Goal: Task Accomplishment & Management: Use online tool/utility

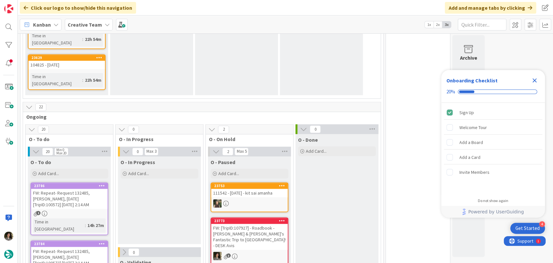
scroll to position [648, 0]
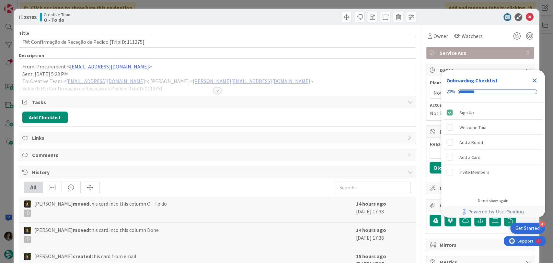
click at [214, 90] on div at bounding box center [217, 90] width 7 height 5
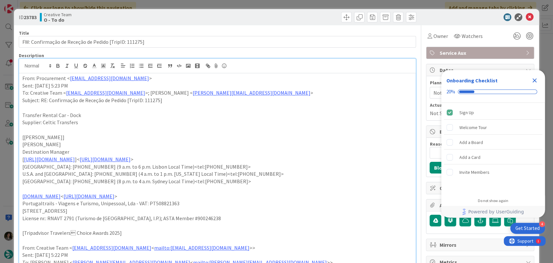
click at [533, 81] on icon "Close Checklist" at bounding box center [535, 80] width 4 height 4
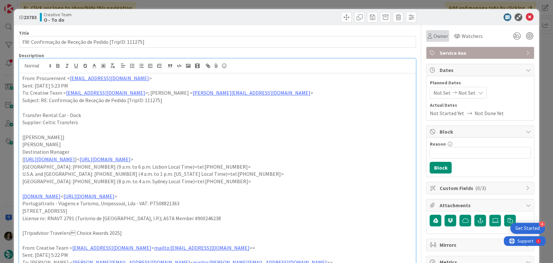
click at [433, 37] on span "Owner" at bounding box center [440, 36] width 15 height 8
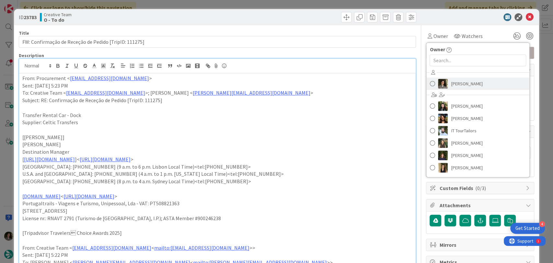
click at [459, 82] on span "[PERSON_NAME]" at bounding box center [466, 84] width 31 height 10
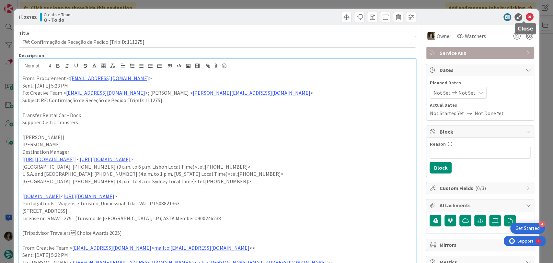
click at [526, 15] on icon at bounding box center [530, 17] width 8 height 8
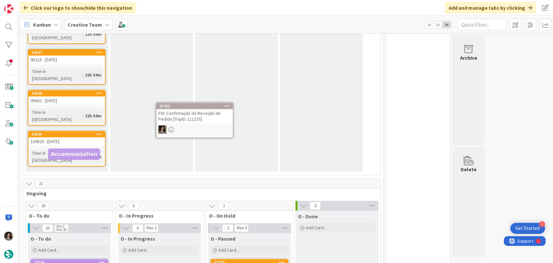
scroll to position [533, 0]
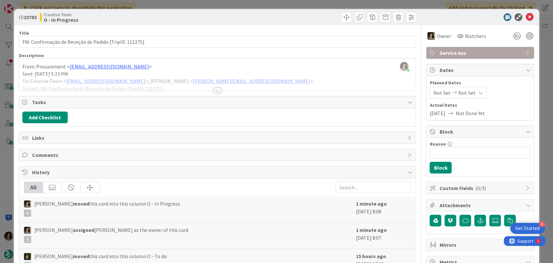
click at [214, 90] on div at bounding box center [217, 90] width 7 height 5
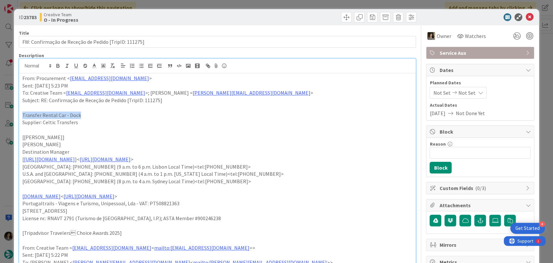
drag, startPoint x: 84, startPoint y: 115, endPoint x: 18, endPoint y: 116, distance: 66.1
copy p "Transfer Rental Car - Dock"
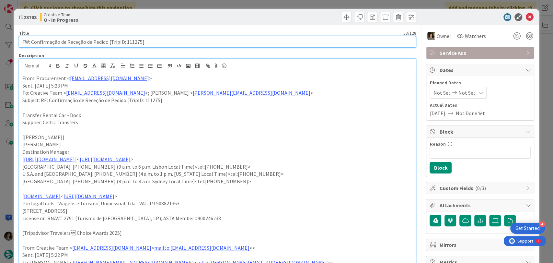
click at [148, 42] on input "FW: Confirmação de Receção de Pedido [TripID: 111275]" at bounding box center [218, 42] width 398 height 12
click at [147, 42] on input "FW: Confirmação de Receção de Pedido [TripID: 111275]" at bounding box center [218, 42] width 398 height 12
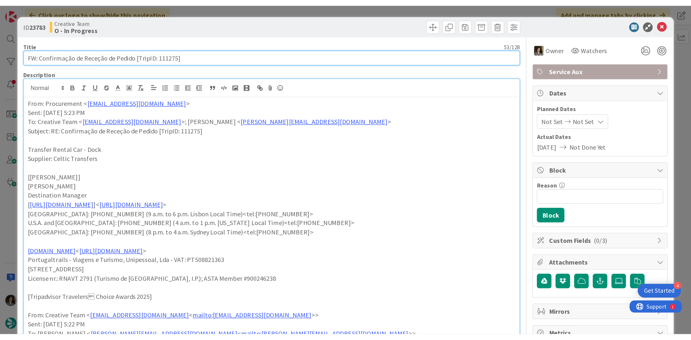
scroll to position [533, 0]
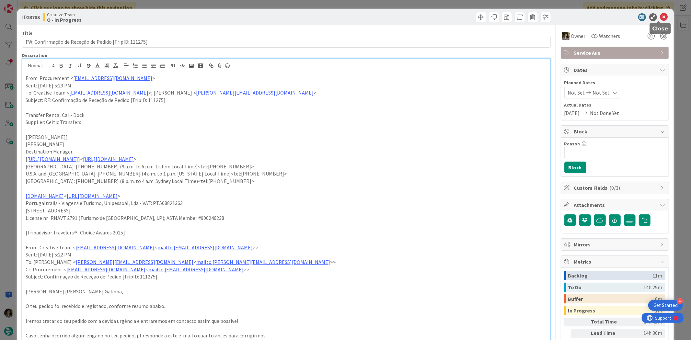
click at [553, 15] on icon at bounding box center [664, 17] width 8 height 8
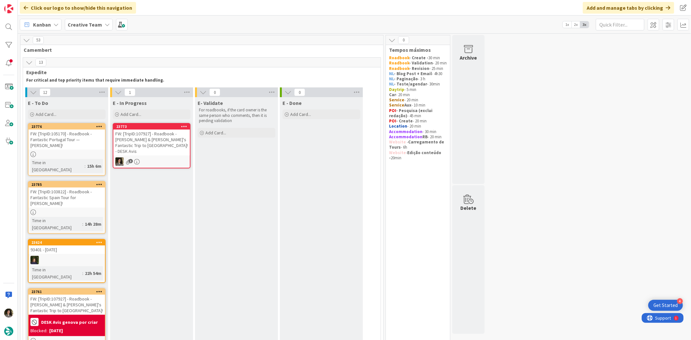
click at [141, 149] on div "FW: [TripID:107927] - Roadbook - Tom & Susan's Fantastic Trip to Italy! - DESK …" at bounding box center [151, 143] width 76 height 26
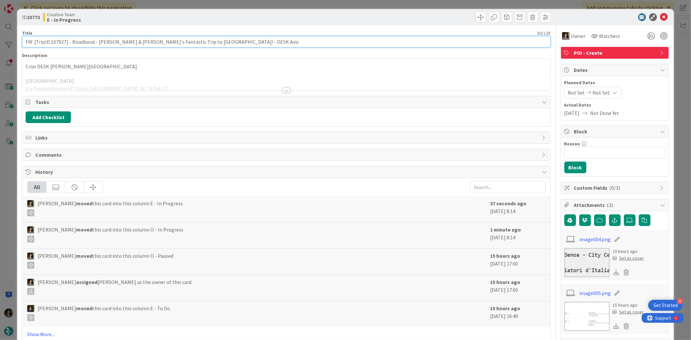
drag, startPoint x: 65, startPoint y: 41, endPoint x: 51, endPoint y: 41, distance: 14.9
click at [51, 41] on input "FW: [TripID:107927] - Roadbook - Tom & Susan's Fantastic Trip to Italy! - DESK …" at bounding box center [286, 42] width 529 height 12
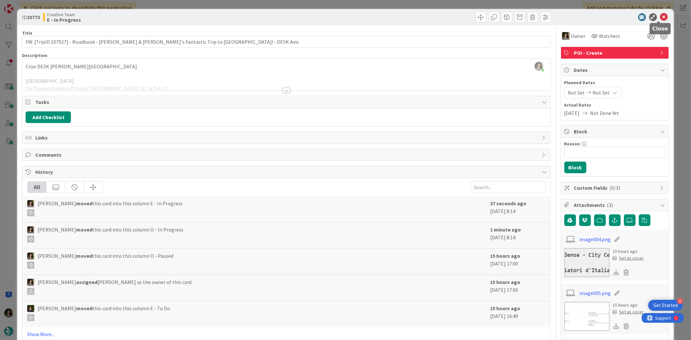
click at [553, 16] on icon at bounding box center [664, 17] width 8 height 8
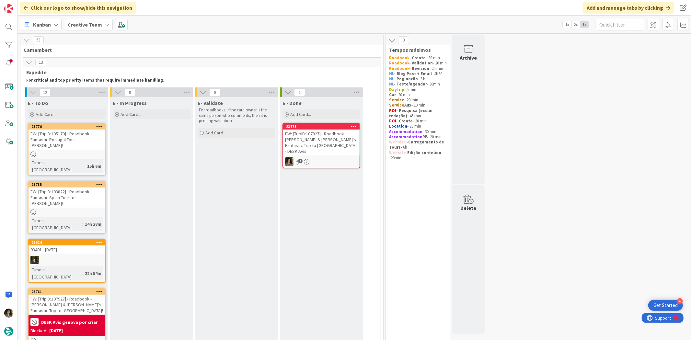
click at [332, 139] on div "FW: [TripID:107927] - Roadbook - Tom & Susan's Fantastic Trip to Italy! - DESK …" at bounding box center [321, 143] width 76 height 26
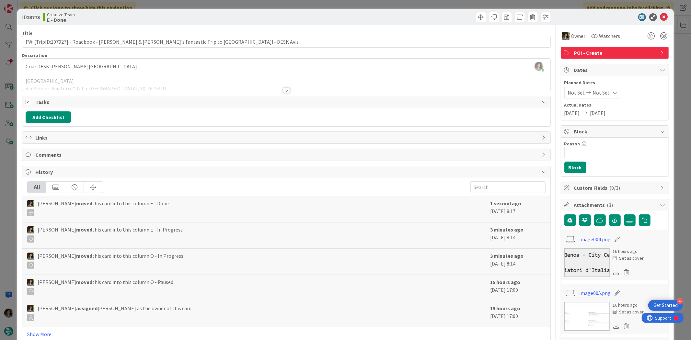
click at [553, 54] on span "POI - Create" at bounding box center [615, 53] width 83 height 8
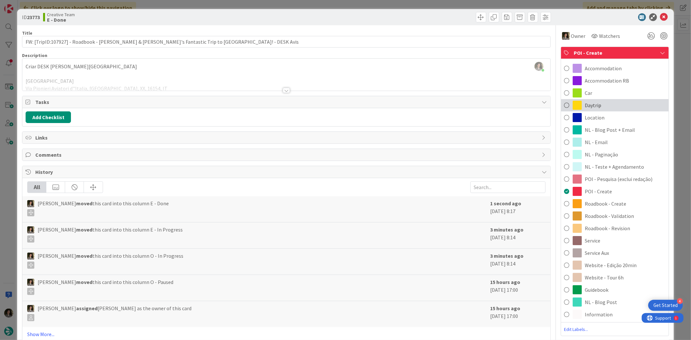
click at [553, 108] on div "Daytrip" at bounding box center [615, 105] width 108 height 12
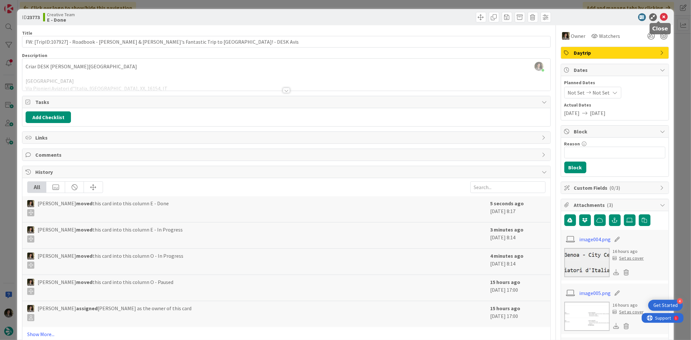
click at [553, 16] on icon at bounding box center [664, 17] width 8 height 8
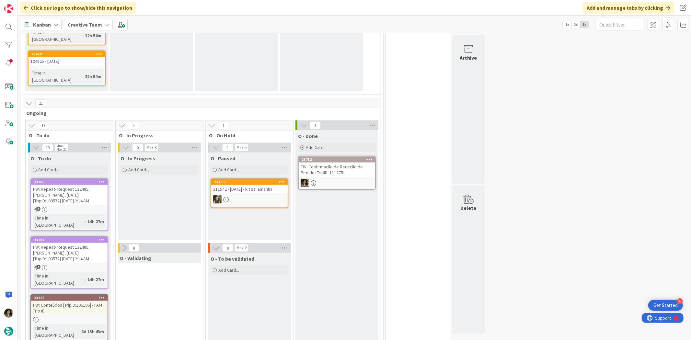
scroll to position [612, 0]
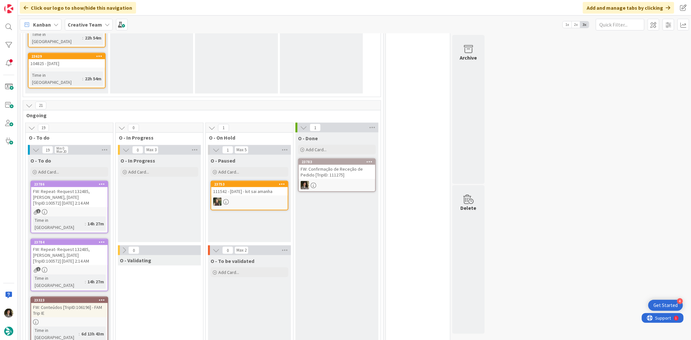
click at [76, 187] on div "FW: Repeat- Request 132485, Terence Warnock, 24/03/2026 [TripID:100572] 9/17/20…" at bounding box center [69, 197] width 76 height 20
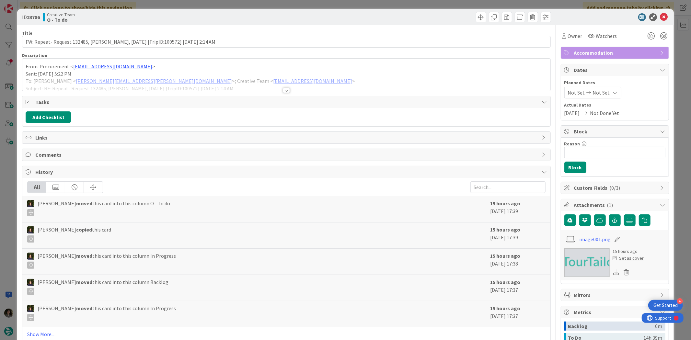
click at [286, 90] on div at bounding box center [286, 90] width 7 height 5
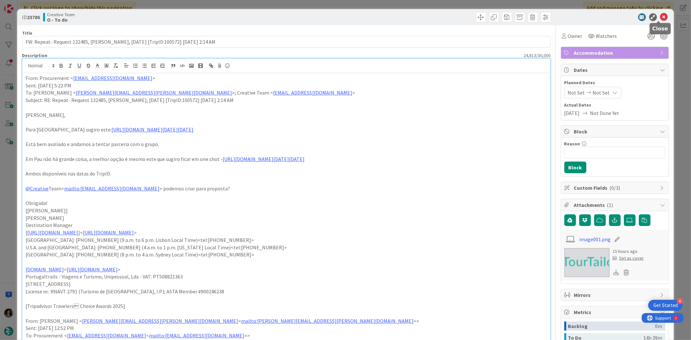
click at [553, 17] on icon at bounding box center [664, 17] width 8 height 8
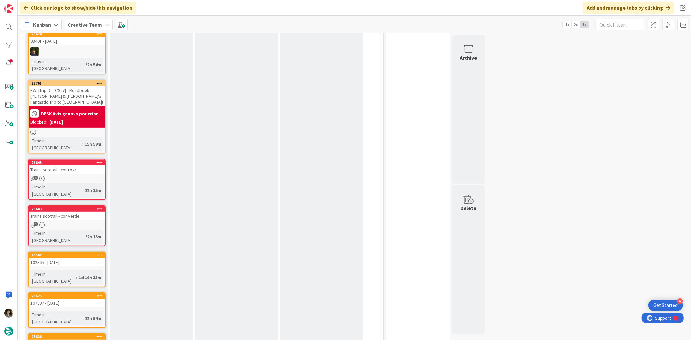
scroll to position [216, 0]
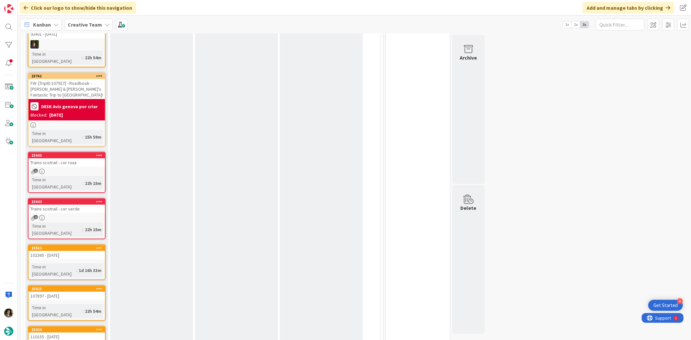
click at [69, 122] on div at bounding box center [67, 125] width 76 height 6
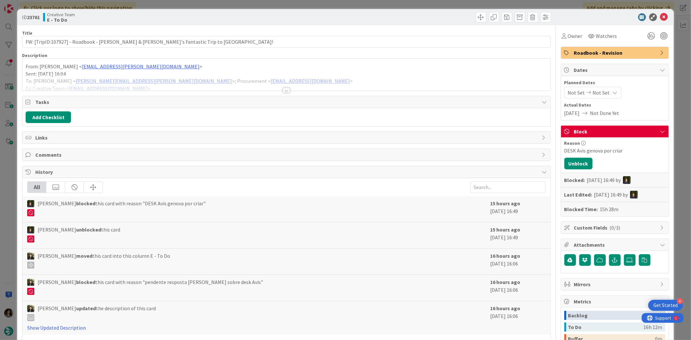
click at [284, 92] on div at bounding box center [286, 90] width 7 height 5
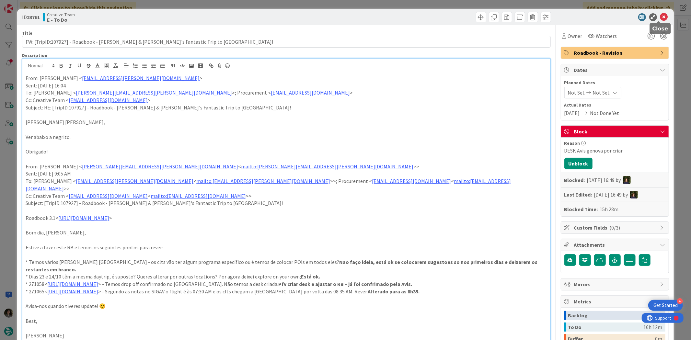
click at [553, 16] on icon at bounding box center [664, 17] width 8 height 8
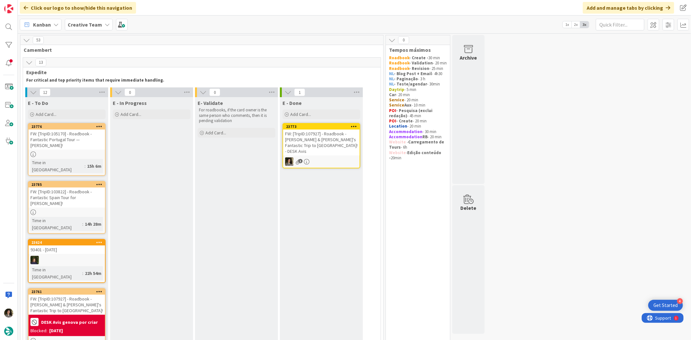
click at [61, 137] on div "FW: [TripID:105170] - Roadbook - Fantastic Portugal Tour — Harry Largman!" at bounding box center [67, 140] width 76 height 20
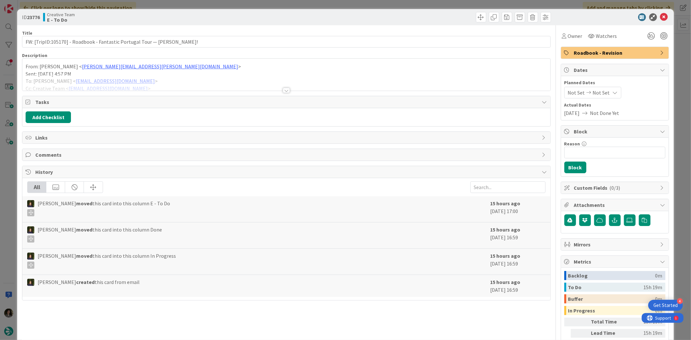
click at [279, 89] on div at bounding box center [286, 82] width 528 height 17
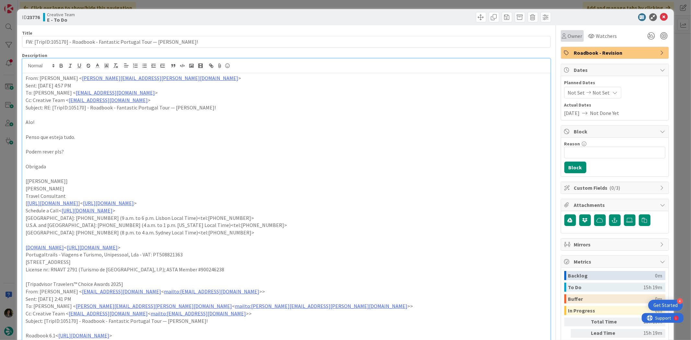
click at [553, 41] on div "Owner" at bounding box center [572, 36] width 23 height 12
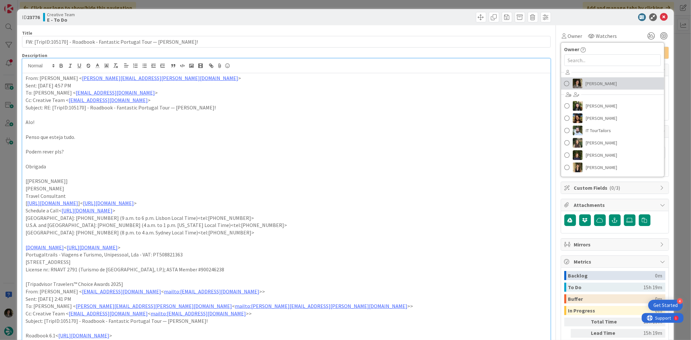
click at [553, 86] on span "[PERSON_NAME]" at bounding box center [601, 84] width 31 height 10
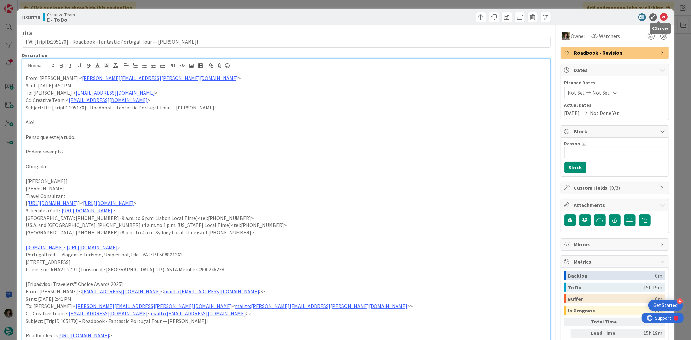
click at [553, 17] on icon at bounding box center [664, 17] width 8 height 8
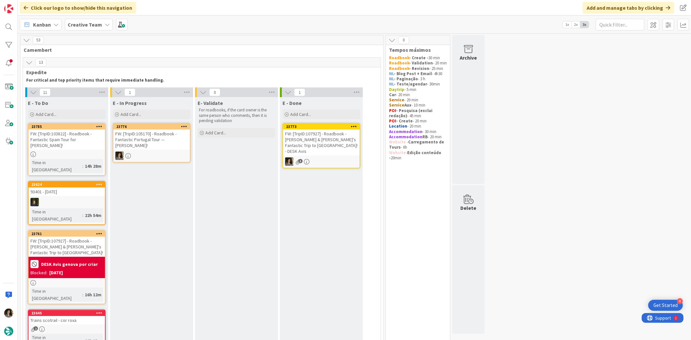
click at [152, 142] on div "FW: [TripID:105170] - Roadbook - Fantastic Portugal Tour — Harry Largman!" at bounding box center [151, 140] width 76 height 20
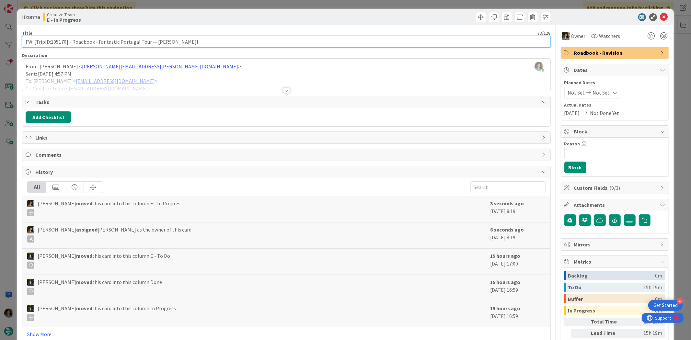
drag, startPoint x: 65, startPoint y: 41, endPoint x: 51, endPoint y: 41, distance: 13.9
click at [51, 41] on input "FW: [TripID:105170] - Roadbook - Fantastic Portugal Tour — Harry Largman!" at bounding box center [286, 42] width 529 height 12
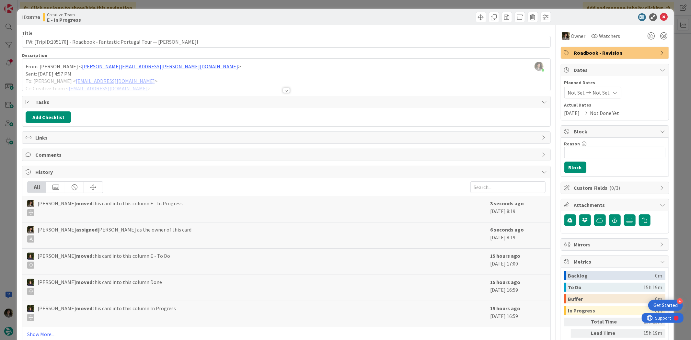
click at [287, 89] on div at bounding box center [286, 82] width 528 height 17
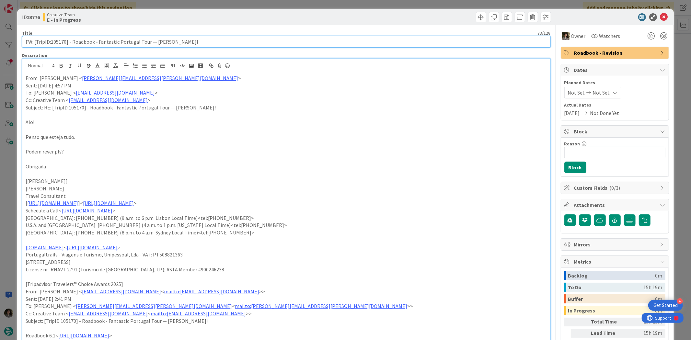
click at [126, 44] on input "FW: [TripID:105170] - Roadbook - Fantastic Portugal Tour — Harry Largman!" at bounding box center [286, 42] width 529 height 12
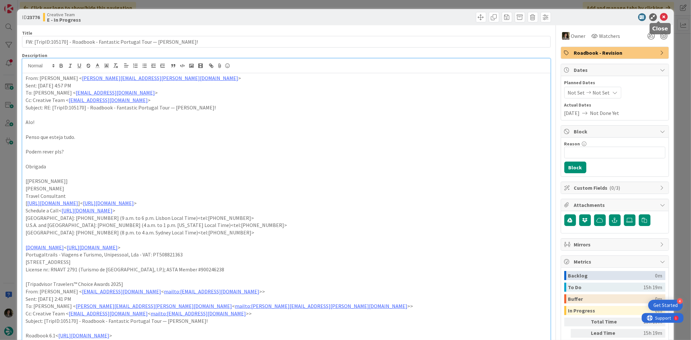
drag, startPoint x: 659, startPoint y: 16, endPoint x: 639, endPoint y: 32, distance: 25.1
click at [553, 18] on icon at bounding box center [664, 17] width 8 height 8
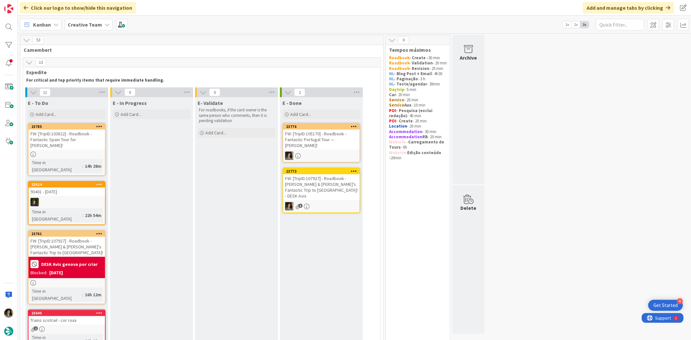
click at [312, 137] on div "FW: [TripID:105170] - Roadbook - Fantastic Portugal Tour — Harry Largman!" at bounding box center [321, 140] width 76 height 20
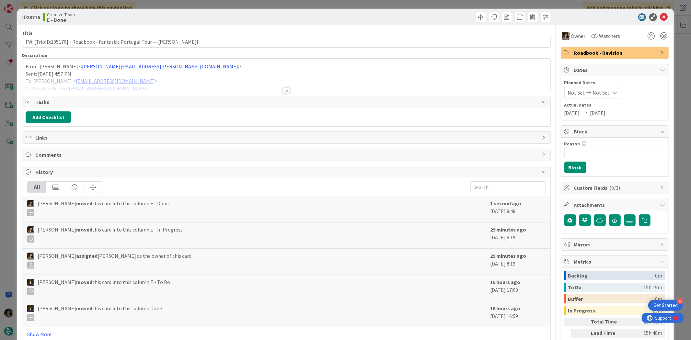
click at [553, 52] on span "Roadbook - Revision" at bounding box center [615, 53] width 83 height 8
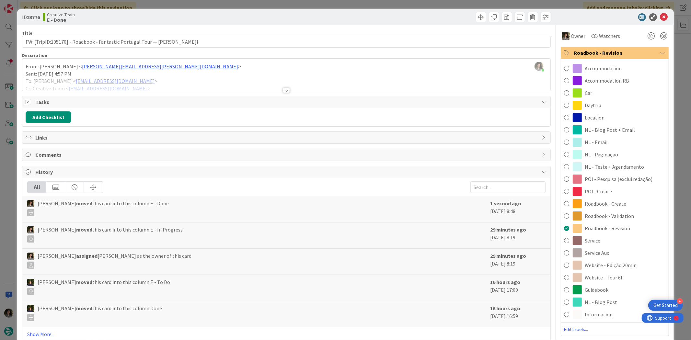
click at [553, 204] on span "Roadbook - Create" at bounding box center [605, 204] width 41 height 8
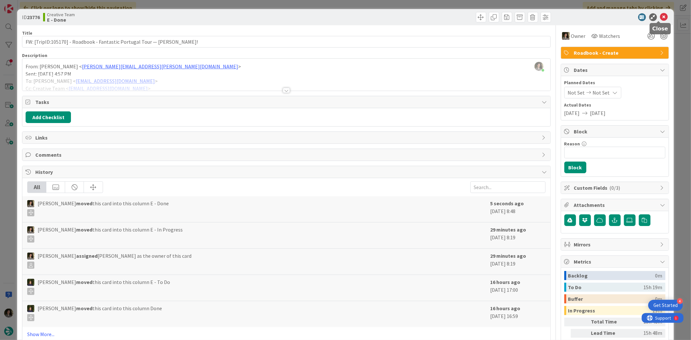
click at [553, 16] on icon at bounding box center [664, 17] width 8 height 8
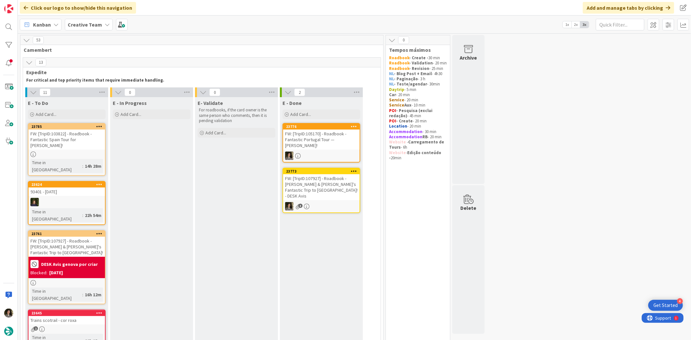
click at [55, 137] on div "FW: [TripID:103822] - Roadbook - Fantastic Spain Tour for Ken!" at bounding box center [67, 140] width 76 height 20
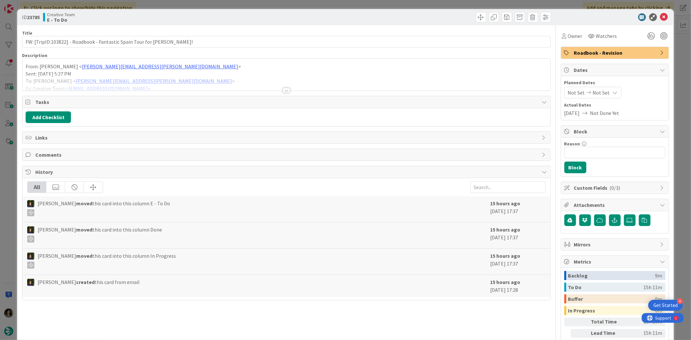
click at [287, 88] on div at bounding box center [286, 90] width 7 height 5
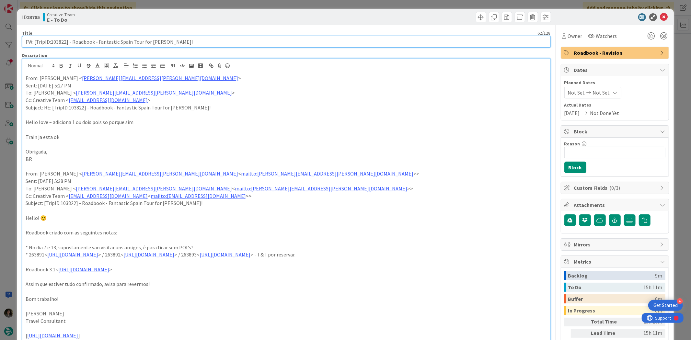
drag, startPoint x: 65, startPoint y: 41, endPoint x: 51, endPoint y: 44, distance: 14.7
click at [51, 44] on input "FW: [TripID:103822] - Roadbook - Fantastic Spain Tour for Ken!" at bounding box center [286, 42] width 529 height 12
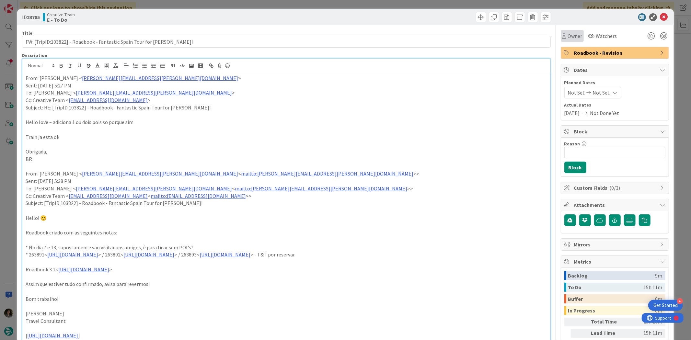
click at [553, 41] on div "Owner" at bounding box center [572, 36] width 23 height 12
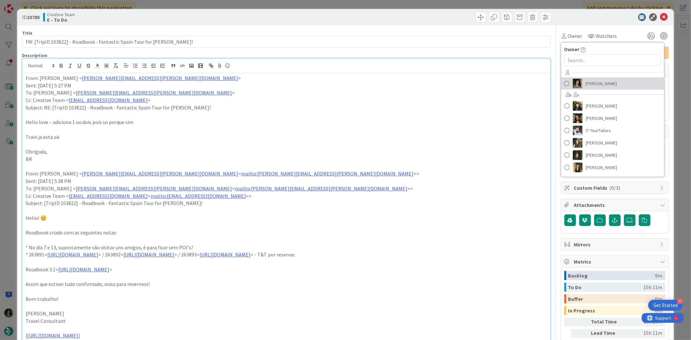
drag, startPoint x: 591, startPoint y: 82, endPoint x: 590, endPoint y: 76, distance: 5.9
click at [553, 82] on span "[PERSON_NAME]" at bounding box center [601, 84] width 31 height 10
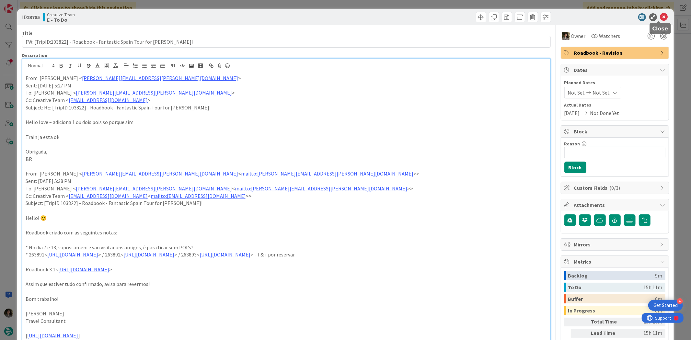
drag, startPoint x: 662, startPoint y: 14, endPoint x: 654, endPoint y: 18, distance: 8.6
click at [553, 14] on icon at bounding box center [664, 17] width 8 height 8
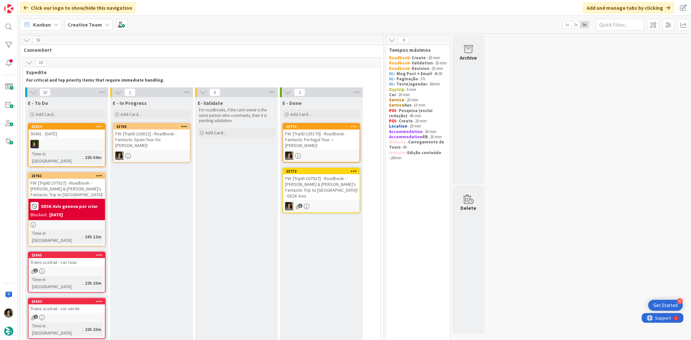
click at [151, 132] on div "FW: [TripID:103822] - Roadbook - Fantastic Spain Tour for Ken!" at bounding box center [151, 140] width 76 height 20
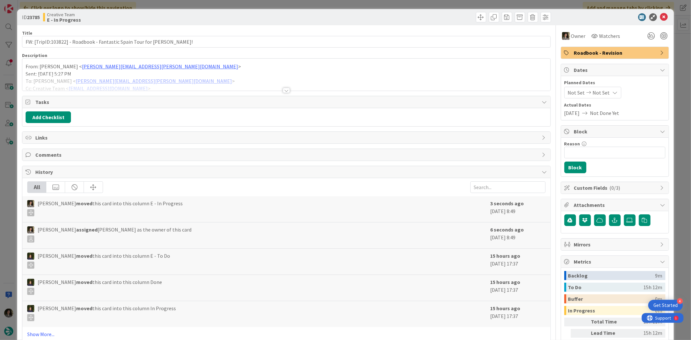
click at [286, 89] on div at bounding box center [286, 90] width 7 height 5
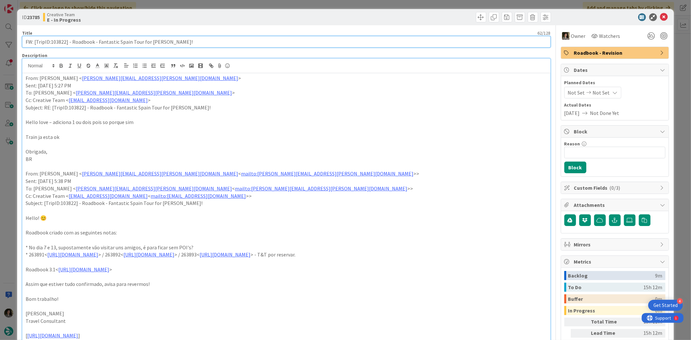
click at [185, 44] on input "FW: [TripID:103822] - Roadbook - Fantastic Spain Tour for Ken!" at bounding box center [286, 42] width 529 height 12
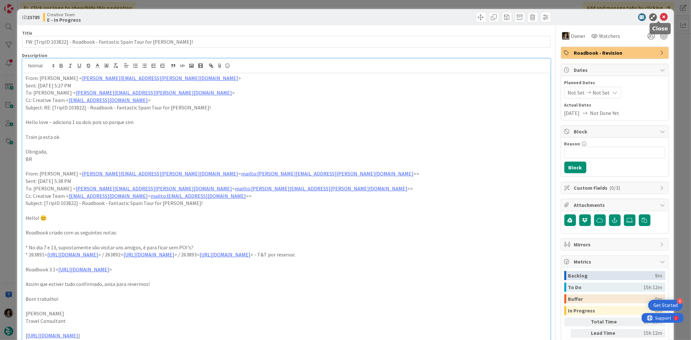
drag, startPoint x: 660, startPoint y: 16, endPoint x: 656, endPoint y: 17, distance: 4.5
click at [553, 16] on icon at bounding box center [664, 17] width 8 height 8
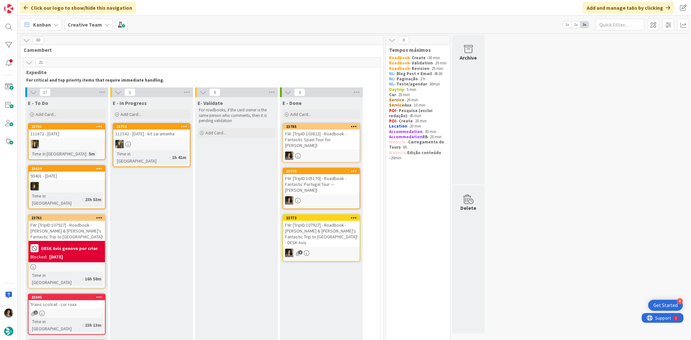
click at [323, 131] on div "FW: [TripID:103822] - Roadbook - Fantastic Spain Tour for Ken!" at bounding box center [321, 140] width 76 height 20
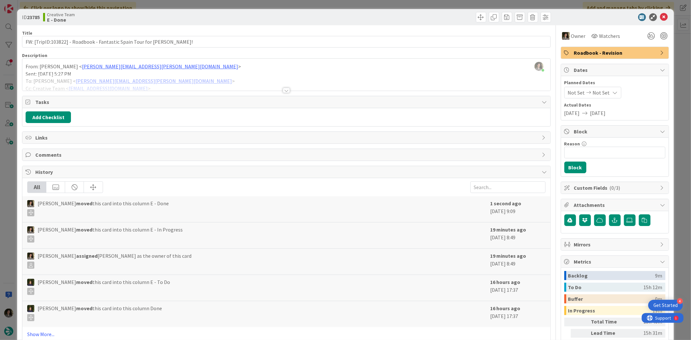
click at [553, 60] on div "Owner Watchers Roadbook - Revision Dates Planned Dates Not Set Not Set Actual D…" at bounding box center [615, 201] width 108 height 353
click at [553, 52] on span "Roadbook - Revision" at bounding box center [615, 53] width 83 height 8
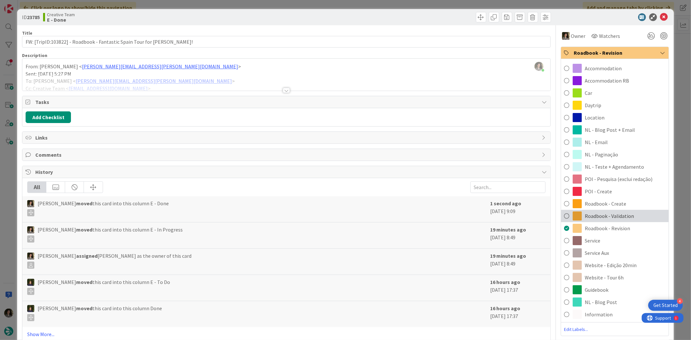
click at [553, 216] on div "Roadbook - Validation" at bounding box center [615, 216] width 108 height 12
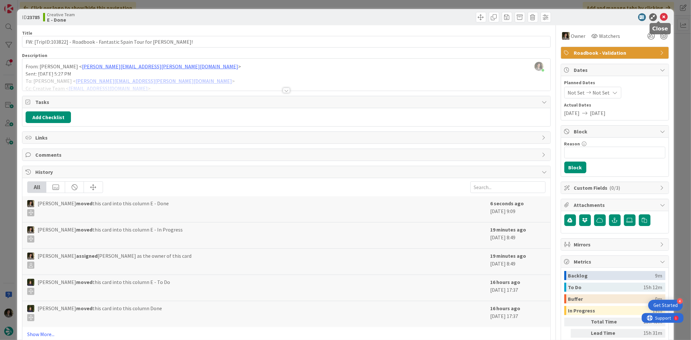
click at [553, 14] on icon at bounding box center [664, 17] width 8 height 8
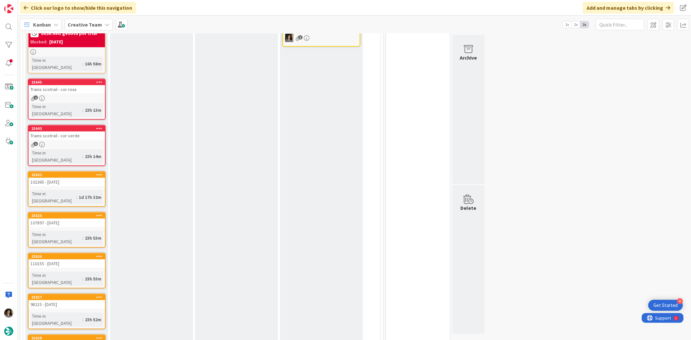
scroll to position [216, 0]
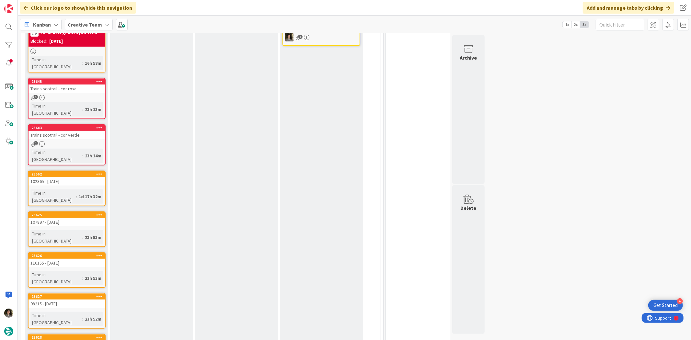
click at [78, 177] on div "102365 - [DATE]" at bounding box center [67, 181] width 76 height 8
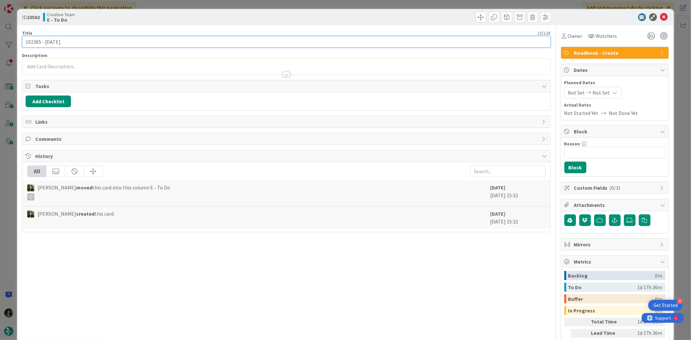
drag, startPoint x: 40, startPoint y: 41, endPoint x: -2, endPoint y: 47, distance: 41.9
click at [0, 47] on html "4 Get Started Click our logo to show/hide this navigation Add and manage tabs b…" at bounding box center [345, 170] width 691 height 340
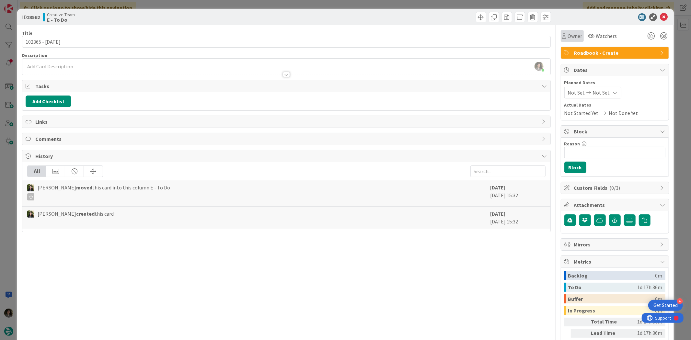
click at [553, 33] on span "Owner" at bounding box center [575, 36] width 15 height 8
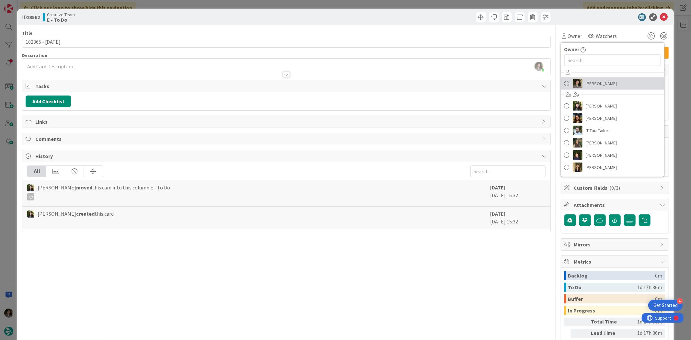
drag, startPoint x: 594, startPoint y: 83, endPoint x: 599, endPoint y: 78, distance: 6.7
click at [553, 83] on span "[PERSON_NAME]" at bounding box center [601, 84] width 31 height 10
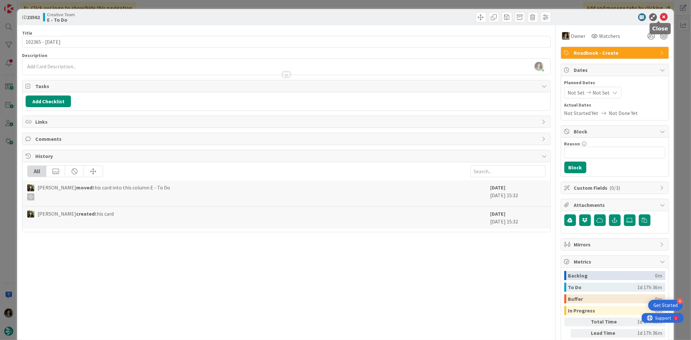
click at [553, 18] on icon at bounding box center [664, 17] width 8 height 8
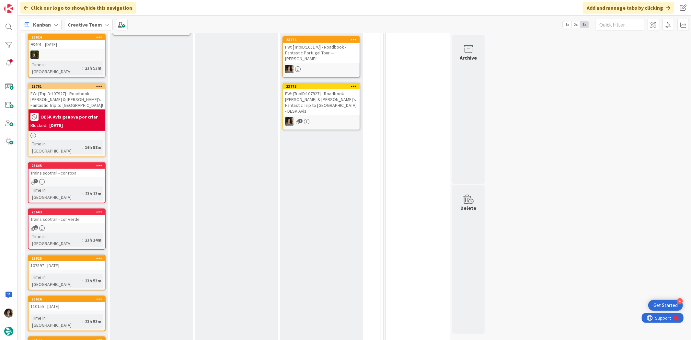
scroll to position [144, 0]
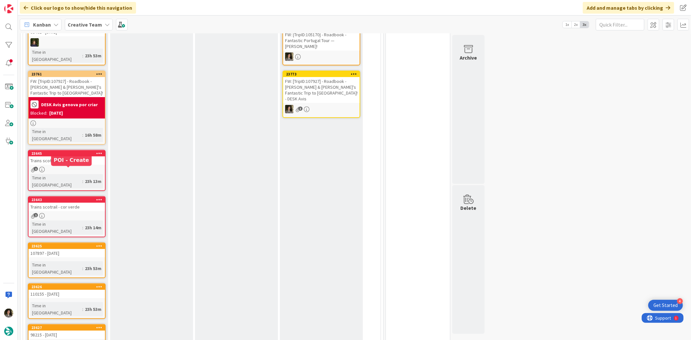
click at [83, 178] on div "23h 13m" at bounding box center [93, 181] width 20 height 7
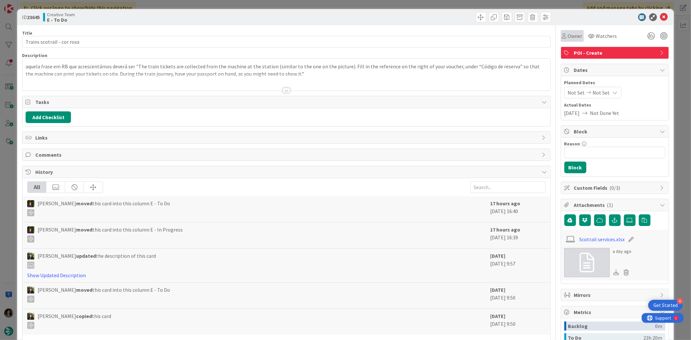
click at [553, 34] on icon at bounding box center [564, 35] width 5 height 5
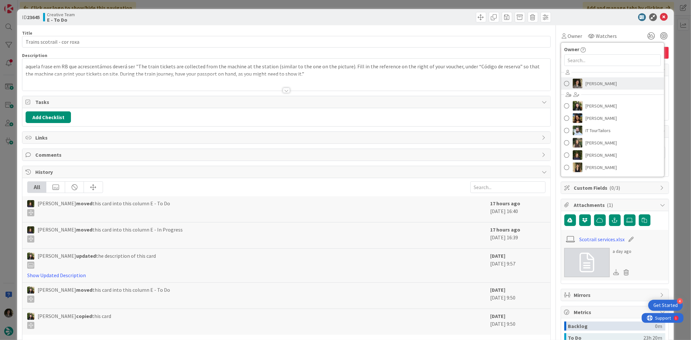
click at [553, 82] on span "[PERSON_NAME]" at bounding box center [601, 84] width 31 height 10
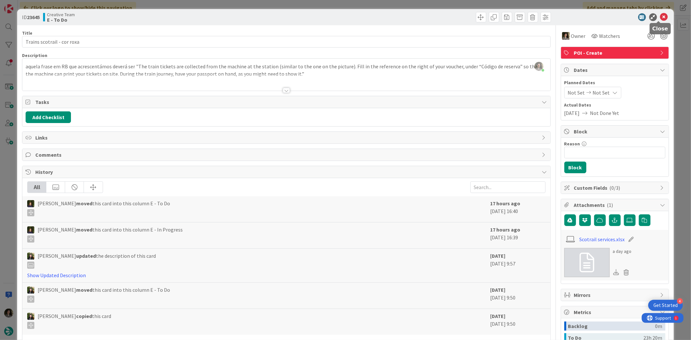
click at [553, 17] on icon at bounding box center [664, 17] width 8 height 8
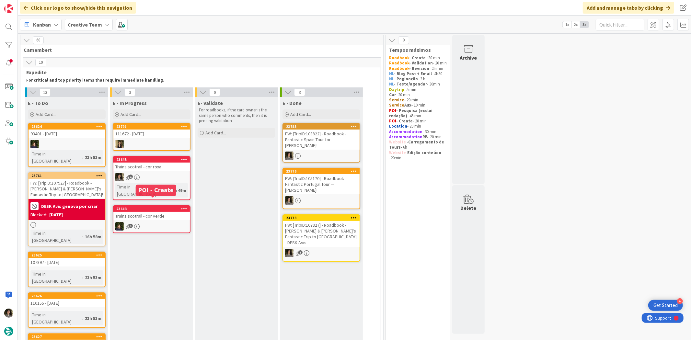
click at [148, 167] on div "Trains scotrail - cor roxa" at bounding box center [151, 167] width 76 height 8
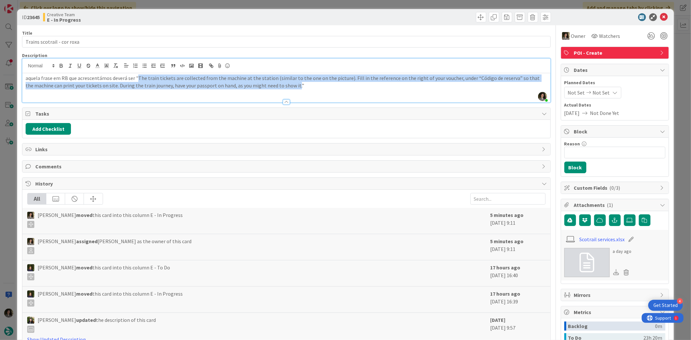
drag, startPoint x: 137, startPoint y: 66, endPoint x: 287, endPoint y: 96, distance: 153.5
click at [287, 96] on div "Description Melissa Santos just joined aquela frase em RB que acrescentámos dev…" at bounding box center [286, 77] width 529 height 50
copy p "The train tickets are collected from the machine at the station (similar to the…"
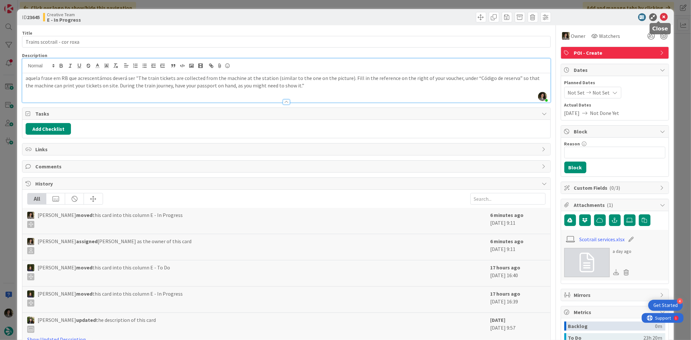
click at [553, 17] on icon at bounding box center [664, 17] width 8 height 8
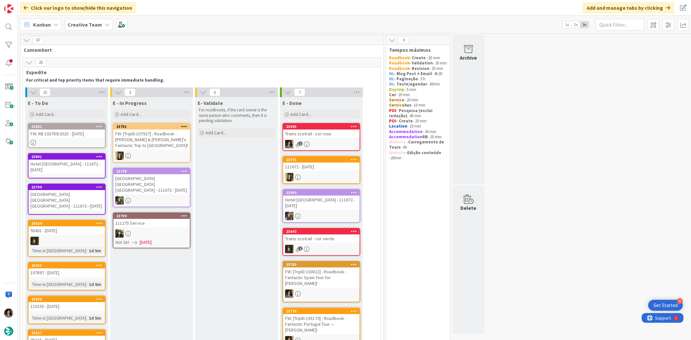
click at [335, 131] on div "Trains scotrail - cor roxa" at bounding box center [321, 134] width 76 height 8
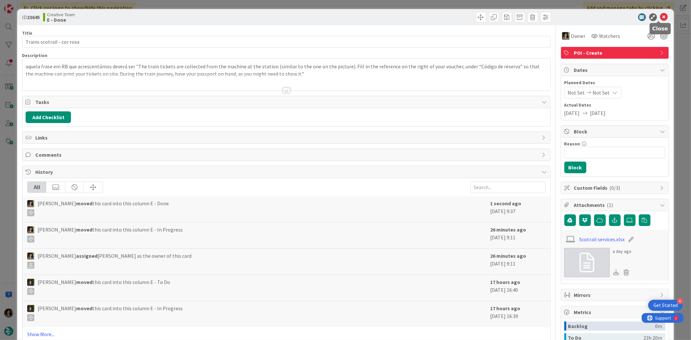
click at [553, 17] on icon at bounding box center [664, 17] width 8 height 8
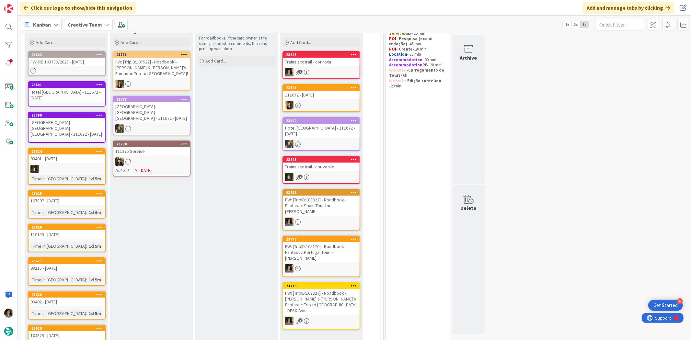
click at [75, 62] on div "FW: RB 103789/2025 - 1 oct" at bounding box center [67, 62] width 76 height 8
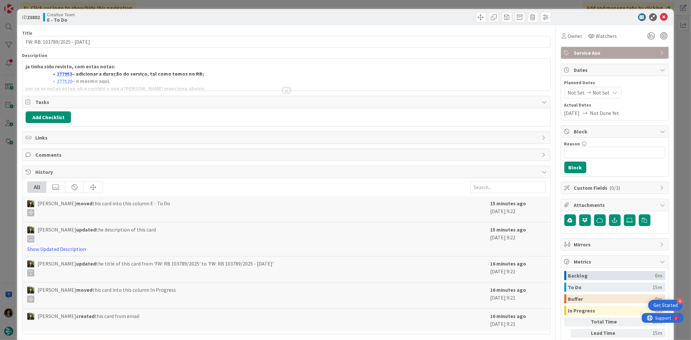
click at [284, 88] on div at bounding box center [286, 90] width 7 height 5
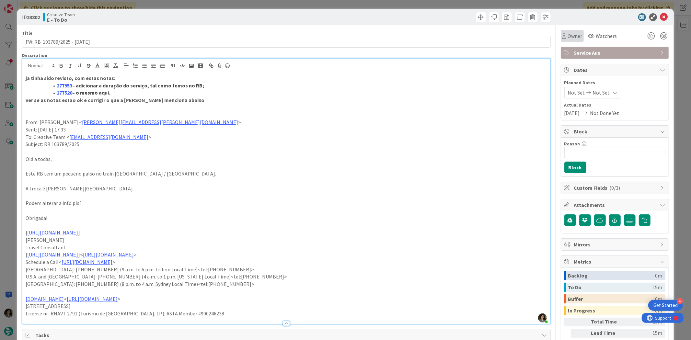
click at [553, 32] on span "Owner" at bounding box center [575, 36] width 15 height 8
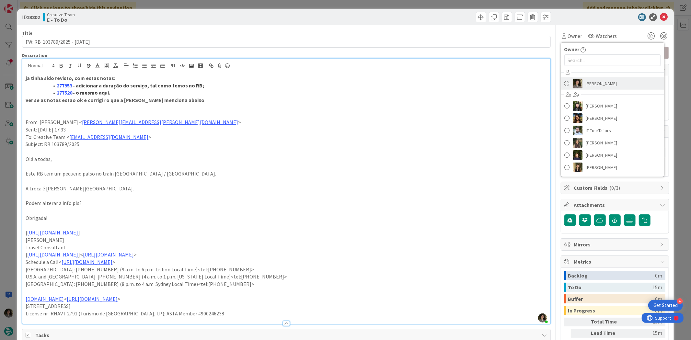
click at [553, 79] on span "[PERSON_NAME]" at bounding box center [601, 84] width 31 height 10
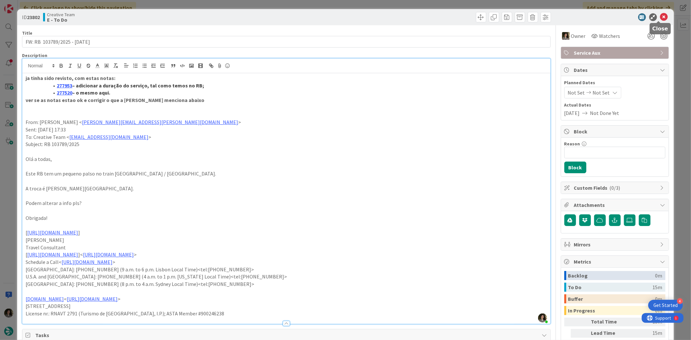
click at [553, 17] on icon at bounding box center [664, 17] width 8 height 8
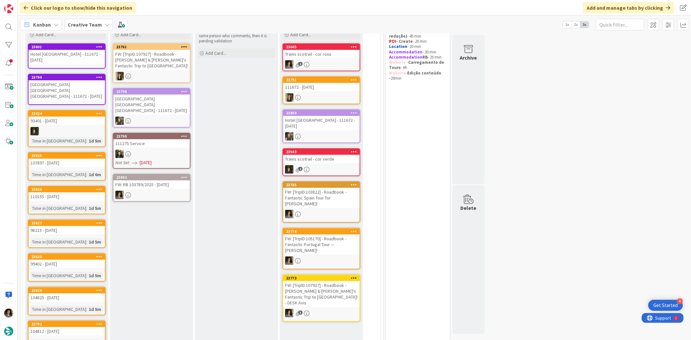
scroll to position [8, 0]
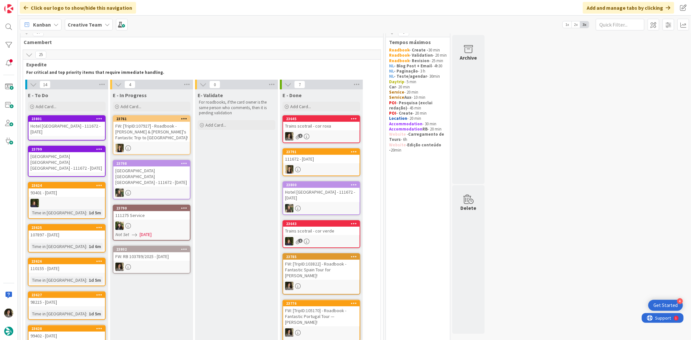
click at [172, 252] on div "FW: RB 103789/2025 - 1 oct" at bounding box center [151, 256] width 76 height 8
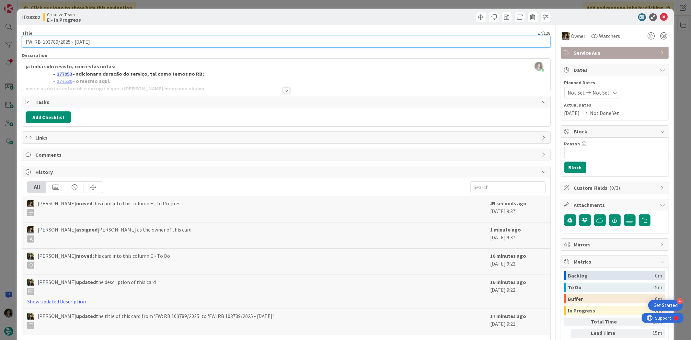
drag, startPoint x: 58, startPoint y: 41, endPoint x: 43, endPoint y: 41, distance: 14.9
click at [43, 41] on input "FW: RB 103789/2025 - 1 oct" at bounding box center [286, 42] width 529 height 12
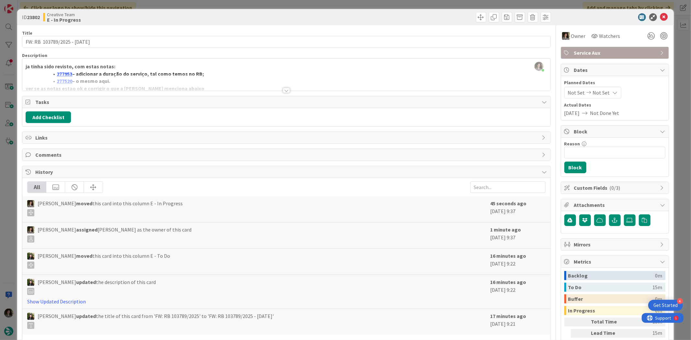
click at [288, 84] on div at bounding box center [286, 82] width 528 height 17
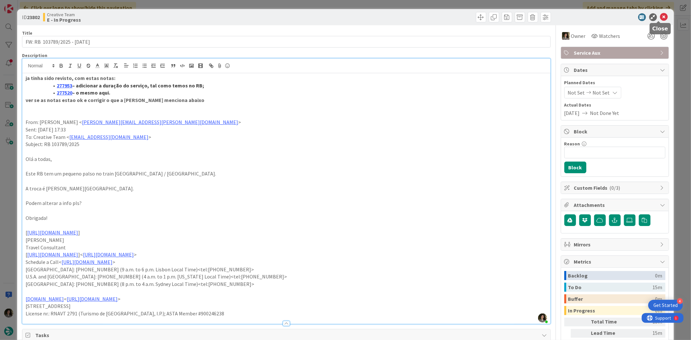
click at [553, 14] on icon at bounding box center [664, 17] width 8 height 8
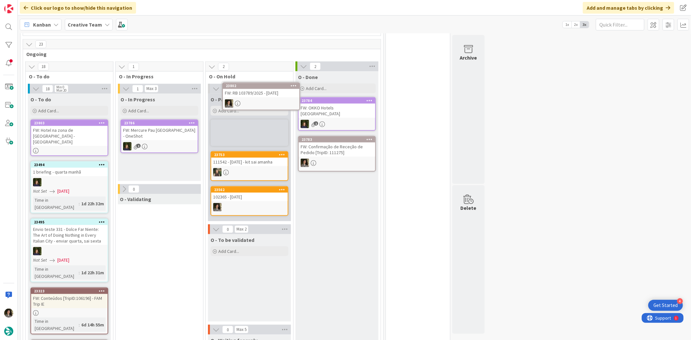
scroll to position [598, 0]
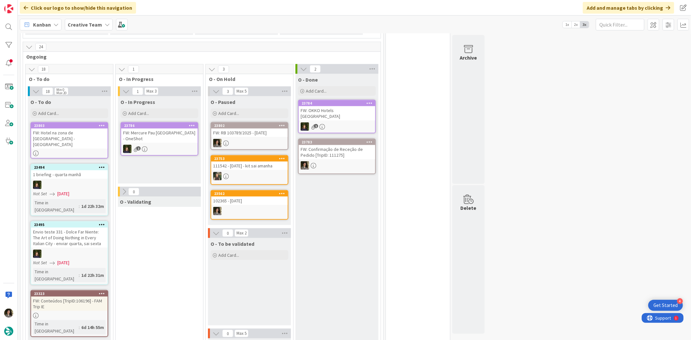
click at [253, 122] on link "23802 FW: RB 103789/2025 - 1 oct" at bounding box center [250, 136] width 78 height 28
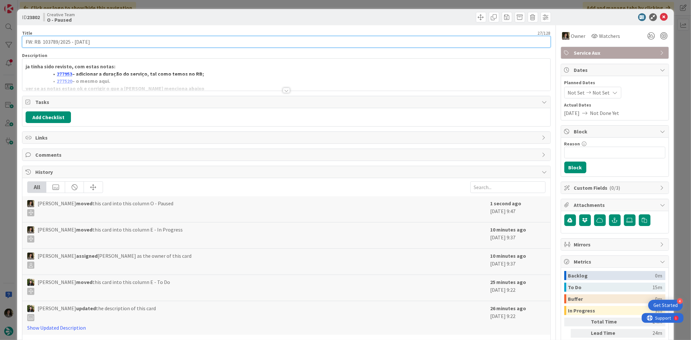
click at [152, 41] on input "FW: RB 103789/2025 - 1 oct" at bounding box center [286, 42] width 529 height 12
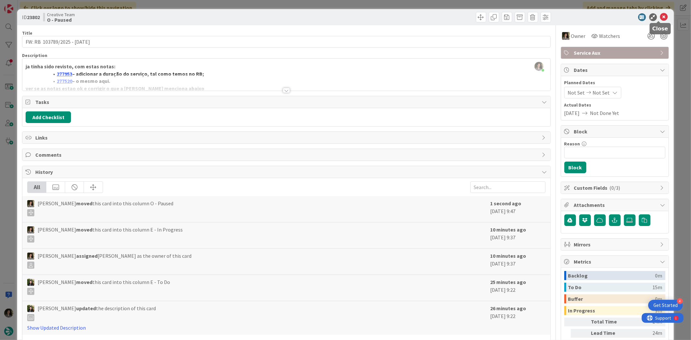
click at [553, 17] on icon at bounding box center [664, 17] width 8 height 8
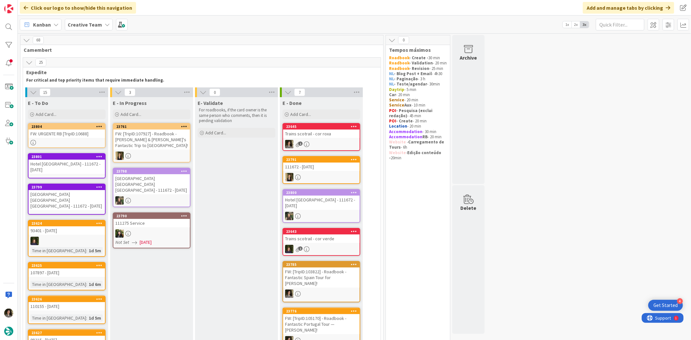
click at [70, 133] on div "FW: URGENTE RB [TripID:10688]" at bounding box center [67, 134] width 76 height 8
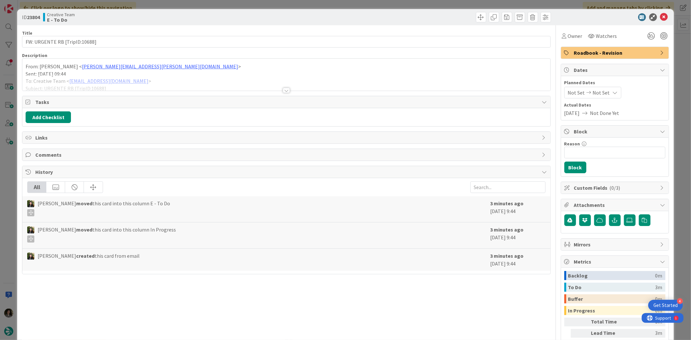
click at [286, 91] on div at bounding box center [286, 90] width 7 height 5
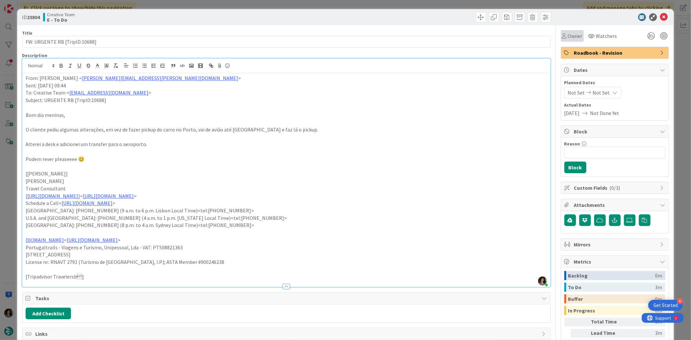
click at [553, 33] on span "Owner" at bounding box center [575, 36] width 15 height 8
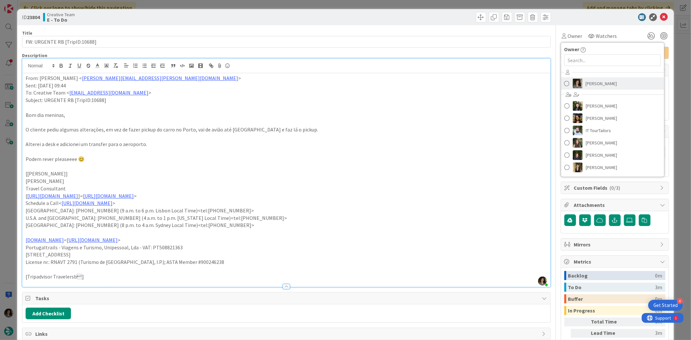
click at [553, 83] on link "[PERSON_NAME]" at bounding box center [612, 83] width 103 height 12
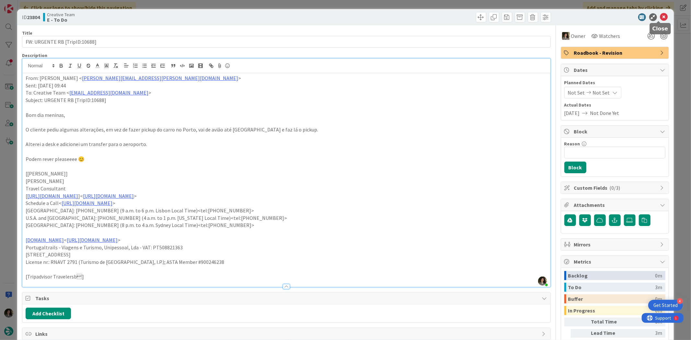
click at [553, 13] on icon at bounding box center [664, 17] width 8 height 8
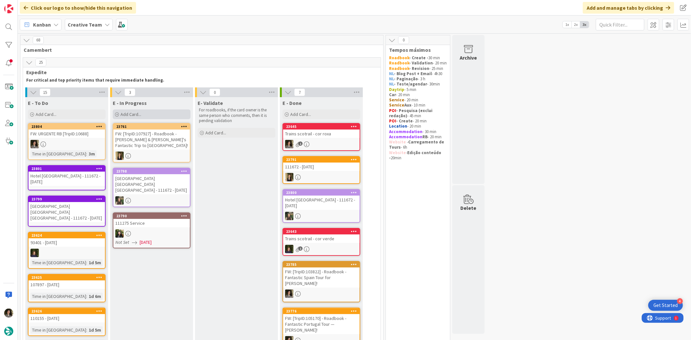
click at [136, 113] on span "Add Card..." at bounding box center [131, 114] width 21 height 6
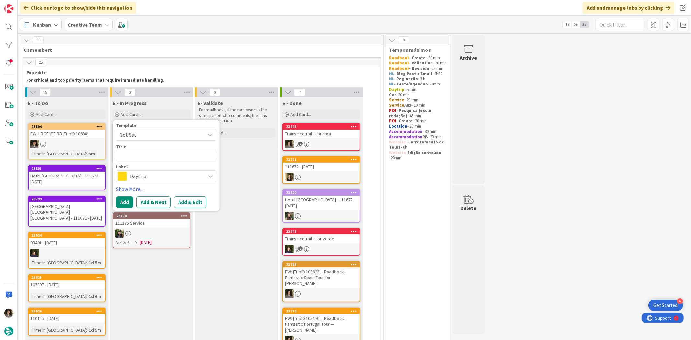
click at [155, 175] on span "Daytrip" at bounding box center [166, 176] width 72 height 9
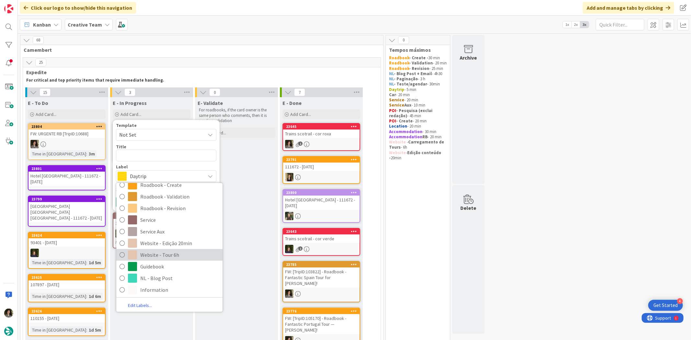
scroll to position [135, 0]
click at [167, 231] on span "Service Aux" at bounding box center [179, 232] width 79 height 10
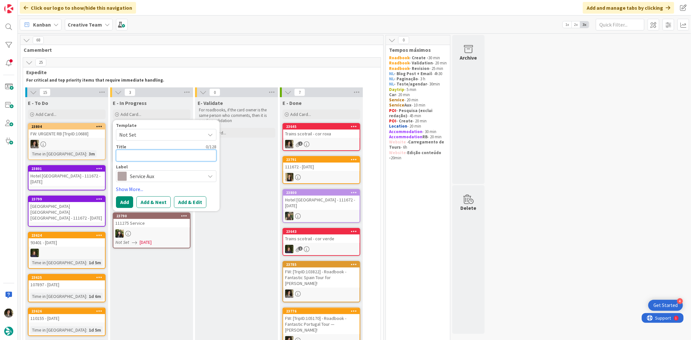
click at [149, 156] on textarea at bounding box center [166, 156] width 100 height 12
paste textarea "FW: RB 103789/2025 - 1 oct"
type textarea "x"
type textarea "FW: RB 103789/2025 - 1 oct"
click at [126, 203] on button "Add" at bounding box center [124, 203] width 17 height 12
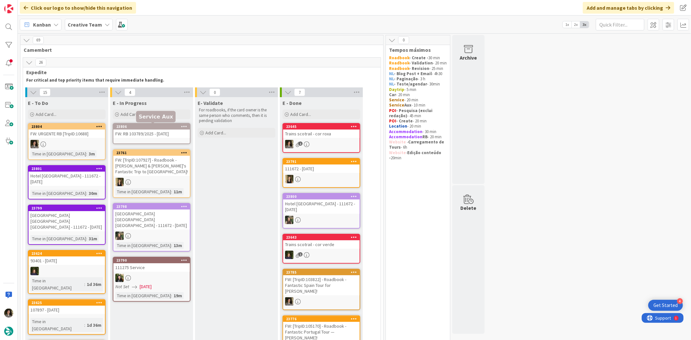
click at [156, 127] on div "23806" at bounding box center [153, 126] width 74 height 5
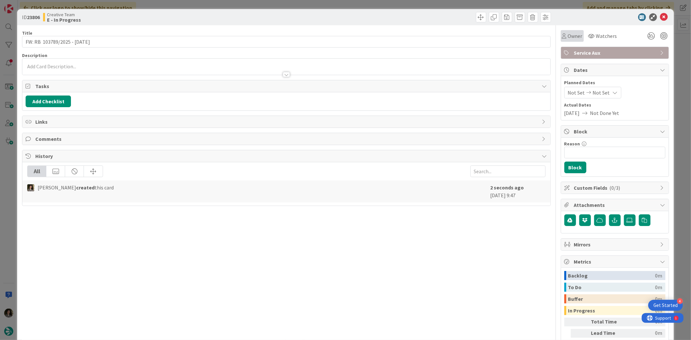
click at [553, 31] on div "Owner Watchers" at bounding box center [590, 36] width 58 height 12
click at [553, 34] on span "Owner" at bounding box center [575, 36] width 15 height 8
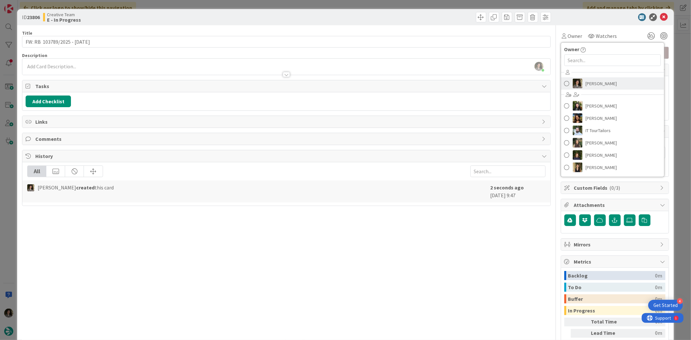
click at [553, 82] on span "[PERSON_NAME]" at bounding box center [601, 84] width 31 height 10
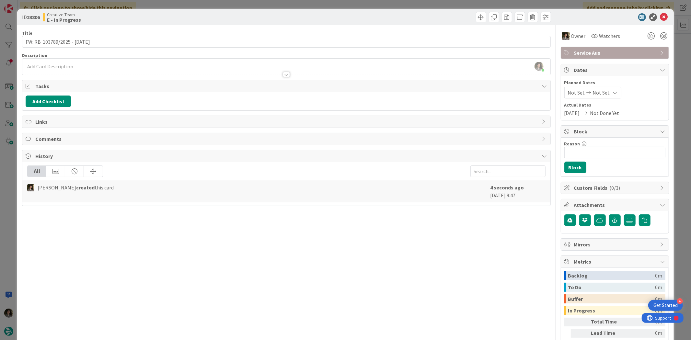
drag, startPoint x: 594, startPoint y: 92, endPoint x: 591, endPoint y: 98, distance: 6.7
click at [553, 92] on span "Not Set" at bounding box center [601, 93] width 17 height 8
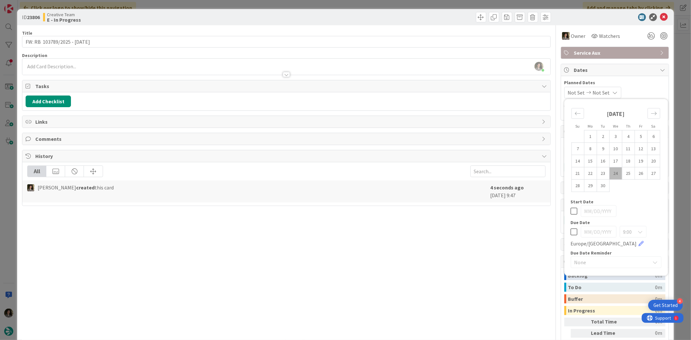
click at [553, 229] on icon at bounding box center [574, 232] width 7 height 8
type input "[DATE]"
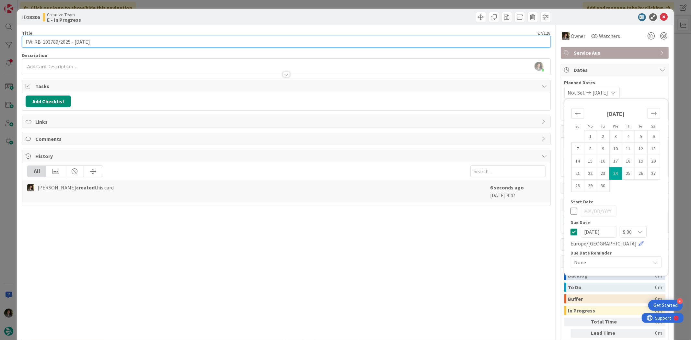
click at [220, 41] on input "FW: RB 103789/2025 - 1 oct" at bounding box center [286, 42] width 529 height 12
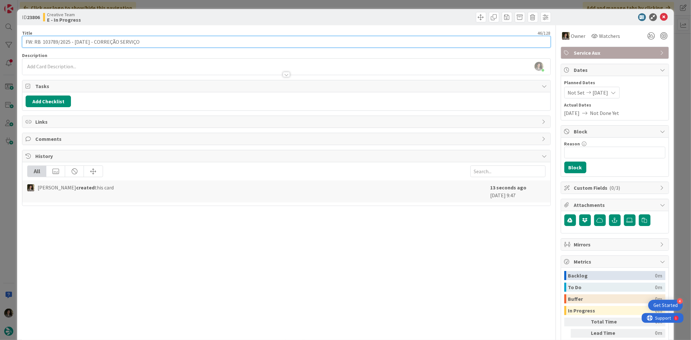
type input "FW: RB 103789/2025 - 1 oct - CORREÇÃO SERVIÇO"
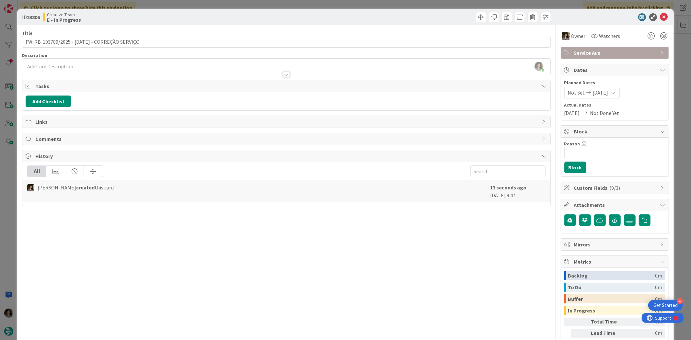
click at [193, 11] on div "ID 23806 Creative Team E - In Progress" at bounding box center [345, 17] width 657 height 16
click at [553, 14] on icon at bounding box center [664, 17] width 8 height 8
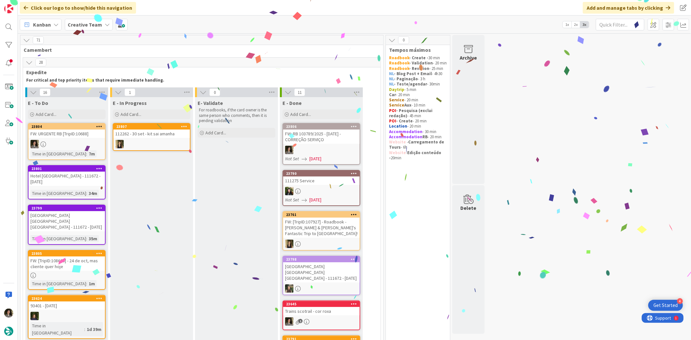
click at [331, 143] on div "FW: RB 103789/2025 - 1 oct - CORREÇÃO SERVIÇO" at bounding box center [321, 137] width 76 height 14
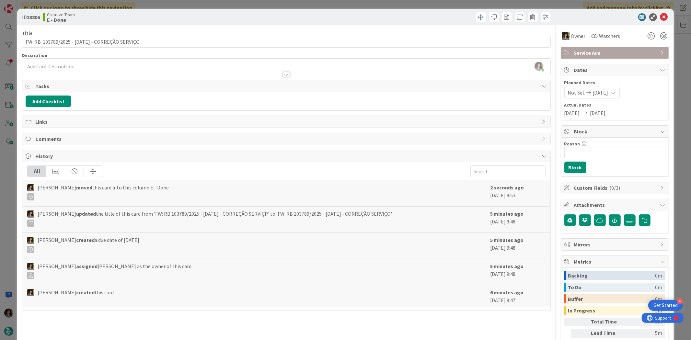
click at [553, 53] on span "Service Aux" at bounding box center [615, 53] width 83 height 8
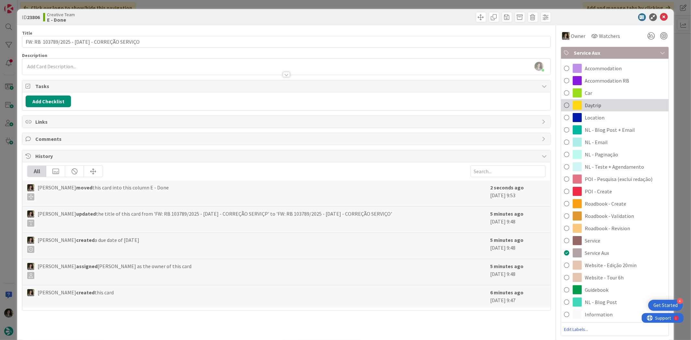
click at [553, 101] on div "Daytrip" at bounding box center [615, 105] width 108 height 12
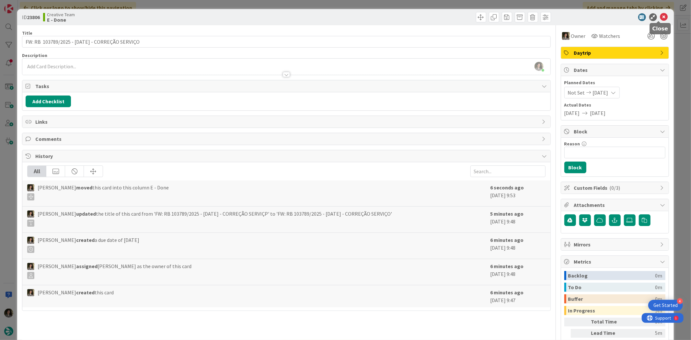
click at [553, 16] on icon at bounding box center [664, 17] width 8 height 8
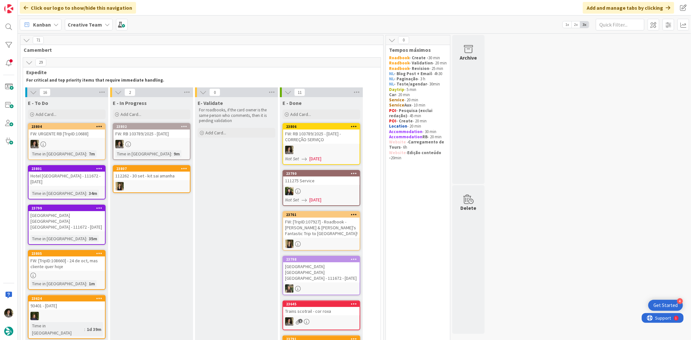
click at [145, 139] on link "23802 FW: RB 103789/2025 - 1 oct Time in Column : 9m" at bounding box center [152, 141] width 78 height 37
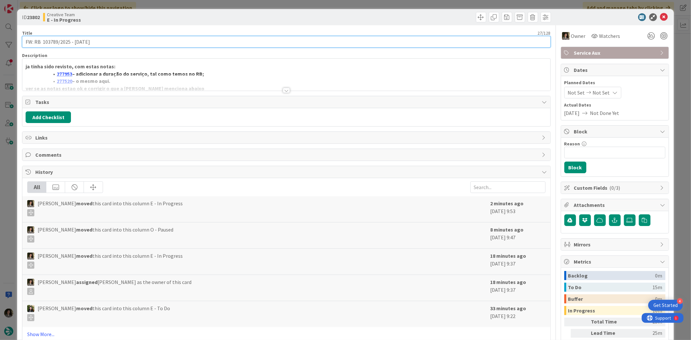
click at [91, 42] on input "FW: RB 103789/2025 - 1 oct" at bounding box center [286, 42] width 529 height 12
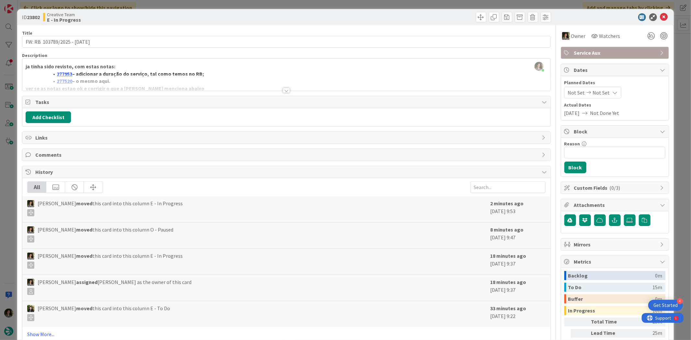
click at [284, 85] on div at bounding box center [286, 82] width 528 height 17
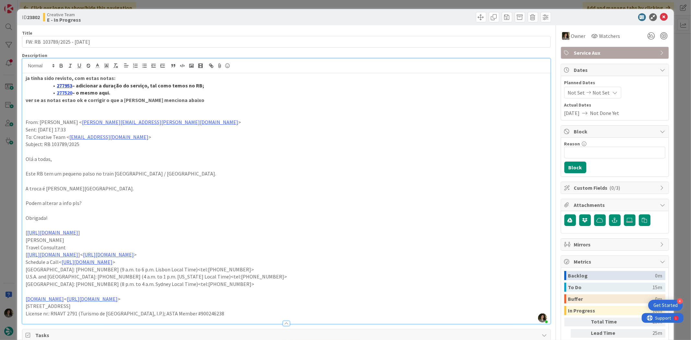
click at [69, 86] on link "277953" at bounding box center [65, 85] width 16 height 6
click at [185, 100] on p "ver se as notas estao ok e corrigir o que a ines menciona abaixo" at bounding box center [286, 100] width 521 height 7
drag, startPoint x: 661, startPoint y: 14, endPoint x: 614, endPoint y: 29, distance: 50.0
click at [553, 14] on icon at bounding box center [664, 17] width 8 height 8
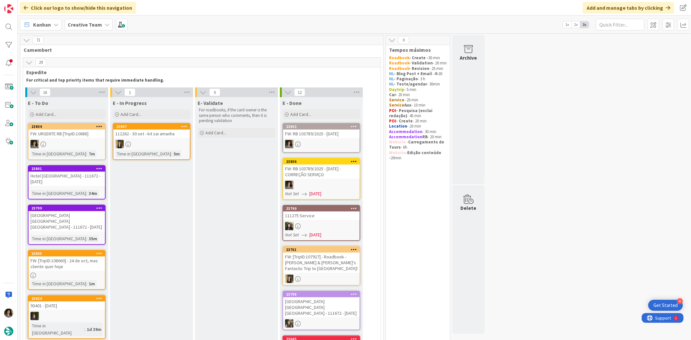
click at [322, 135] on div "FW: RB 103789/2025 - 1 oct" at bounding box center [321, 134] width 76 height 8
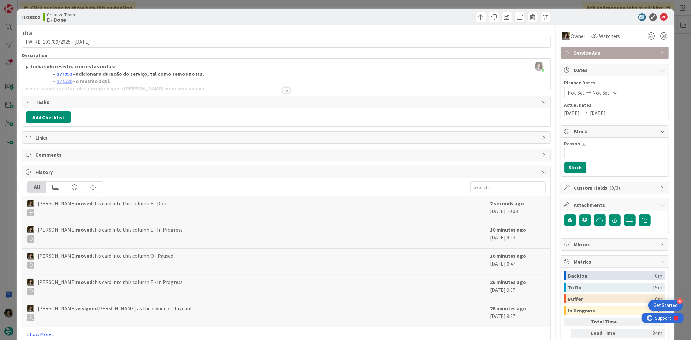
click at [553, 53] on span "Service Aux" at bounding box center [615, 53] width 83 height 8
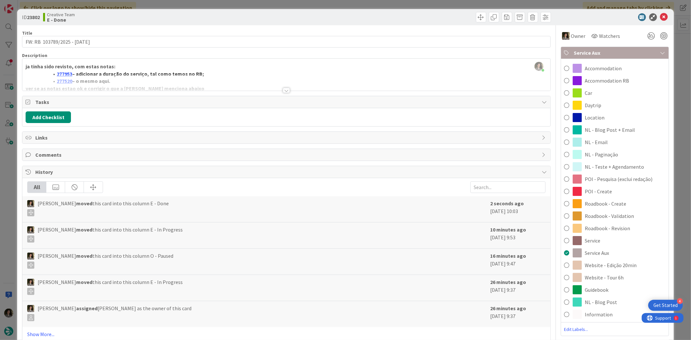
click at [553, 211] on div "Roadbook - Validation" at bounding box center [615, 216] width 108 height 12
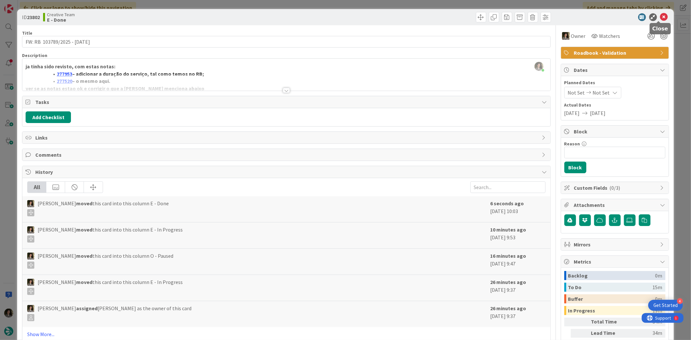
click at [553, 16] on icon at bounding box center [664, 17] width 8 height 8
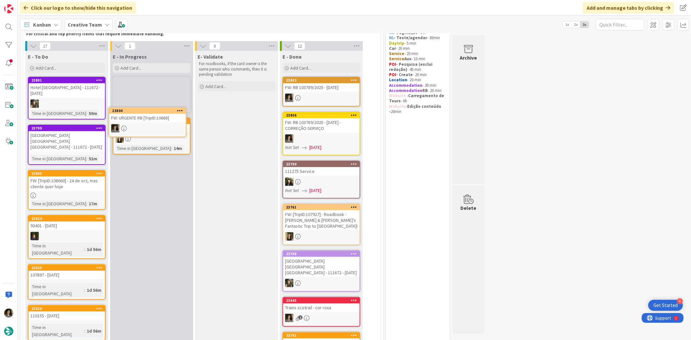
scroll to position [45, 0]
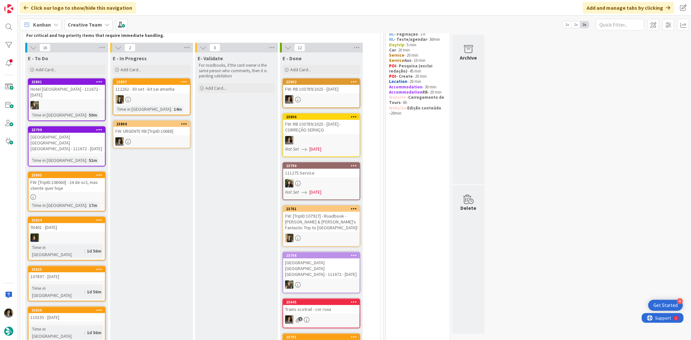
click at [160, 140] on div at bounding box center [151, 141] width 76 height 8
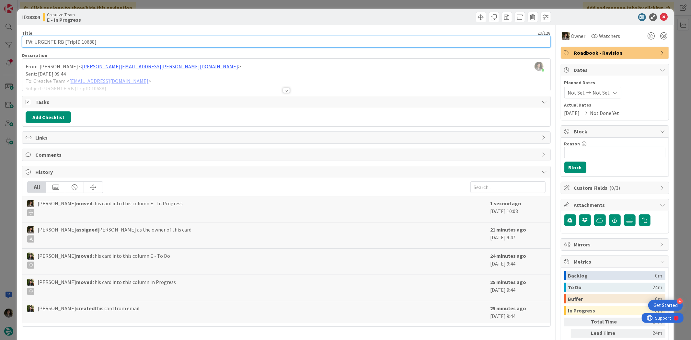
drag, startPoint x: 92, startPoint y: 42, endPoint x: 80, endPoint y: 48, distance: 13.2
click at [80, 48] on div "Title 29 / 128 FW: URGENTE RB [TripID:10688] Description Melissa Santos just jo…" at bounding box center [286, 201] width 529 height 353
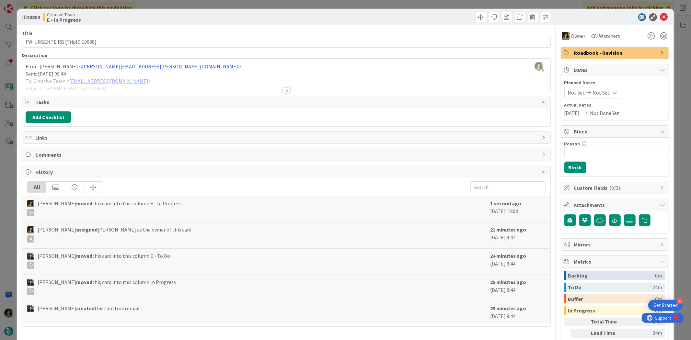
click at [284, 88] on div at bounding box center [286, 90] width 7 height 5
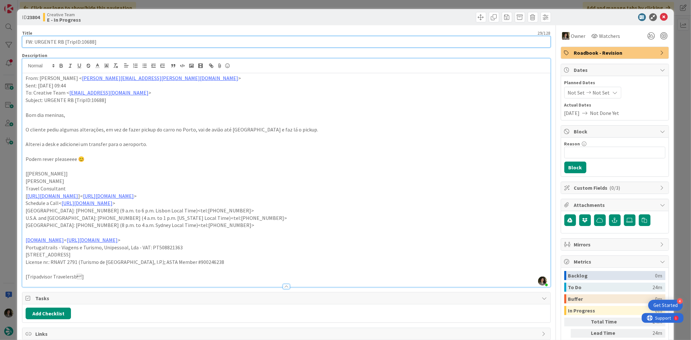
click at [85, 43] on input "FW: URGENTE RB [TripID:10688]" at bounding box center [286, 42] width 529 height 12
drag, startPoint x: 93, startPoint y: 39, endPoint x: 80, endPoint y: 40, distance: 13.0
click at [80, 40] on input "FW: URGENTE RB [TripID:10688]" at bounding box center [286, 42] width 529 height 12
paste input "8"
type input "FW: URGENTE RB [TripID:106888]"
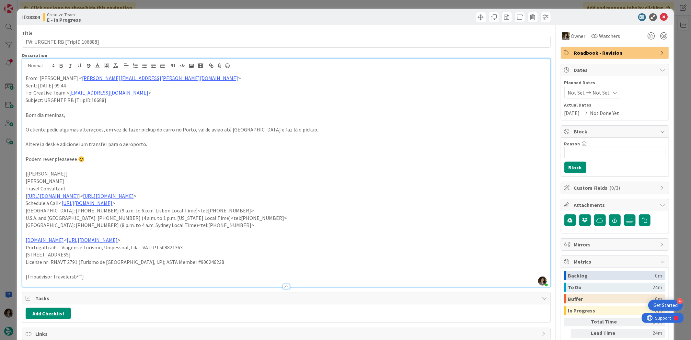
click at [144, 27] on div "Title 30 / 128 FW: URGENTE RB [TripID:106888] Description Melissa Santos joined…" at bounding box center [286, 274] width 529 height 498
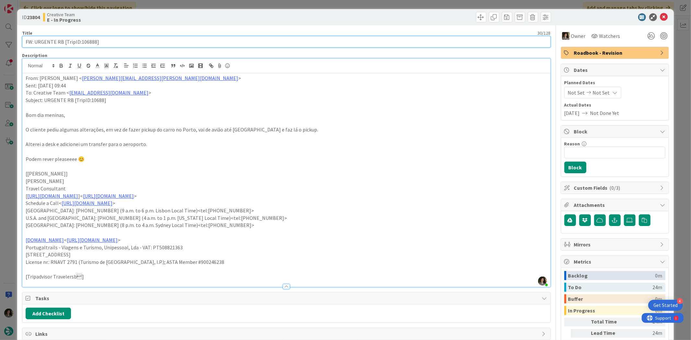
click at [146, 40] on input "FW: URGENTE RB [TripID:106888]" at bounding box center [286, 42] width 529 height 12
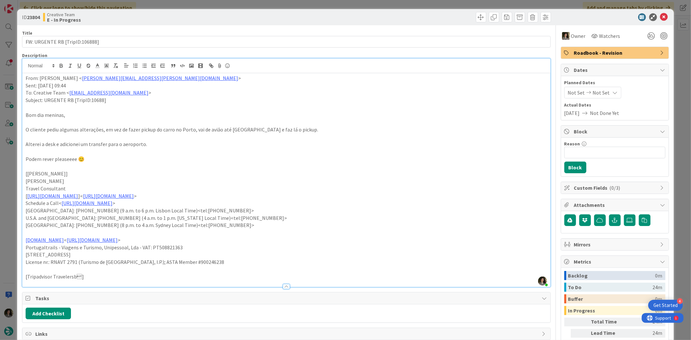
click at [163, 124] on p at bounding box center [286, 122] width 521 height 7
click at [553, 17] on icon at bounding box center [664, 17] width 8 height 8
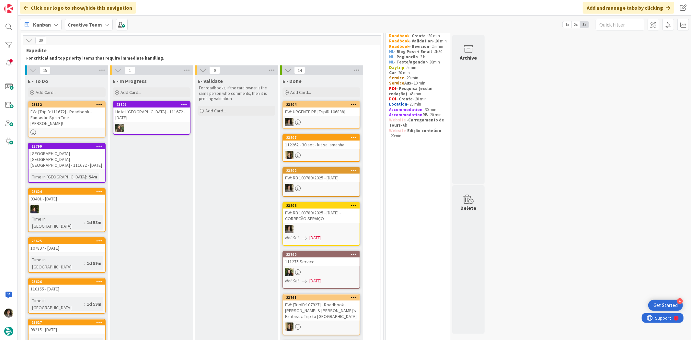
click at [333, 112] on div "FW: URGENTE RB [TripID:106888]" at bounding box center [321, 112] width 76 height 8
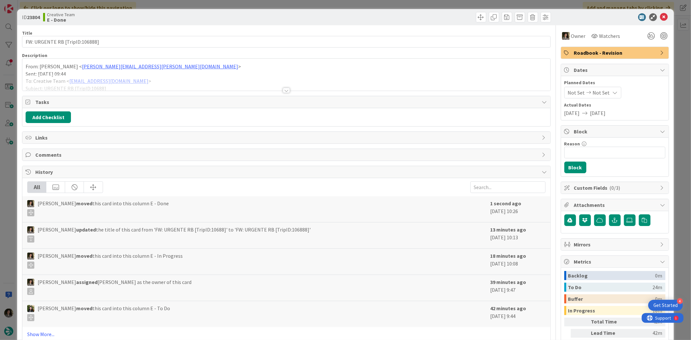
click at [553, 57] on div "Roadbook - Revision" at bounding box center [615, 53] width 108 height 12
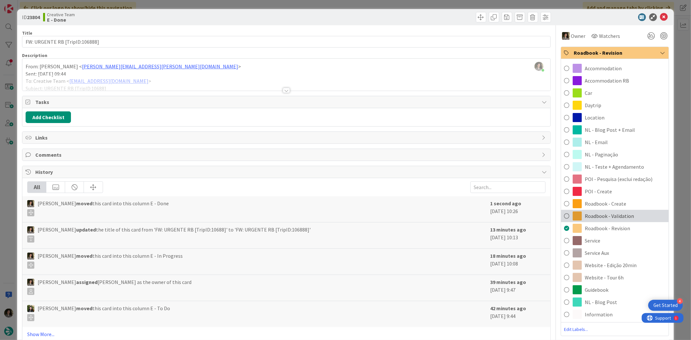
click at [553, 218] on span "Roadbook - Validation" at bounding box center [609, 216] width 49 height 8
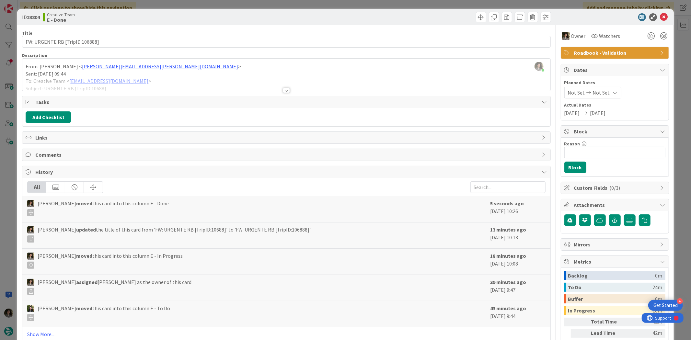
drag, startPoint x: 662, startPoint y: 2, endPoint x: 661, endPoint y: 11, distance: 8.8
click at [553, 4] on div "ID 23804 Creative Team E - Done Title 30 / 128 FW: URGENTE RB [TripID:106888] D…" at bounding box center [345, 170] width 691 height 340
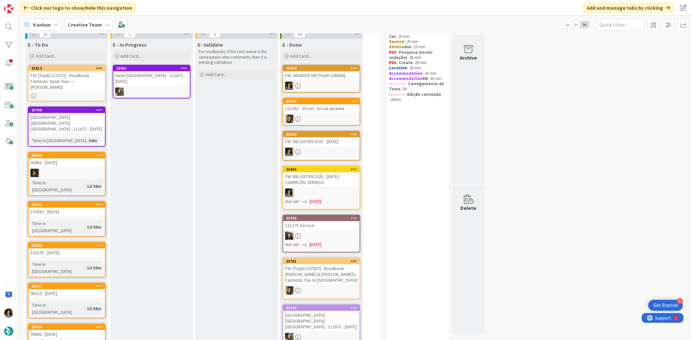
click at [57, 76] on div "FW: [TripID:111672] - Roadbook - Fantastic Spain Tour — Catherine Somerton!" at bounding box center [67, 81] width 76 height 20
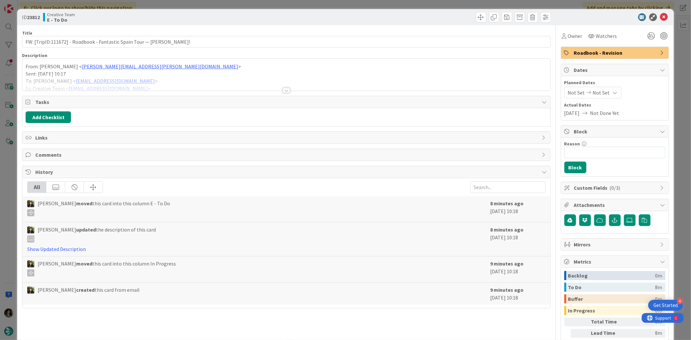
click at [285, 89] on div at bounding box center [286, 90] width 7 height 5
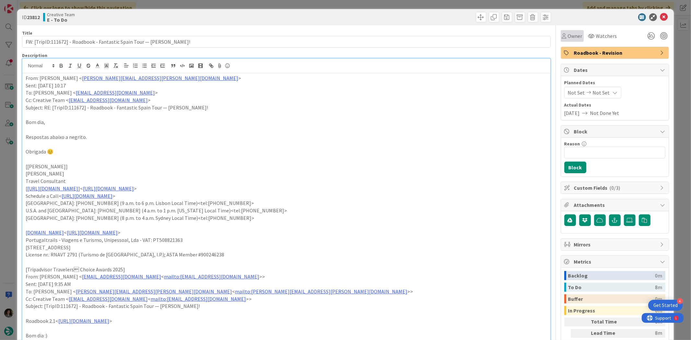
click at [553, 37] on span "Owner" at bounding box center [575, 36] width 15 height 8
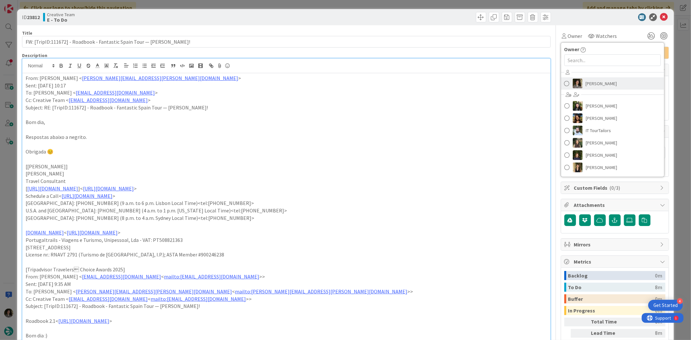
click at [553, 80] on span "[PERSON_NAME]" at bounding box center [601, 84] width 31 height 10
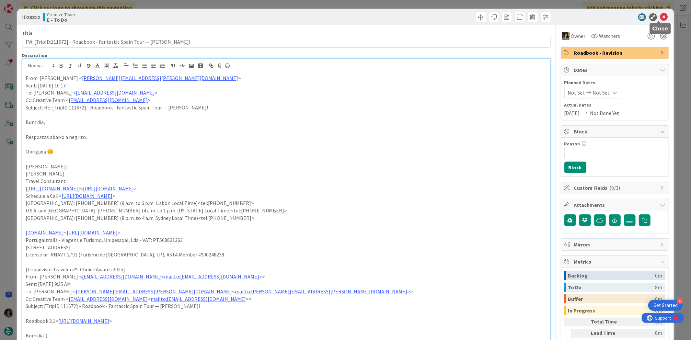
click at [553, 17] on icon at bounding box center [664, 17] width 8 height 8
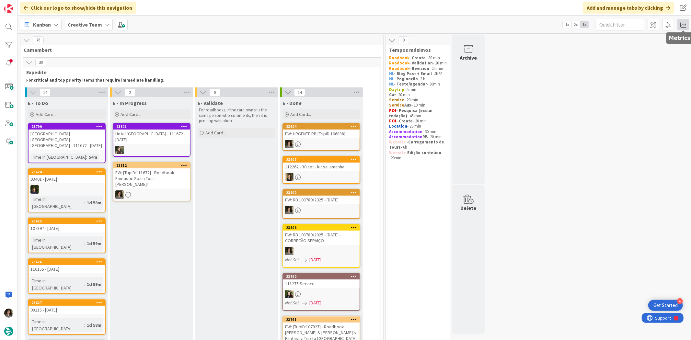
click at [553, 24] on span at bounding box center [684, 25] width 12 height 12
click at [553, 70] on div "Allocation" at bounding box center [627, 72] width 43 height 7
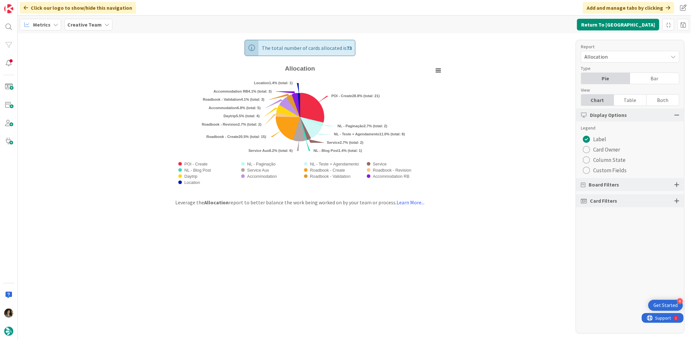
click at [553, 98] on div "Table" at bounding box center [630, 100] width 33 height 11
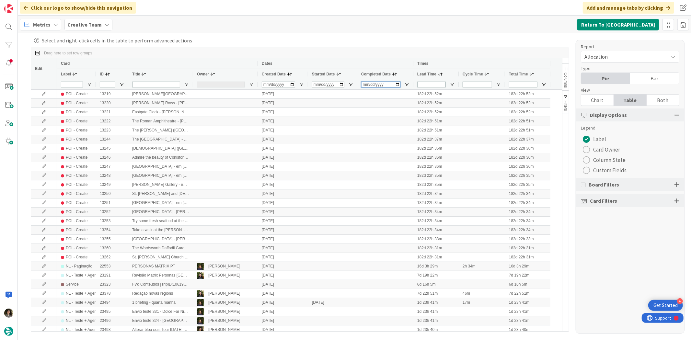
click at [367, 87] on input "Completed Date Filter Input" at bounding box center [380, 85] width 39 height 6
click at [371, 85] on input "Completed Date Filter Input" at bounding box center [380, 85] width 39 height 6
type input "2025-09-24"
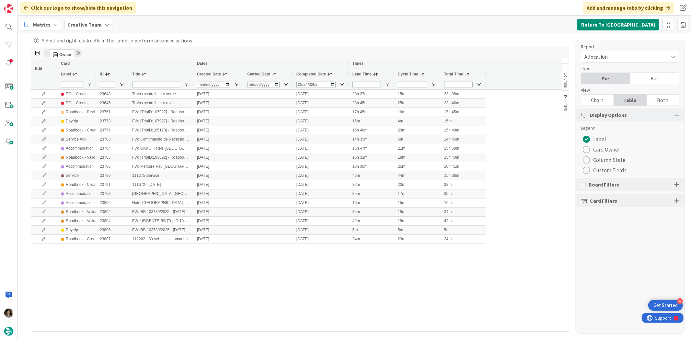
drag, startPoint x: 206, startPoint y: 73, endPoint x: 53, endPoint y: 52, distance: 154.4
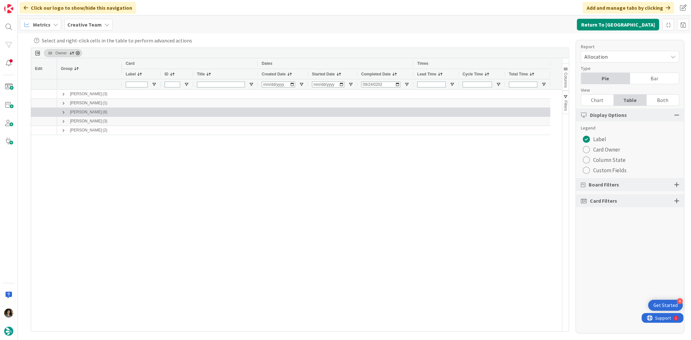
click at [63, 112] on span at bounding box center [63, 112] width 5 height 5
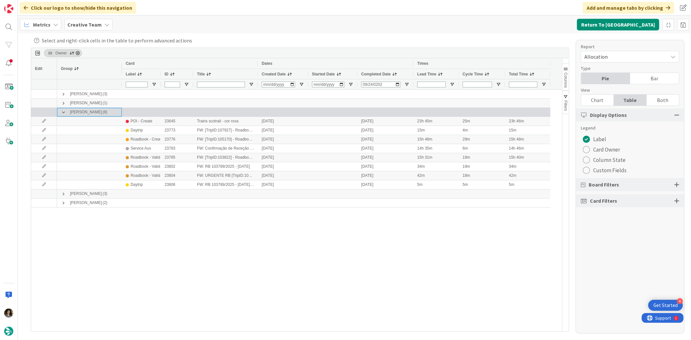
click at [63, 112] on span at bounding box center [63, 112] width 5 height 5
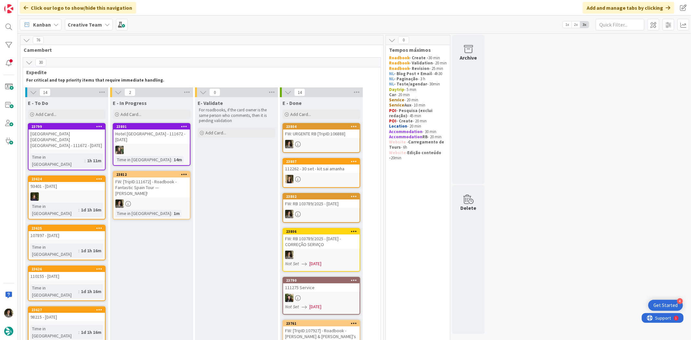
click at [160, 182] on div "FW: [TripID:111672] - Roadbook - Fantastic Spain Tour — Catherine Somerton!" at bounding box center [151, 188] width 76 height 20
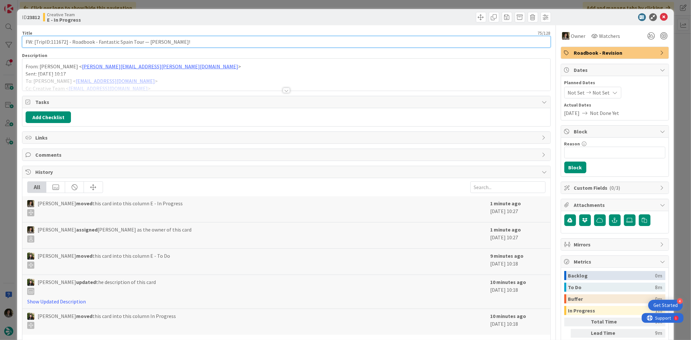
drag, startPoint x: 67, startPoint y: 40, endPoint x: 55, endPoint y: 40, distance: 11.7
click at [55, 40] on input "FW: [TripID:111672] - Roadbook - Fantastic Spain Tour — Catherine Somerton!" at bounding box center [286, 42] width 529 height 12
click at [54, 41] on input "FW: [TripID:111672] - Roadbook - Fantastic Spain Tour — Catherine Somerton!" at bounding box center [286, 42] width 529 height 12
drag, startPoint x: 51, startPoint y: 41, endPoint x: 66, endPoint y: 43, distance: 15.3
click at [66, 43] on input "FW: [TripID:111672] - Roadbook - Fantastic Spain Tour — Catherine Somerton!" at bounding box center [286, 42] width 529 height 12
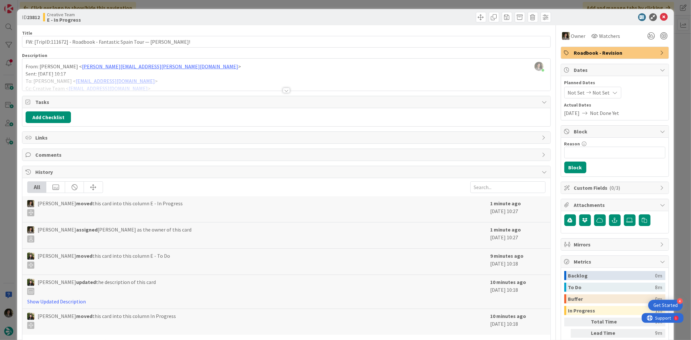
click at [286, 89] on div at bounding box center [286, 90] width 7 height 5
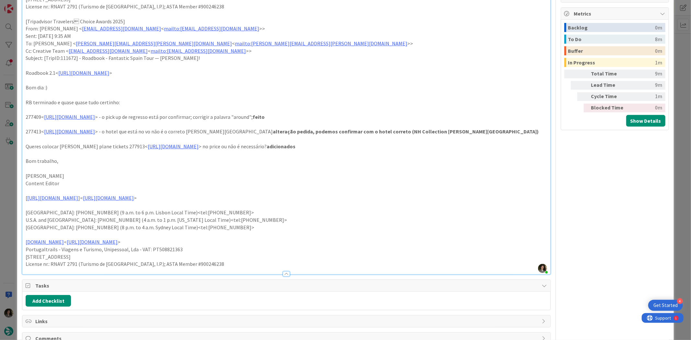
scroll to position [252, 0]
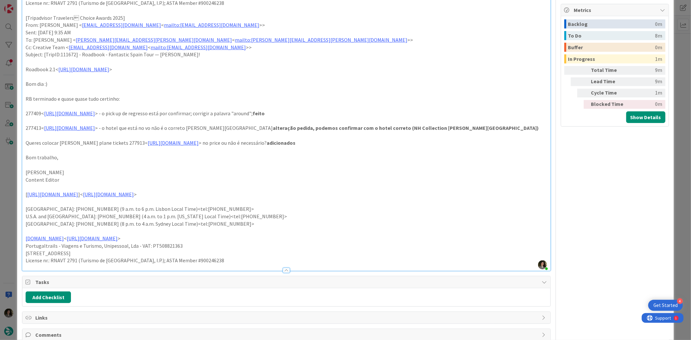
click at [130, 109] on p at bounding box center [286, 105] width 521 height 7
click at [95, 115] on link "https://appweb.tourtailors.com/sigav/#Voucher/view/285235" at bounding box center [69, 113] width 51 height 6
click at [115, 122] on link "https://appweb.tourtailors.com/sigav/#Voucher/view/285235" at bounding box center [93, 126] width 44 height 8
click at [388, 150] on p at bounding box center [286, 150] width 521 height 7
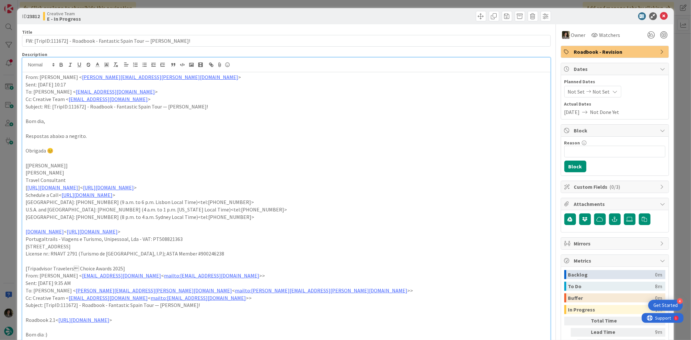
scroll to position [0, 0]
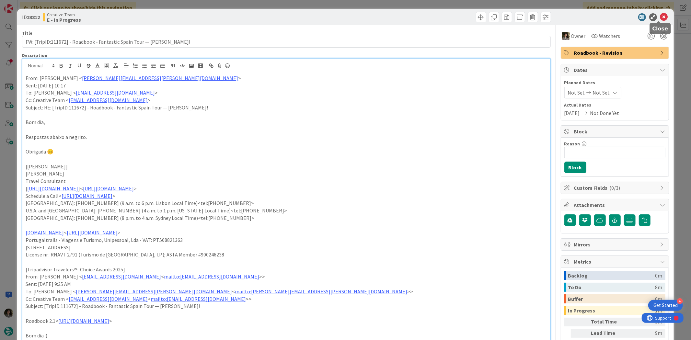
click at [553, 17] on icon at bounding box center [664, 17] width 8 height 8
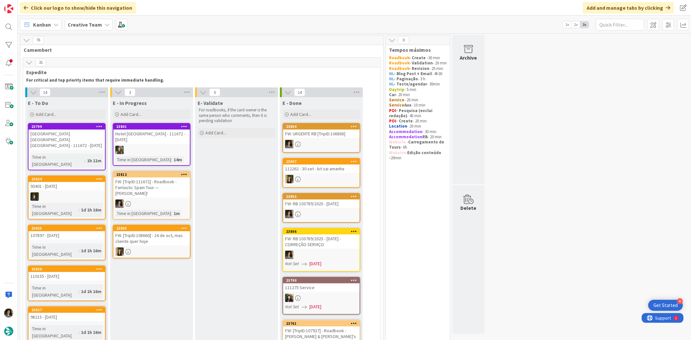
click at [170, 187] on div "FW: [TripID:111672] - Roadbook - Fantastic Spain Tour — Catherine Somerton!" at bounding box center [151, 188] width 76 height 20
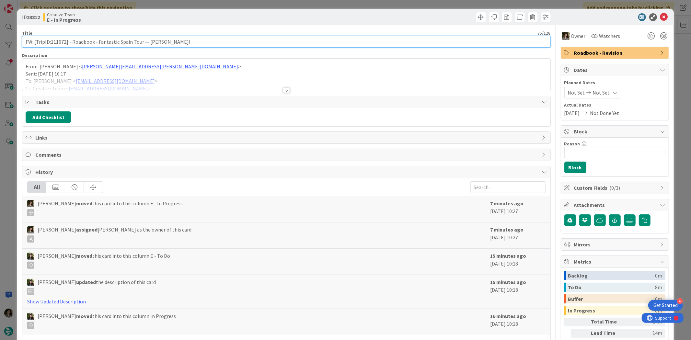
click at [89, 41] on input "FW: [TripID:111672] - Roadbook - Fantastic Spain Tour — Catherine Somerton!" at bounding box center [286, 42] width 529 height 12
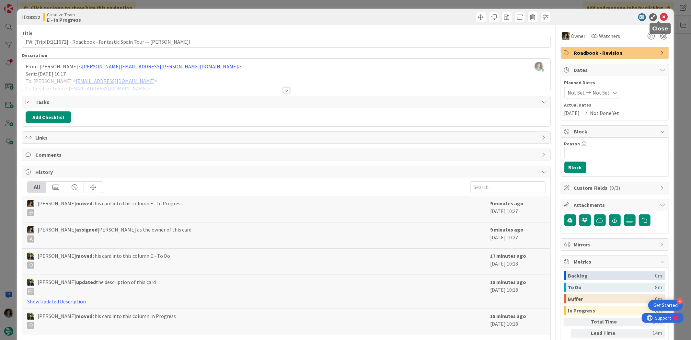
click at [553, 18] on icon at bounding box center [664, 17] width 8 height 8
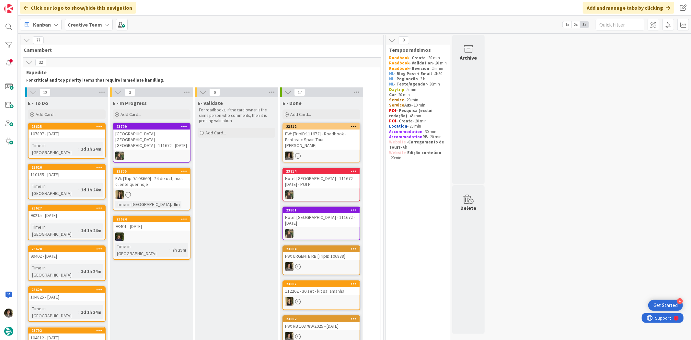
click at [323, 140] on div "FW: [TripID:111672] - Roadbook - Fantastic Spain Tour — Catherine Somerton!" at bounding box center [321, 140] width 76 height 20
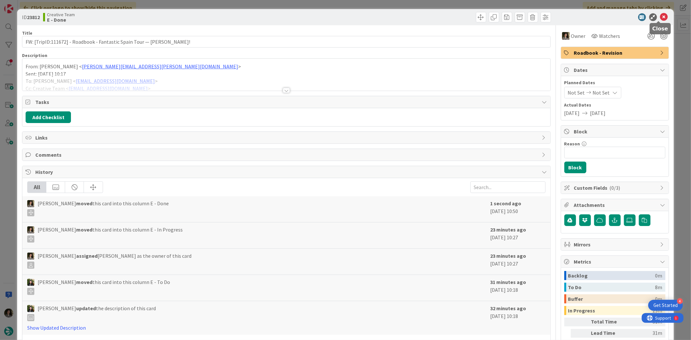
click at [553, 15] on icon at bounding box center [664, 17] width 8 height 8
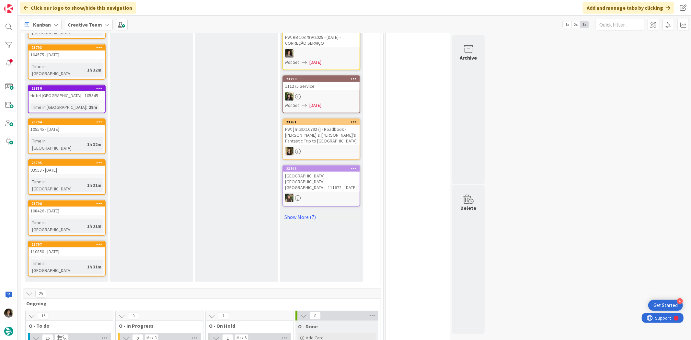
scroll to position [504, 0]
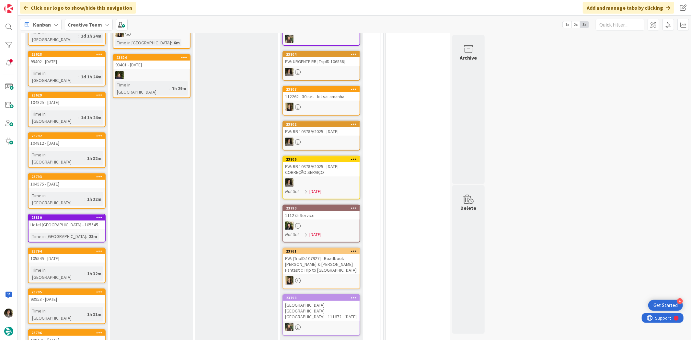
scroll to position [72, 0]
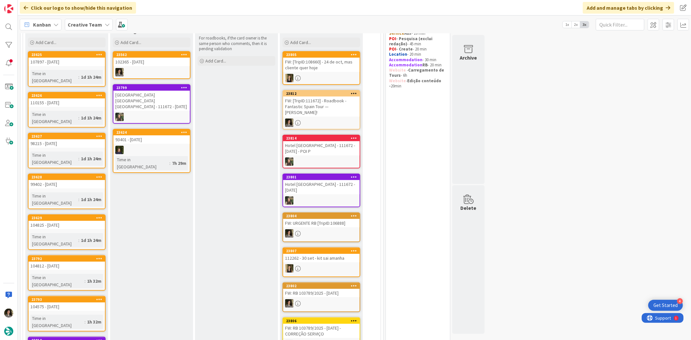
click at [164, 65] on div "102365 - [DATE]" at bounding box center [151, 62] width 76 height 8
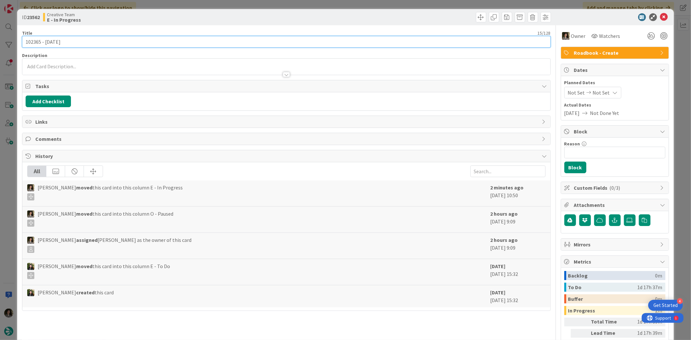
drag, startPoint x: 40, startPoint y: 40, endPoint x: -11, endPoint y: 43, distance: 51.3
click at [0, 43] on html "4 Get Started Click our logo to show/hide this navigation Add and manage tabs b…" at bounding box center [345, 170] width 691 height 340
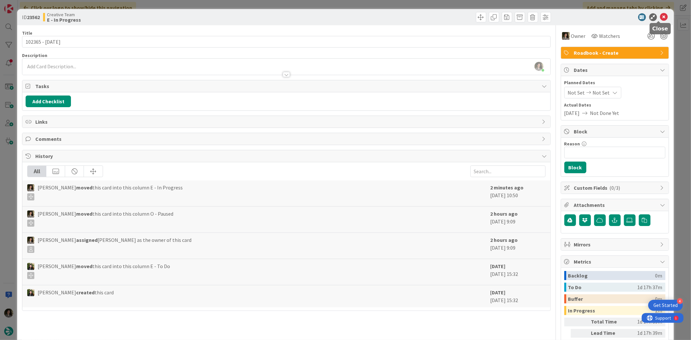
click at [660, 16] on icon at bounding box center [664, 17] width 8 height 8
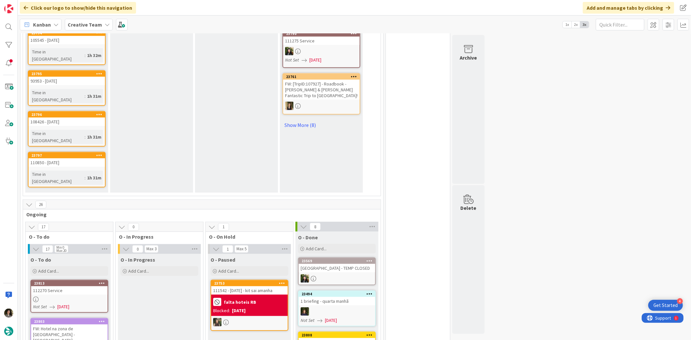
scroll to position [467, 0]
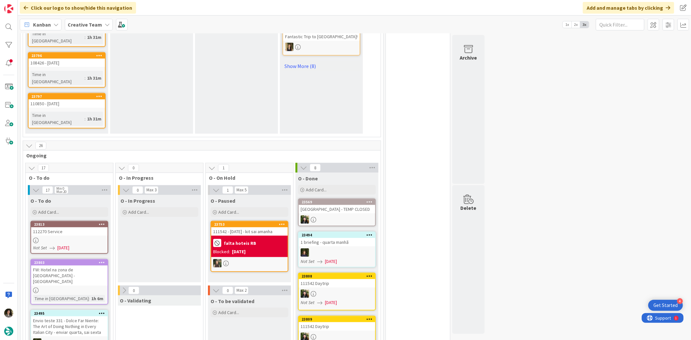
click at [86, 238] on div at bounding box center [69, 241] width 76 height 6
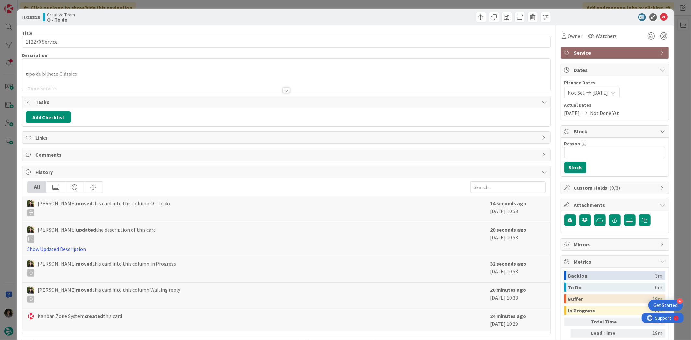
click at [283, 88] on div at bounding box center [286, 90] width 7 height 5
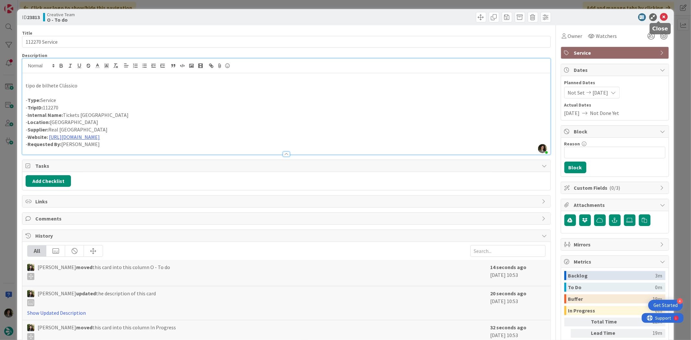
click at [660, 18] on icon at bounding box center [664, 17] width 8 height 8
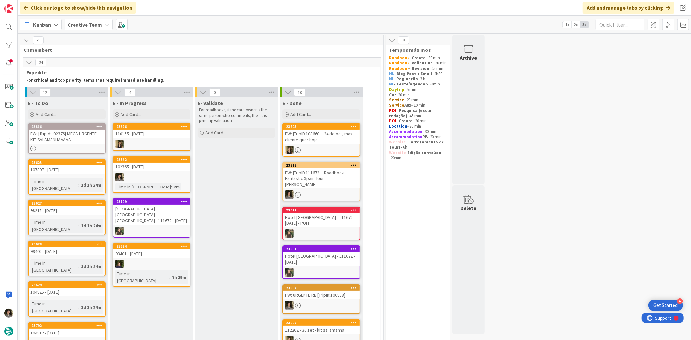
click at [83, 136] on div "FW: [TripId:102376] MEGA URGENTE - KIT SAI AMANHAAAAA" at bounding box center [67, 137] width 76 height 14
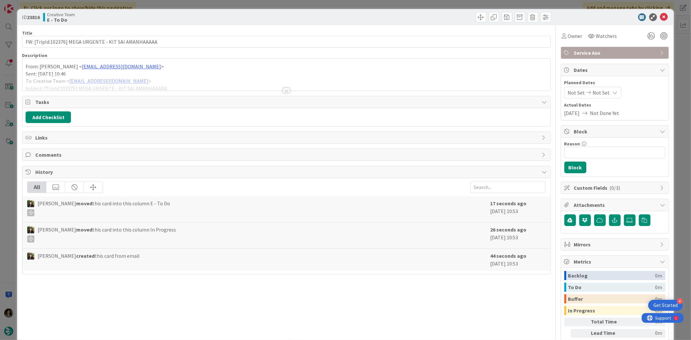
click at [286, 88] on div at bounding box center [286, 90] width 7 height 5
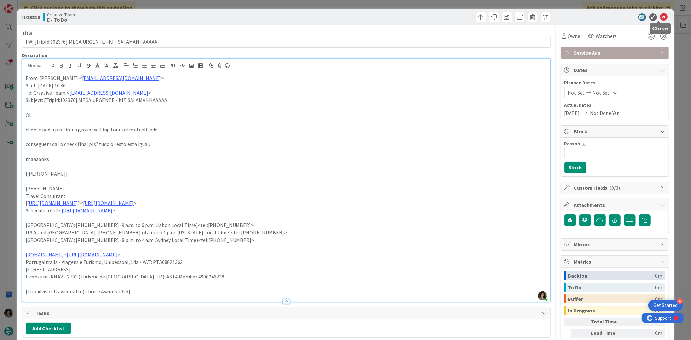
click at [660, 16] on icon at bounding box center [664, 17] width 8 height 8
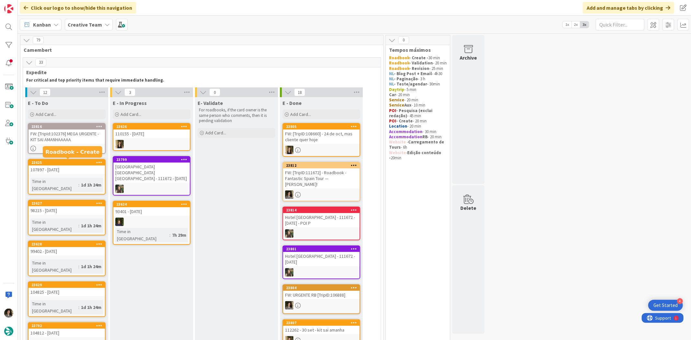
click at [74, 140] on div "FW: [TripId:102376] MEGA URGENTE - KIT SAI AMANHAAAAA" at bounding box center [67, 137] width 76 height 14
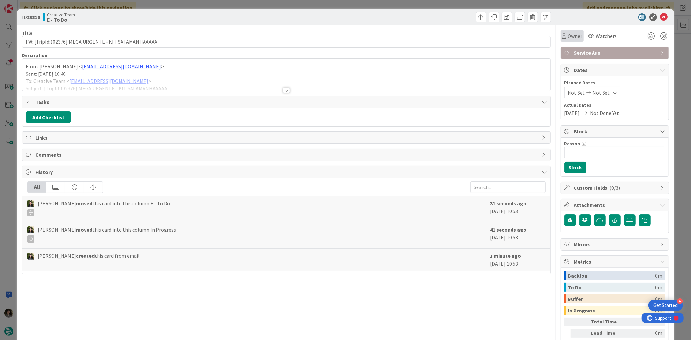
click at [562, 34] on icon at bounding box center [564, 35] width 5 height 5
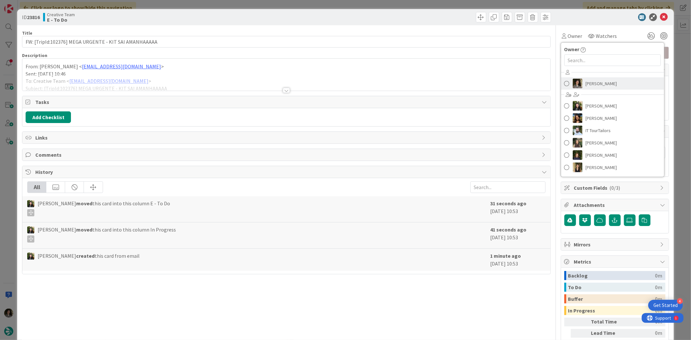
click at [603, 80] on span "[PERSON_NAME]" at bounding box center [601, 84] width 31 height 10
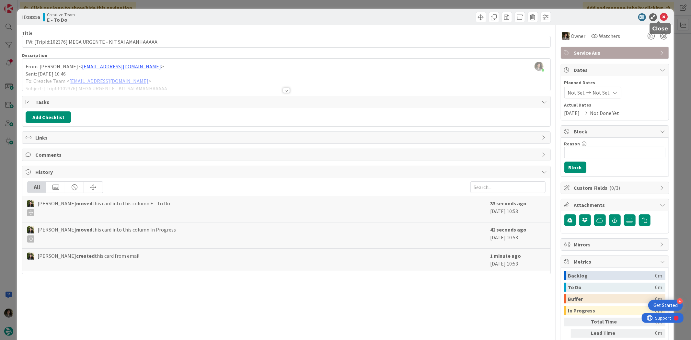
click at [660, 18] on icon at bounding box center [664, 17] width 8 height 8
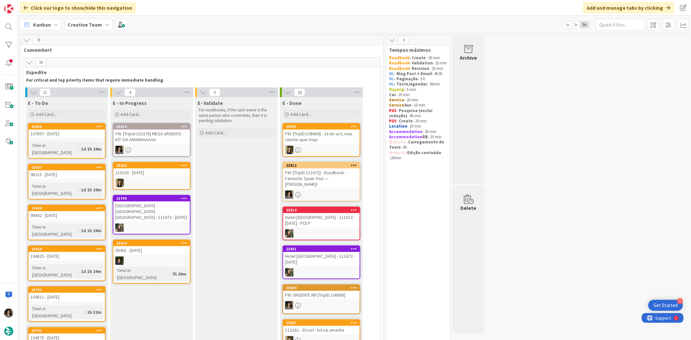
click at [144, 138] on div "FW: [TripId:102376] MEGA URGENTE - KIT SAI AMANHAAAAA" at bounding box center [151, 137] width 76 height 14
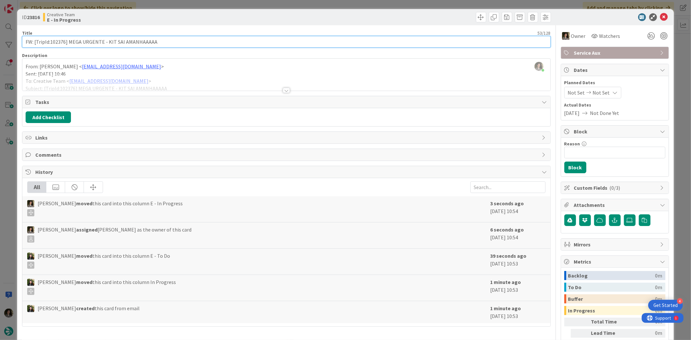
drag, startPoint x: 66, startPoint y: 42, endPoint x: 51, endPoint y: 41, distance: 15.3
click at [51, 41] on input "FW: [TripId:102376] MEGA URGENTE - KIT SAI AMANHAAAAA" at bounding box center [286, 42] width 529 height 12
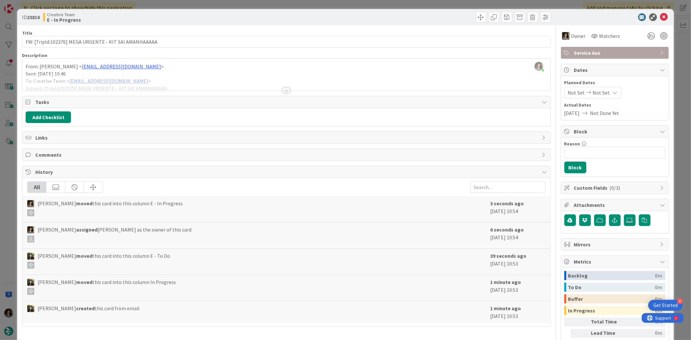
click at [288, 85] on div at bounding box center [286, 82] width 528 height 17
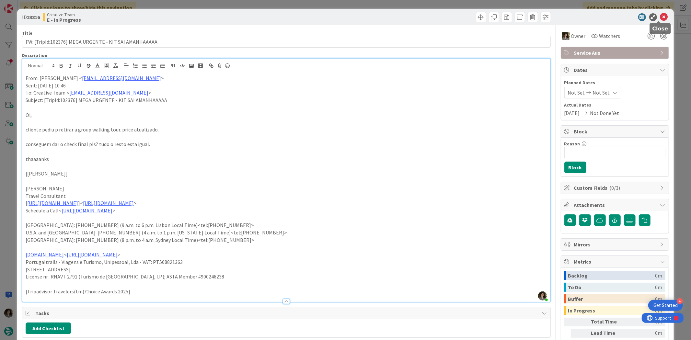
click at [660, 17] on icon at bounding box center [664, 17] width 8 height 8
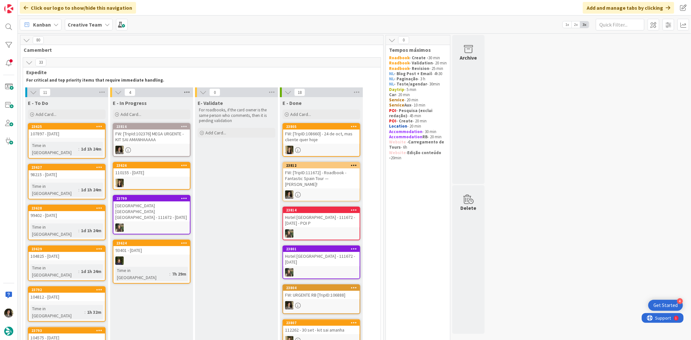
scroll to position [36, 0]
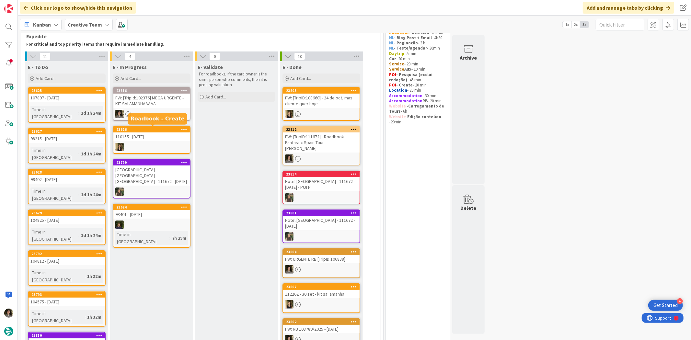
click at [159, 111] on div at bounding box center [151, 114] width 76 height 8
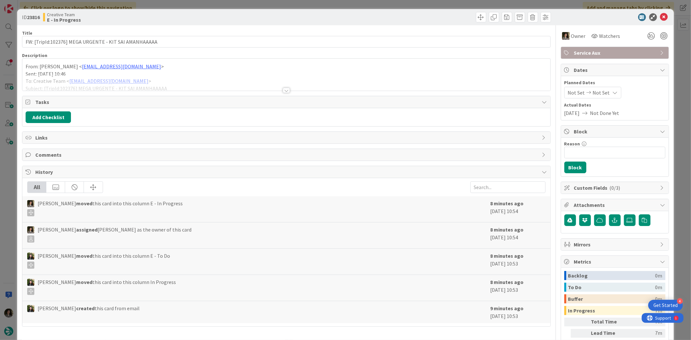
click at [289, 86] on div at bounding box center [286, 82] width 528 height 17
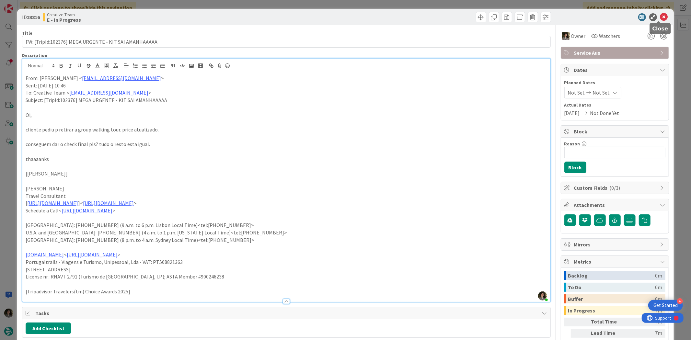
click at [660, 14] on icon at bounding box center [664, 17] width 8 height 8
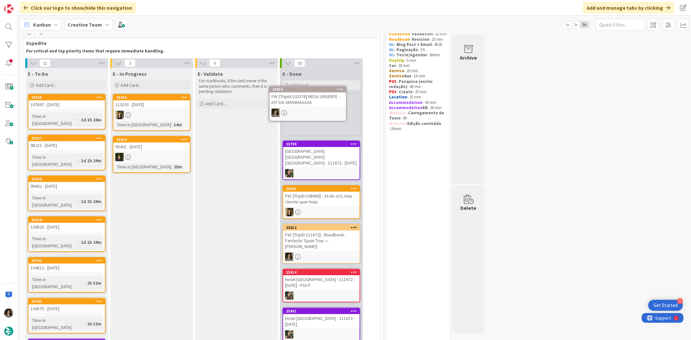
scroll to position [28, 0]
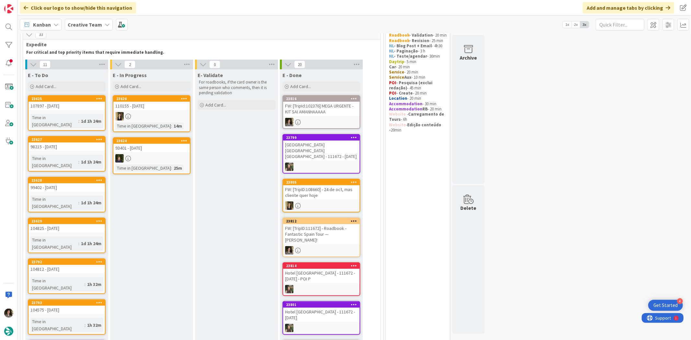
click at [324, 110] on div "FW: [TripId:102376] MEGA URGENTE - KIT SAI AMANHAAAAA" at bounding box center [321, 109] width 76 height 14
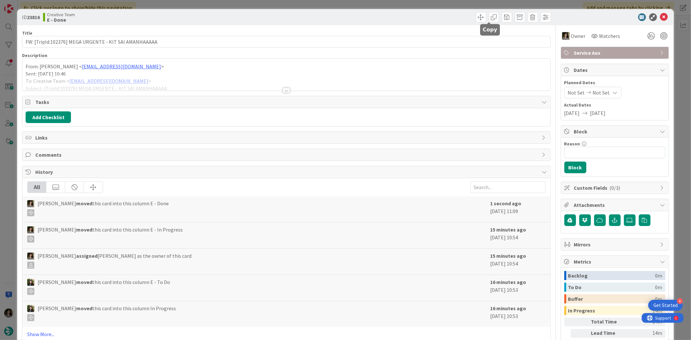
drag, startPoint x: 486, startPoint y: 19, endPoint x: 491, endPoint y: 32, distance: 14.3
click at [489, 19] on span at bounding box center [494, 17] width 10 height 10
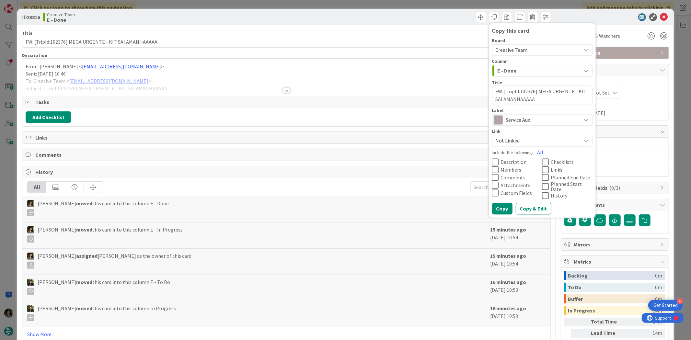
click at [521, 120] on span "Service Aux" at bounding box center [542, 120] width 72 height 9
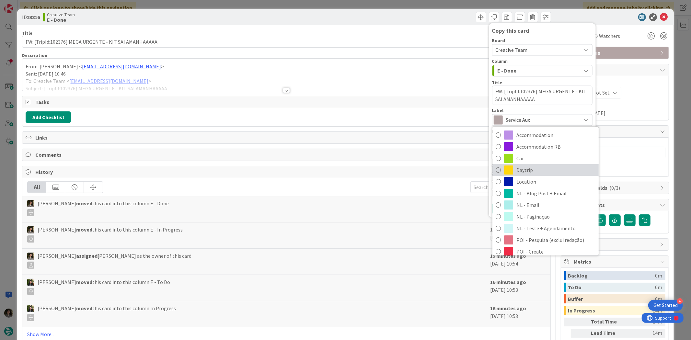
click at [536, 175] on link "Daytrip" at bounding box center [546, 170] width 106 height 12
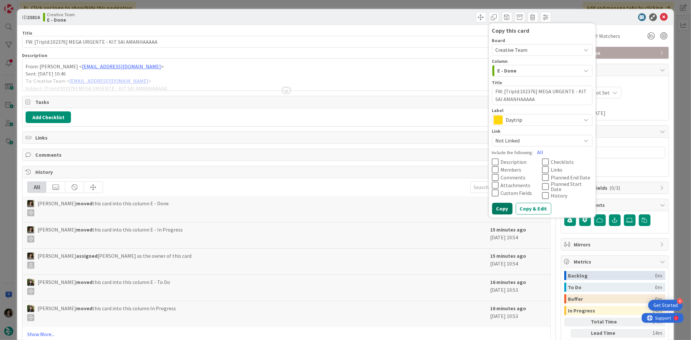
click at [494, 206] on button "Copy" at bounding box center [502, 209] width 20 height 12
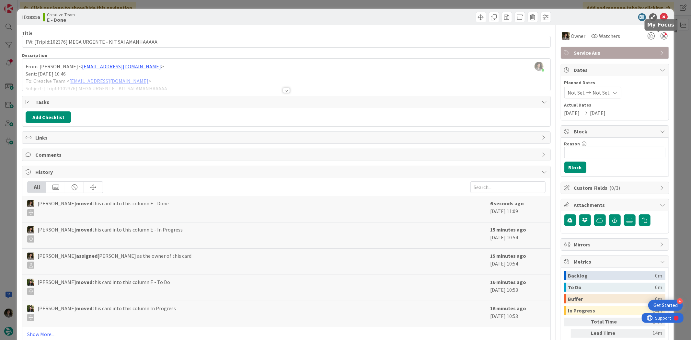
type textarea "x"
click at [660, 17] on icon at bounding box center [664, 17] width 8 height 8
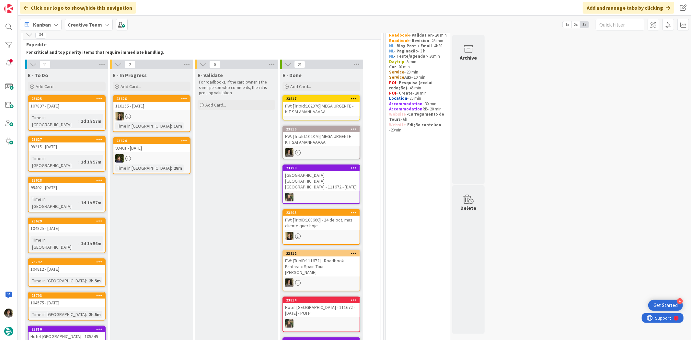
click at [320, 105] on div "FW: [TripId:102376] MEGA URGENTE - KIT SAI AMANHAAAAA" at bounding box center [321, 109] width 76 height 14
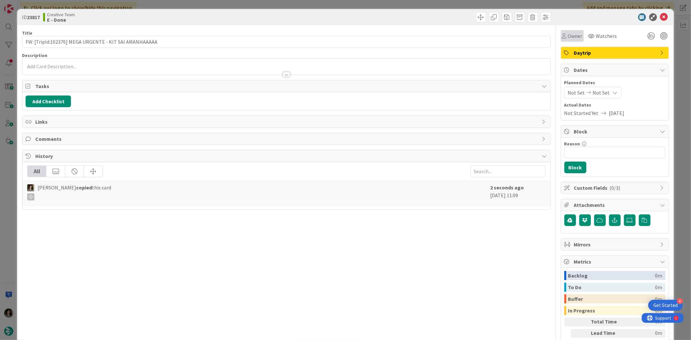
click at [573, 38] on span "Owner" at bounding box center [575, 36] width 15 height 8
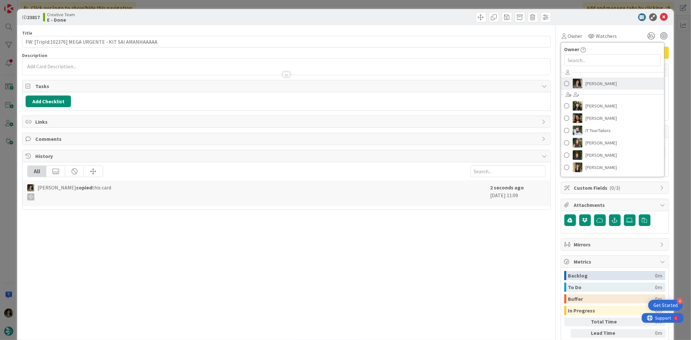
click at [588, 79] on span "[PERSON_NAME]" at bounding box center [601, 84] width 31 height 10
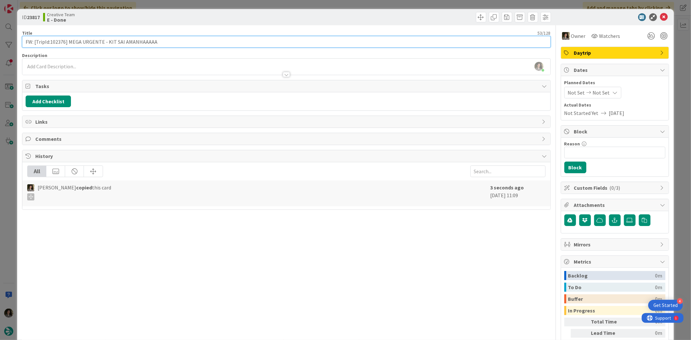
drag, startPoint x: 233, startPoint y: 36, endPoint x: 237, endPoint y: 36, distance: 3.3
click at [234, 36] on input "FW: [TripId:102376] MEGA URGENTE - KIT SAI AMANHAAAAA" at bounding box center [286, 42] width 529 height 12
type input "FW: [TripId:102376] MEGA URGENTE - KIT SAI AMANHAAAAA - CONTINUAÇÃO"
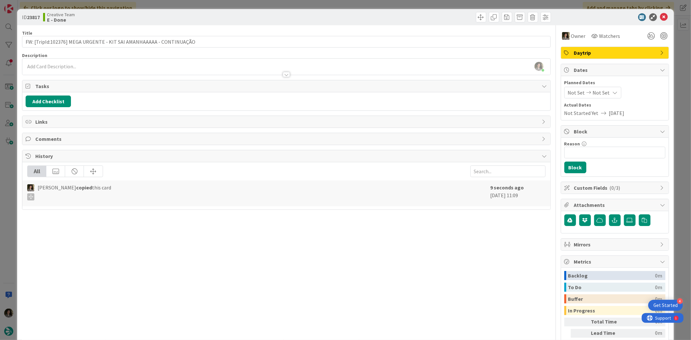
drag, startPoint x: 241, startPoint y: 25, endPoint x: 365, endPoint y: 0, distance: 126.3
click at [243, 25] on div "Title 67 / 128 FW: [TripId:102376] MEGA URGENTE - KIT SAI AMANHAAAAA - CONTINUA…" at bounding box center [286, 201] width 529 height 353
click at [661, 16] on icon at bounding box center [664, 17] width 8 height 8
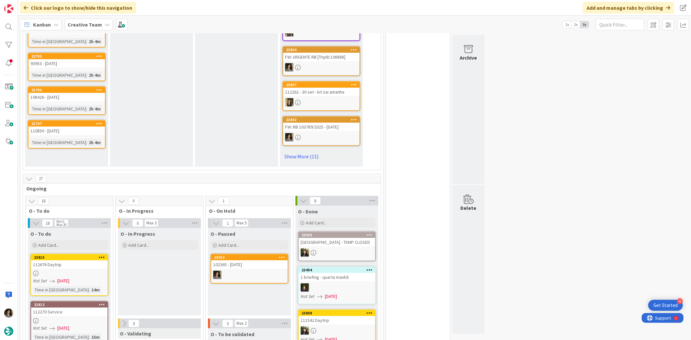
scroll to position [496, 0]
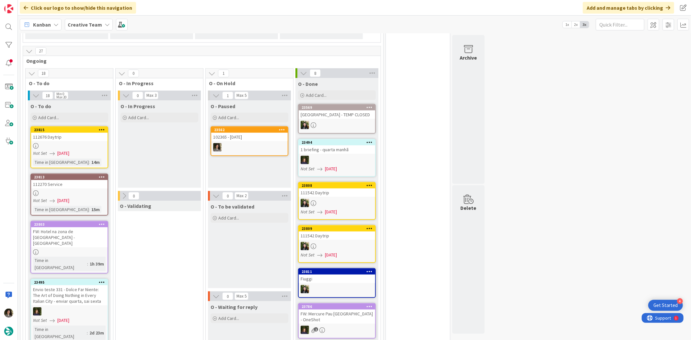
click at [62, 143] on div at bounding box center [69, 146] width 76 height 6
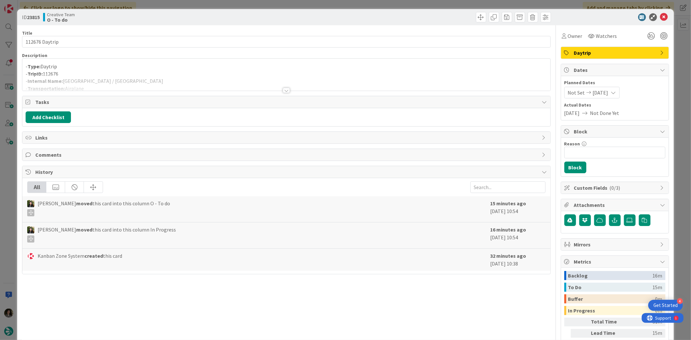
click at [284, 88] on div at bounding box center [286, 90] width 7 height 5
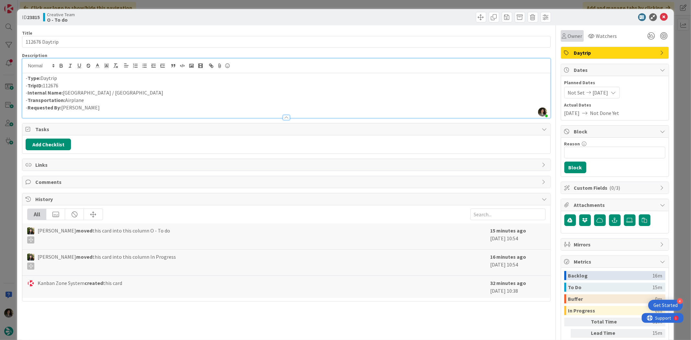
click at [568, 37] on span "Owner" at bounding box center [575, 36] width 15 height 8
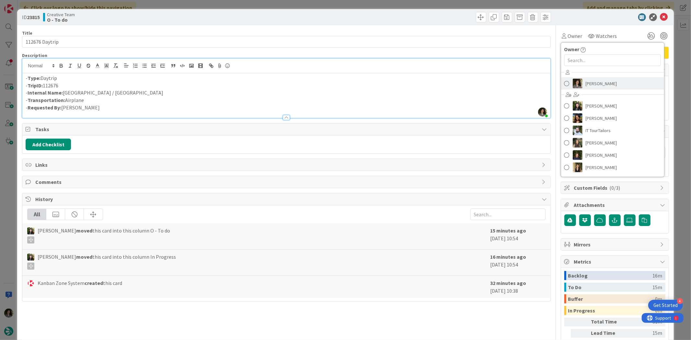
click at [604, 82] on span "[PERSON_NAME]" at bounding box center [601, 84] width 31 height 10
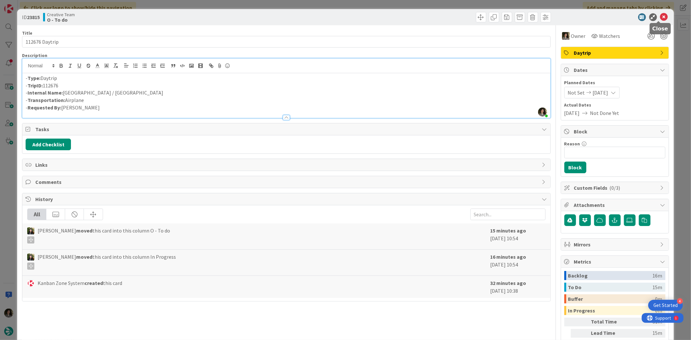
click at [660, 15] on icon at bounding box center [664, 17] width 8 height 8
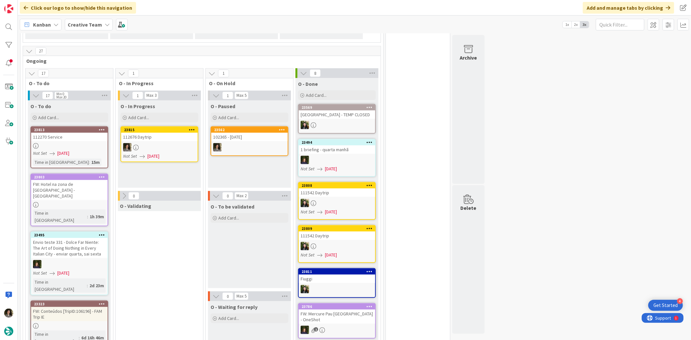
click at [172, 143] on div at bounding box center [159, 147] width 76 height 8
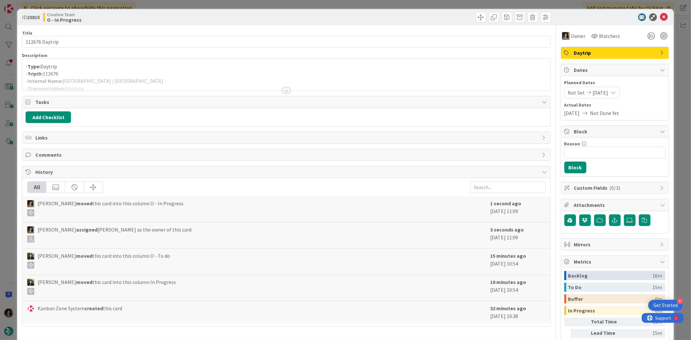
click at [63, 79] on div at bounding box center [286, 82] width 528 height 17
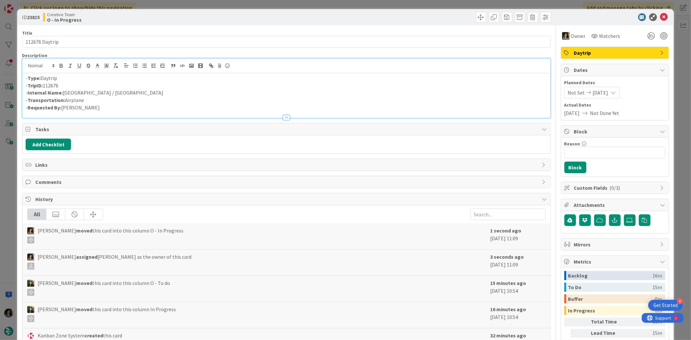
click at [64, 91] on p "- Internal Name: Dublin / Rome" at bounding box center [286, 92] width 521 height 7
drag, startPoint x: 120, startPoint y: 94, endPoint x: 63, endPoint y: 91, distance: 56.8
click at [63, 91] on p "- Internal Name: Airplane - Dublin / Rome" at bounding box center [286, 92] width 521 height 7
copy p "Airplane - Dublin / Rome"
click at [117, 88] on p "- TripID: 112676" at bounding box center [286, 85] width 521 height 7
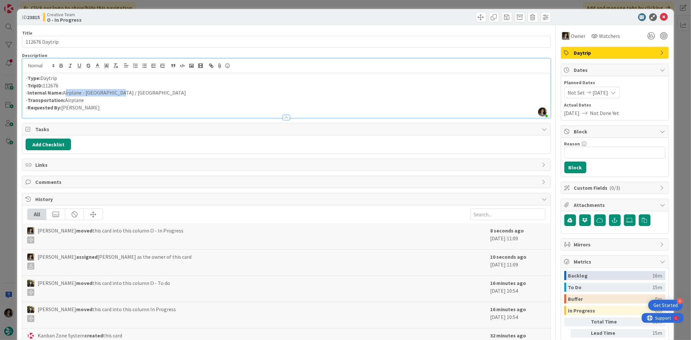
drag, startPoint x: 121, startPoint y: 92, endPoint x: 64, endPoint y: 92, distance: 57.7
click at [64, 92] on p "- Internal Name: Airplane - Dublin / Rome" at bounding box center [286, 92] width 521 height 7
copy p "Airplane - Dublin / Rome"
click at [660, 17] on icon at bounding box center [664, 17] width 8 height 8
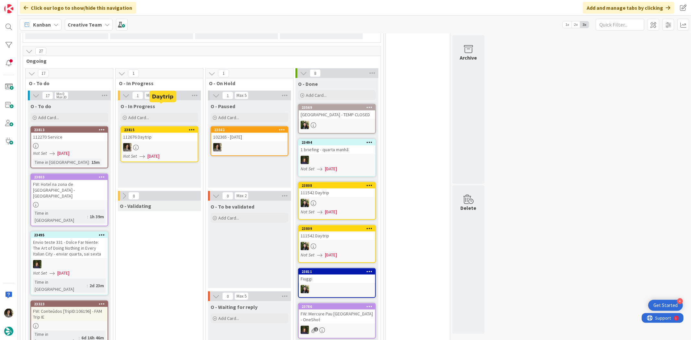
click at [159, 153] on span "[DATE]" at bounding box center [153, 156] width 12 height 7
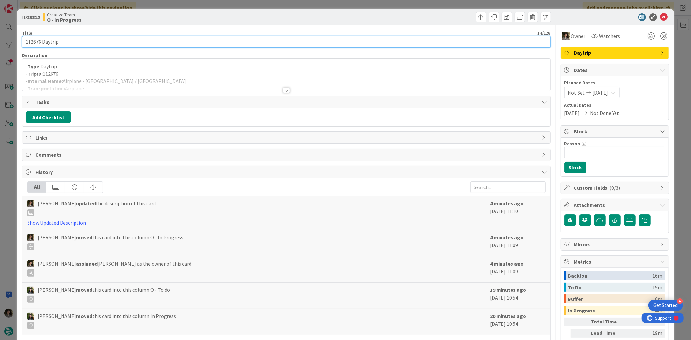
click at [91, 39] on input "112676 Daytrip" at bounding box center [286, 42] width 529 height 12
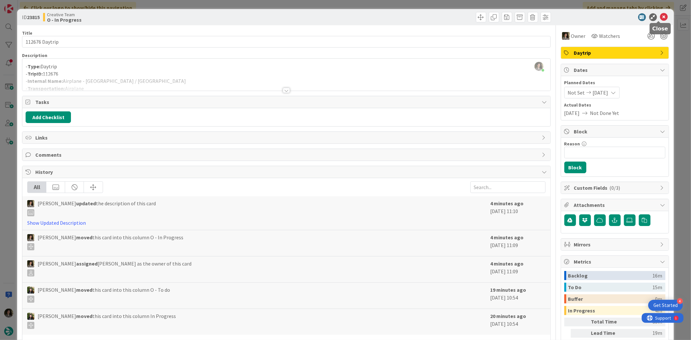
click at [660, 18] on icon at bounding box center [664, 17] width 8 height 8
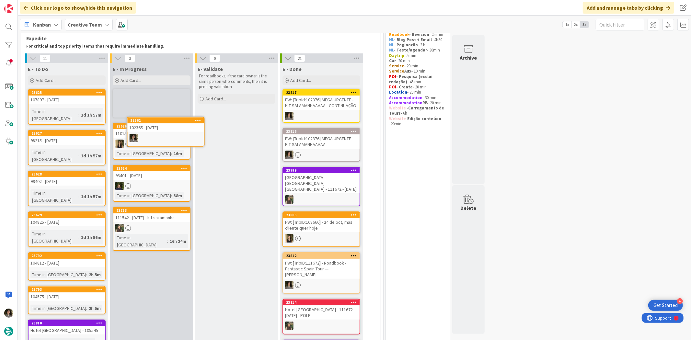
scroll to position [32, 0]
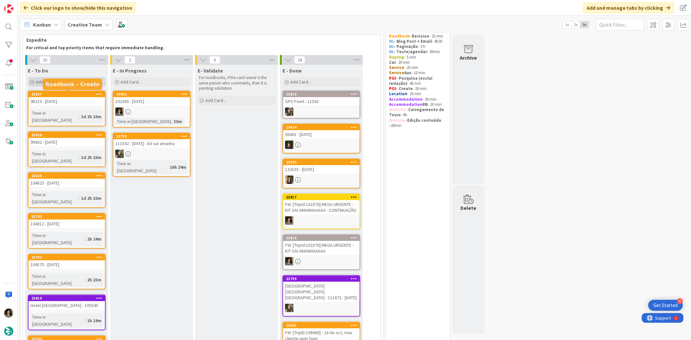
click at [65, 80] on div "Add Card..." at bounding box center [67, 82] width 78 height 10
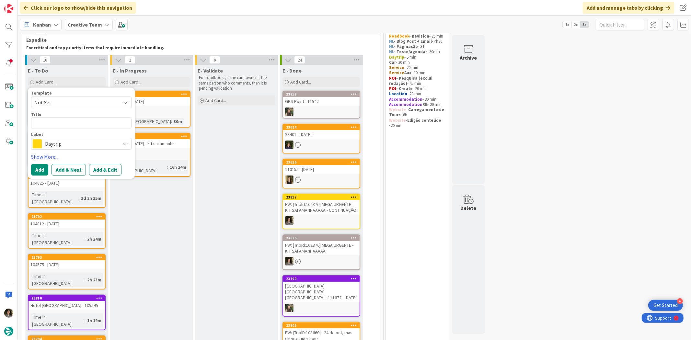
click at [63, 147] on span "Daytrip" at bounding box center [81, 144] width 72 height 9
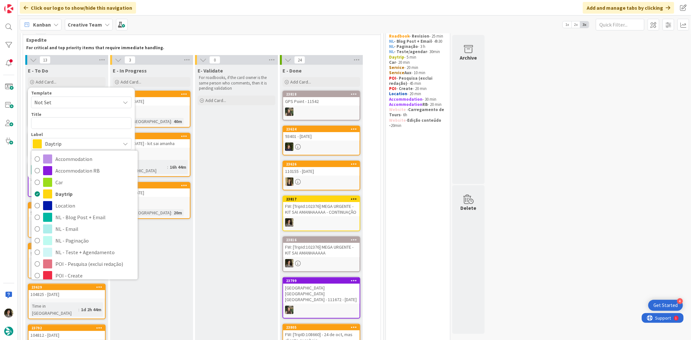
click at [206, 211] on div "E- Validate For roadbooks, if the card owner is the same person who comments, t…" at bounding box center [236, 338] width 83 height 546
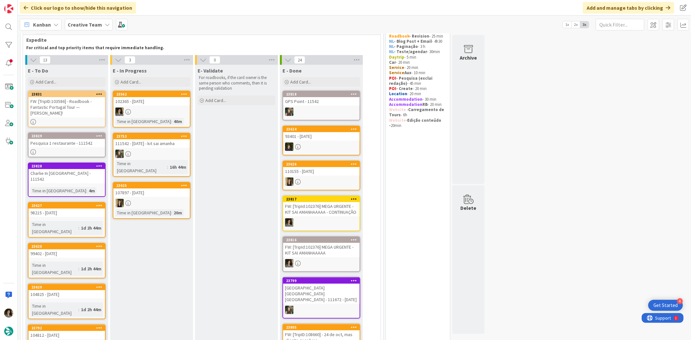
click at [70, 116] on div "FW: [TripID:103586] - Roadbook - Fantastic Portugal Tour — [PERSON_NAME]!" at bounding box center [67, 107] width 76 height 20
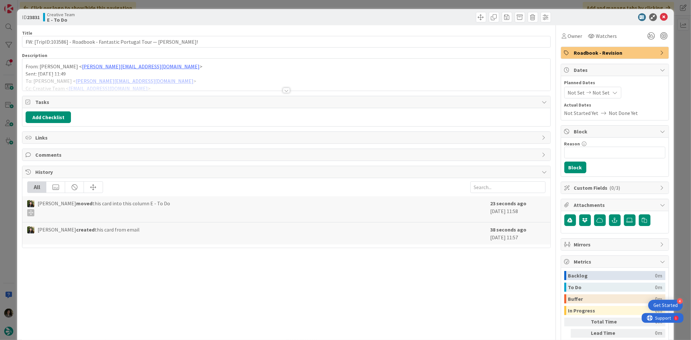
click at [283, 90] on div at bounding box center [286, 90] width 7 height 5
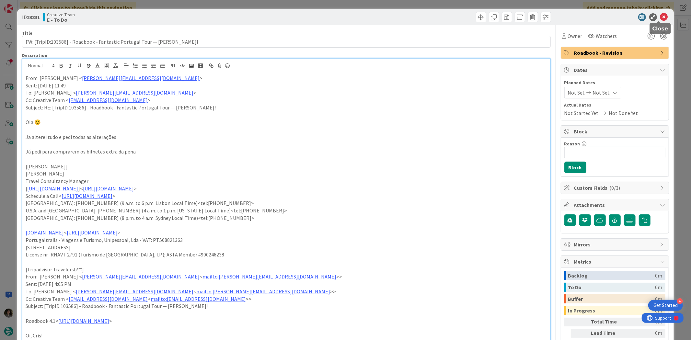
click at [661, 15] on icon at bounding box center [664, 17] width 8 height 8
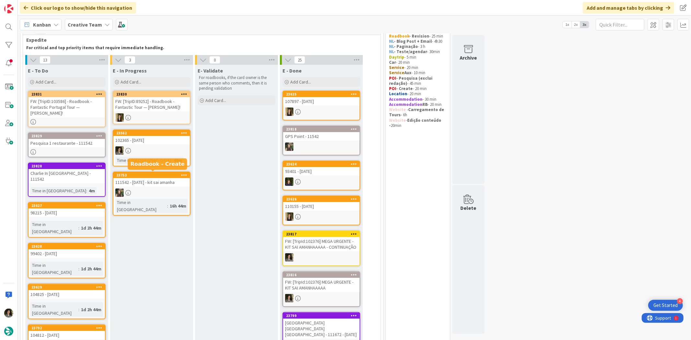
click at [167, 145] on link "23562 102365 - 20 oct Time in Column : 40m" at bounding box center [152, 148] width 78 height 37
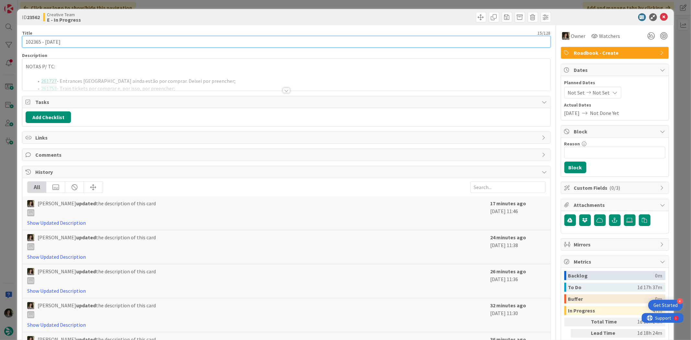
click at [154, 43] on input "102365 - [DATE]" at bounding box center [286, 42] width 529 height 12
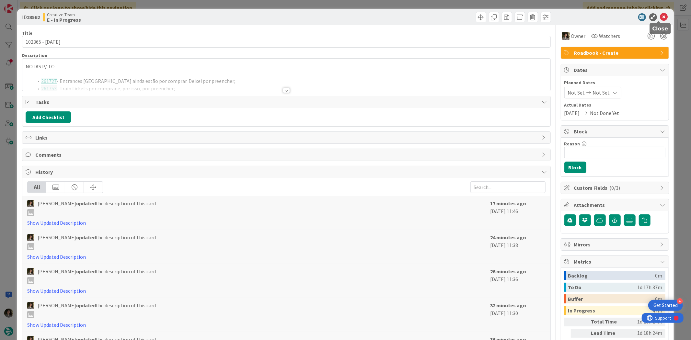
click at [660, 15] on icon at bounding box center [664, 17] width 8 height 8
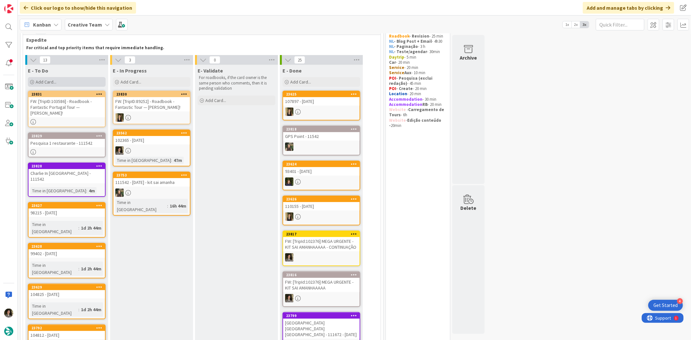
click at [61, 82] on div "Add Card..." at bounding box center [67, 82] width 78 height 10
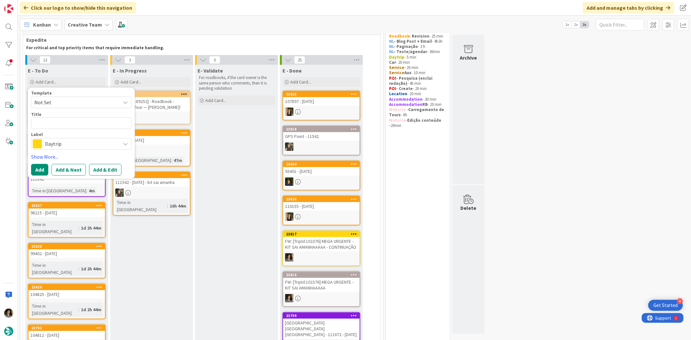
click at [78, 145] on span "Daytrip" at bounding box center [81, 144] width 72 height 9
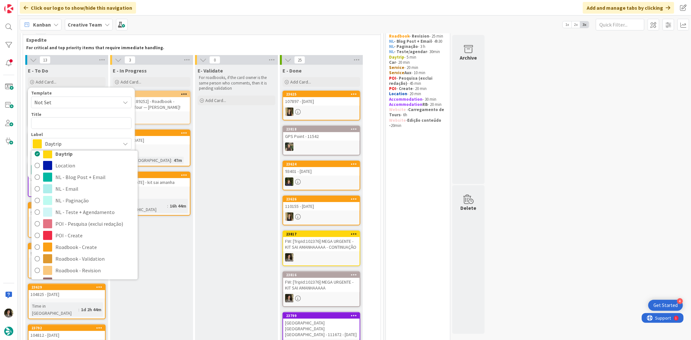
scroll to position [108, 0]
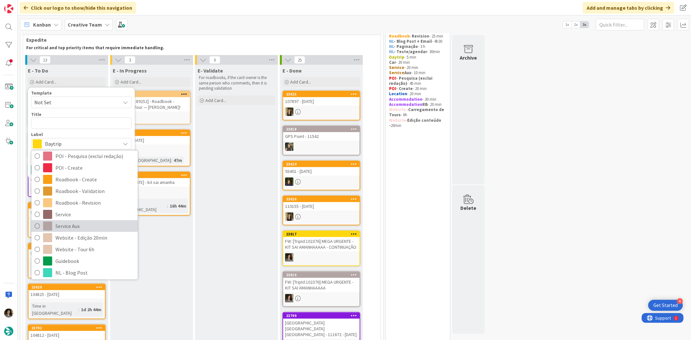
click at [85, 221] on link "Service Aux" at bounding box center [84, 226] width 106 height 12
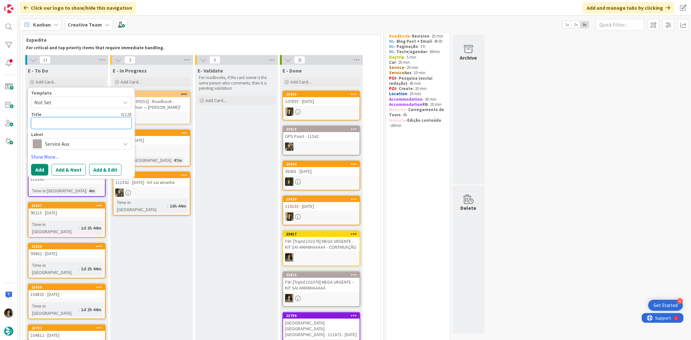
drag, startPoint x: 72, startPoint y: 122, endPoint x: 68, endPoint y: 124, distance: 4.5
click at [72, 122] on textarea at bounding box center [81, 123] width 100 height 12
paste textarea "102365 - [DATE]"
type textarea "x"
type textarea "102365 - [DATE]"
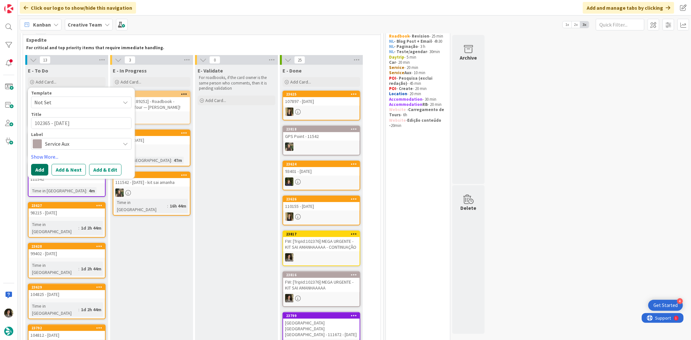
click at [43, 172] on button "Add" at bounding box center [39, 170] width 17 height 12
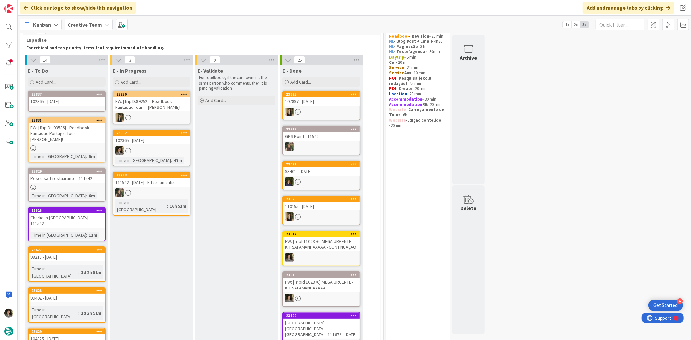
click at [73, 101] on div "102365 - [DATE]" at bounding box center [67, 101] width 76 height 8
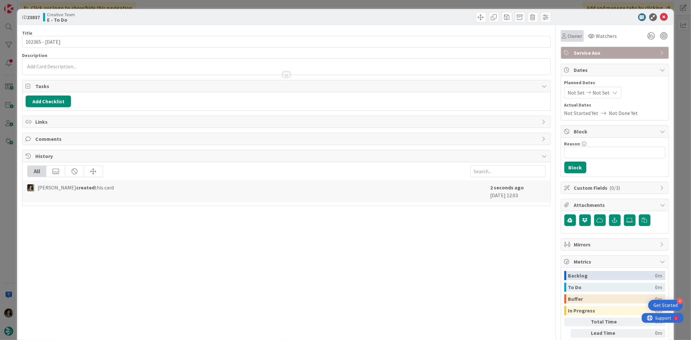
click at [564, 40] on div "Owner" at bounding box center [572, 36] width 23 height 12
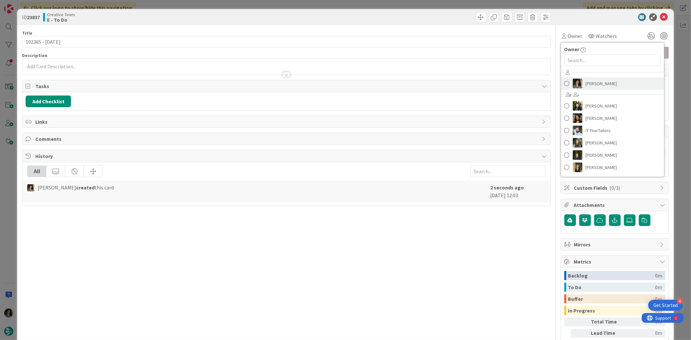
click at [586, 83] on span "[PERSON_NAME]" at bounding box center [601, 84] width 31 height 10
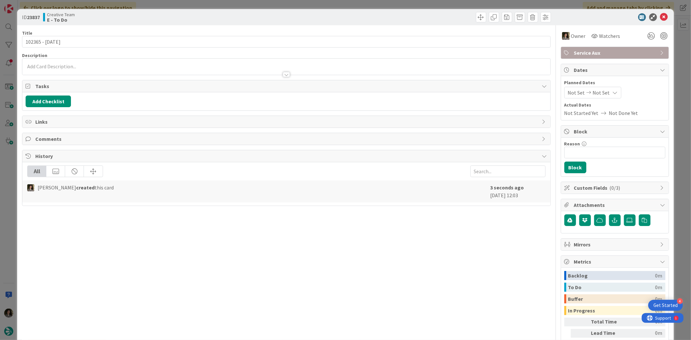
drag, startPoint x: 591, startPoint y: 91, endPoint x: 595, endPoint y: 98, distance: 8.0
click at [593, 93] on span "Not Set" at bounding box center [601, 93] width 17 height 8
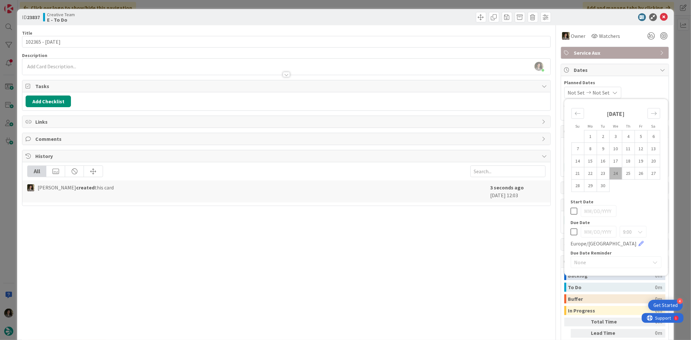
click at [572, 228] on div "9:00 Europe/London" at bounding box center [616, 236] width 91 height 21
click at [571, 230] on icon at bounding box center [574, 232] width 7 height 8
type input "[DATE]"
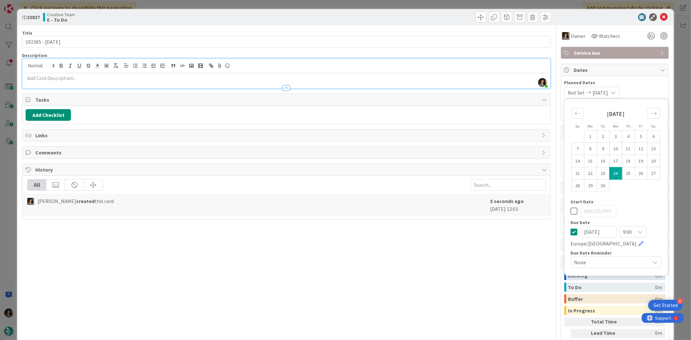
click at [102, 63] on div "Melissa Santos just joined" at bounding box center [286, 74] width 528 height 30
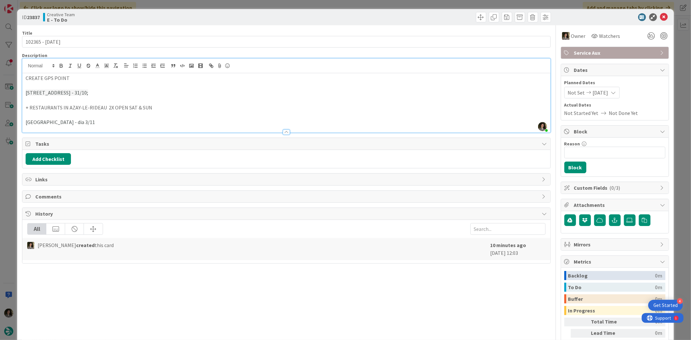
click at [178, 112] on p at bounding box center [286, 114] width 521 height 7
click at [180, 108] on p "+ RESTAURANTS IN AZAY-LE-RIDEAU 2X OPEN SAT & SUN" at bounding box center [286, 107] width 521 height 7
click at [661, 14] on icon at bounding box center [664, 17] width 8 height 8
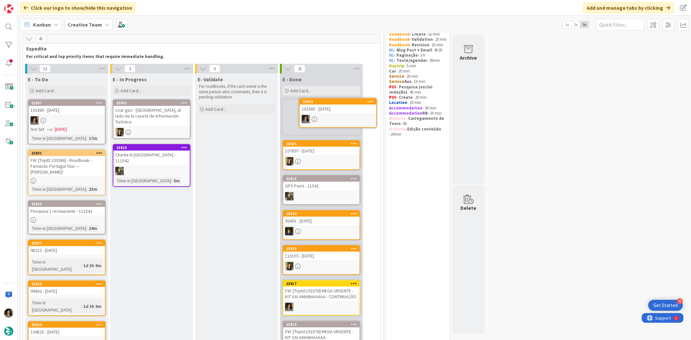
scroll to position [21, 0]
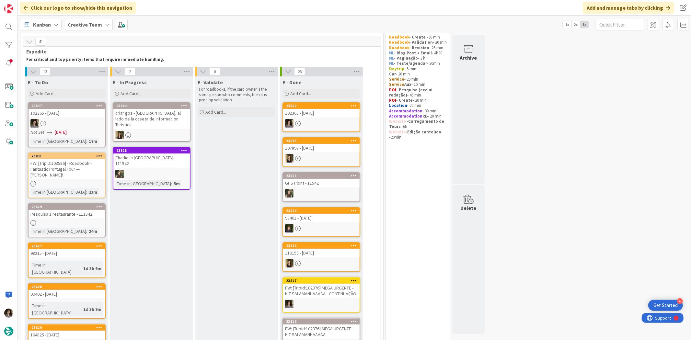
click at [322, 116] on div "102365 - [DATE]" at bounding box center [321, 113] width 76 height 8
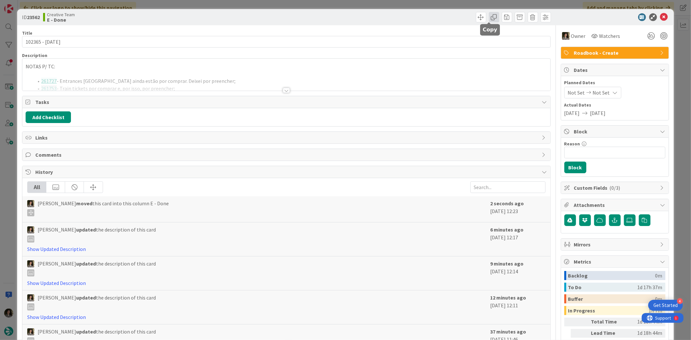
click at [489, 16] on span at bounding box center [494, 17] width 10 height 10
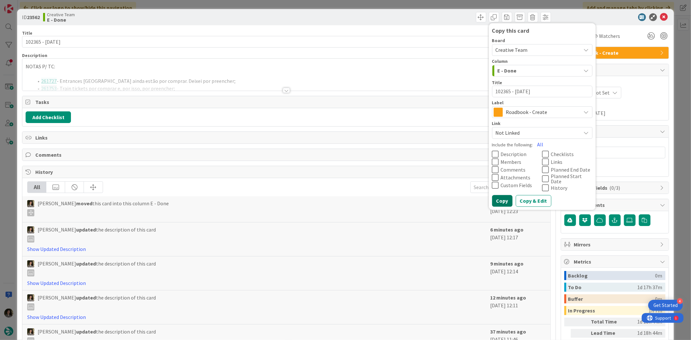
click at [499, 197] on button "Copy" at bounding box center [502, 201] width 20 height 12
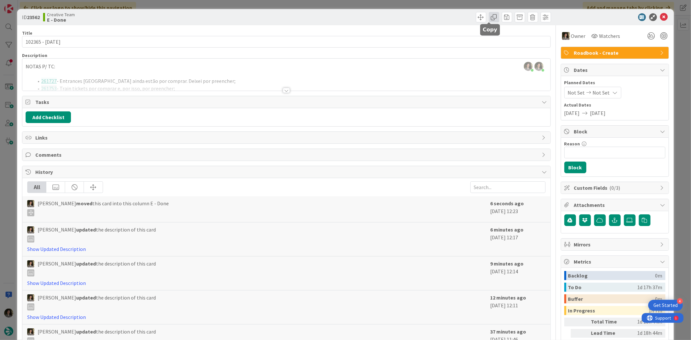
click at [489, 15] on span at bounding box center [494, 17] width 10 height 10
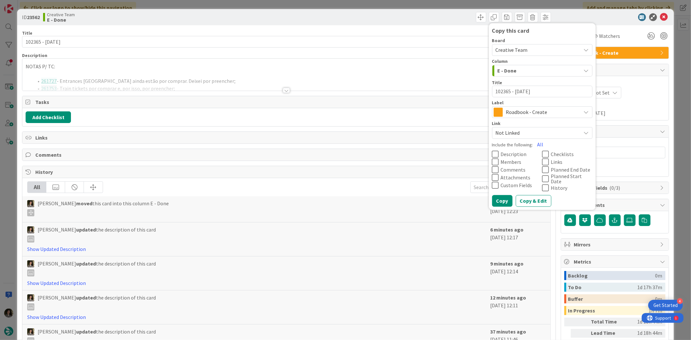
click at [537, 107] on div "Roadbook - Create" at bounding box center [542, 113] width 100 height 12
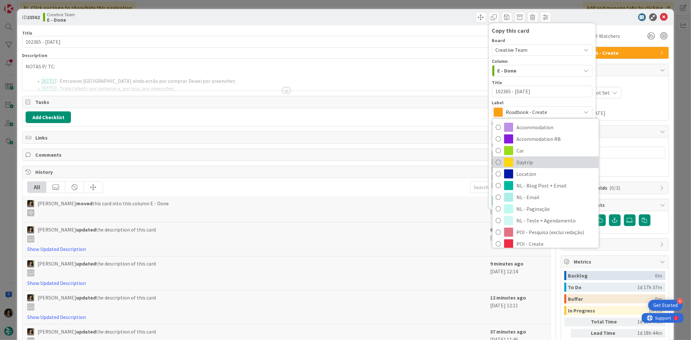
click at [549, 159] on span "Daytrip" at bounding box center [556, 162] width 79 height 10
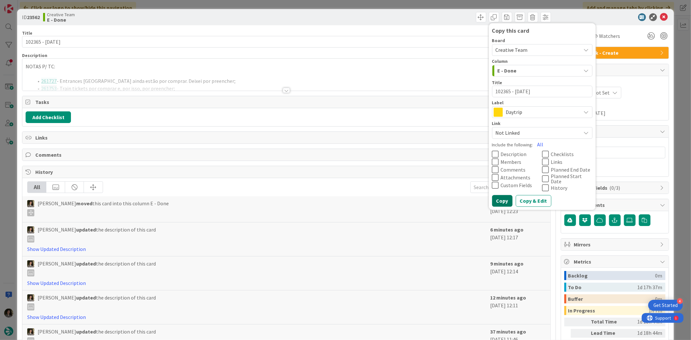
click at [498, 199] on button "Copy" at bounding box center [502, 201] width 20 height 12
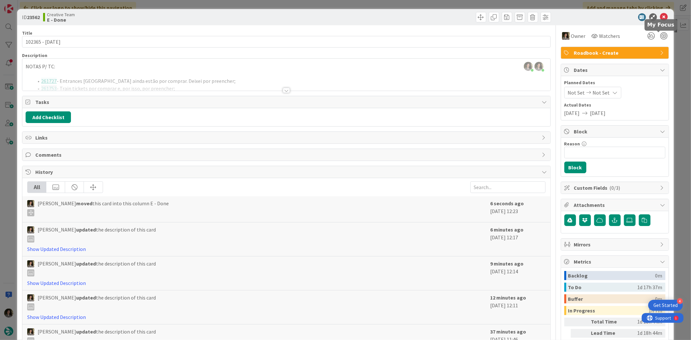
type textarea "x"
click at [660, 15] on icon at bounding box center [664, 17] width 8 height 8
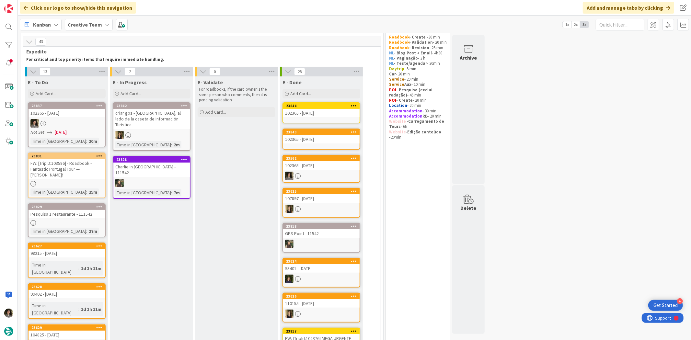
click at [315, 141] on div "102365 - [DATE]" at bounding box center [321, 139] width 76 height 8
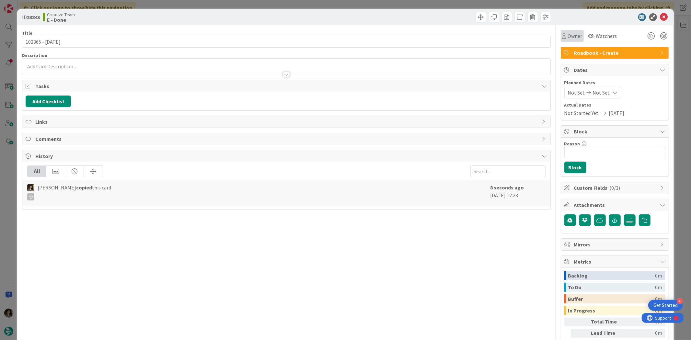
click at [571, 32] on span "Owner" at bounding box center [575, 36] width 15 height 8
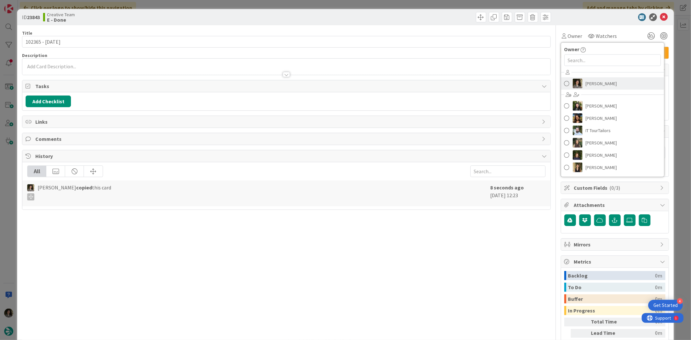
click at [596, 81] on span "[PERSON_NAME]" at bounding box center [601, 84] width 31 height 10
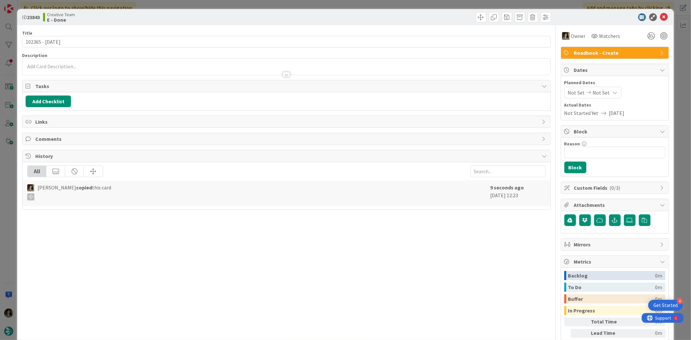
click at [602, 93] on span "Not Set" at bounding box center [601, 93] width 17 height 8
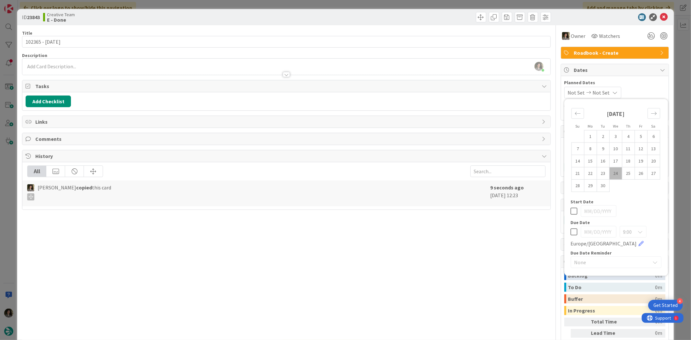
click at [571, 231] on icon at bounding box center [574, 232] width 7 height 8
type input "[DATE]"
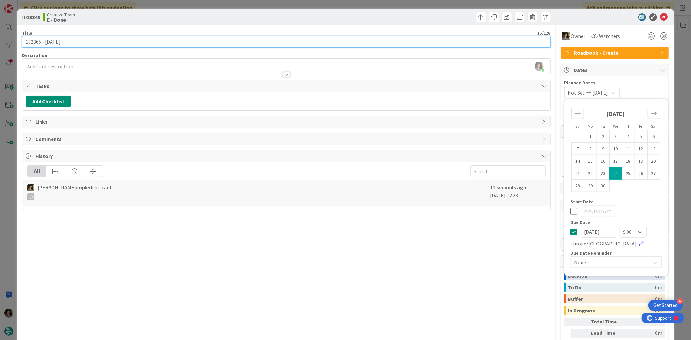
click at [232, 38] on input "102365 - [DATE]" at bounding box center [286, 42] width 529 height 12
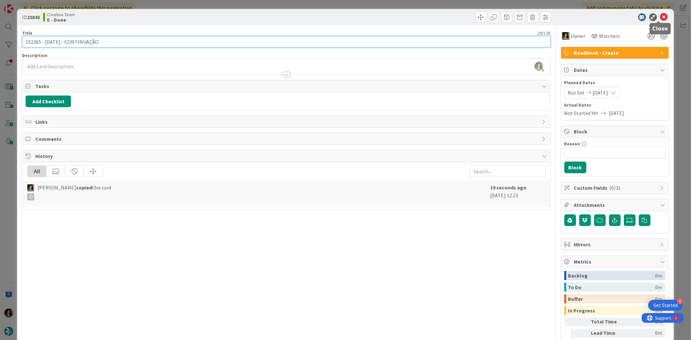
type input "102365 - 20 oct - CONTINUAÇÃO"
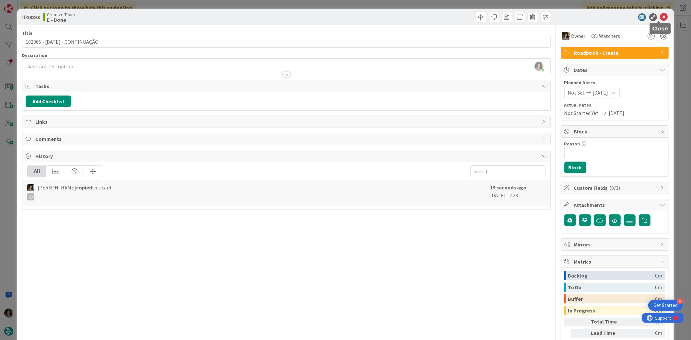
click at [660, 16] on icon at bounding box center [664, 17] width 8 height 8
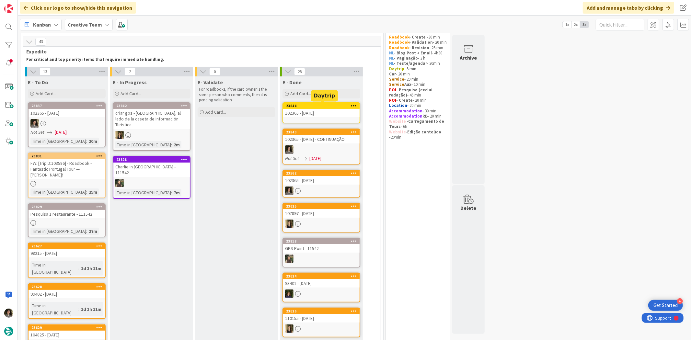
click at [334, 110] on div "102365 - [DATE]" at bounding box center [321, 113] width 76 height 8
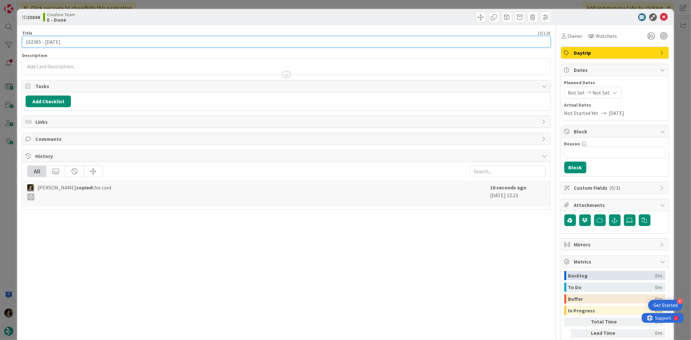
drag, startPoint x: 126, startPoint y: 40, endPoint x: 117, endPoint y: 32, distance: 12.5
click at [126, 40] on input "102365 - [DATE]" at bounding box center [286, 42] width 529 height 12
type input "102365 - 20 oct - CONTINUAÇÃO"
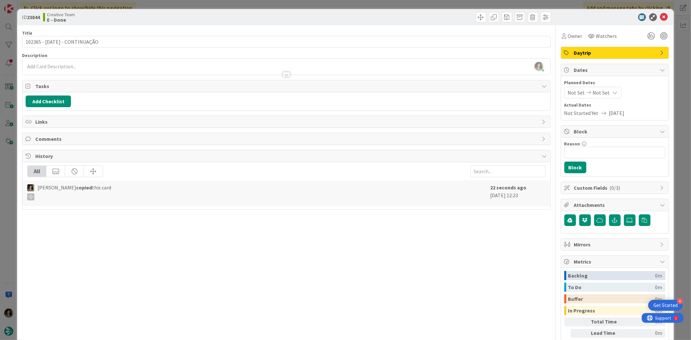
click at [201, 5] on div "ID 23844 Creative Team E - Done Title 29 / 128 102365 - 20 oct - CONTINUAÇÃO De…" at bounding box center [345, 170] width 691 height 340
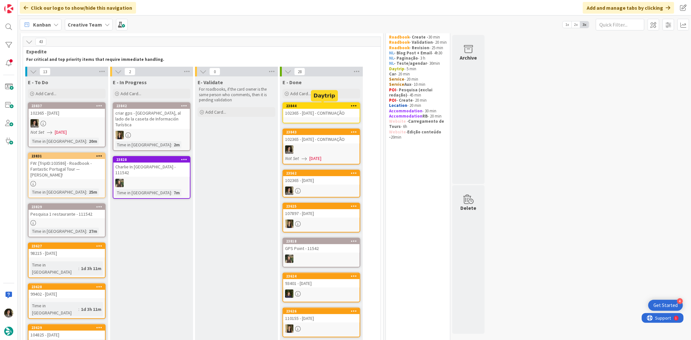
click at [331, 109] on div "102365 - 20 oct - CONTINUAÇÃO" at bounding box center [321, 113] width 76 height 8
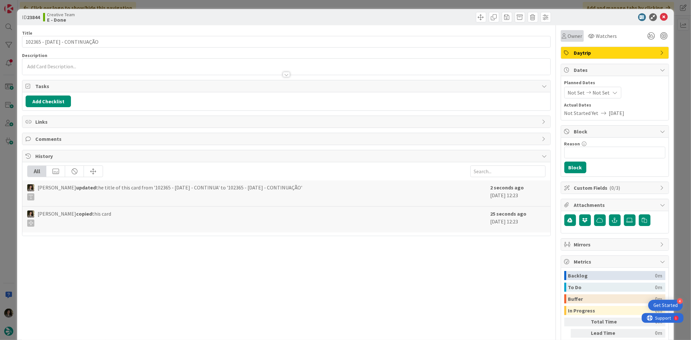
click at [571, 38] on span "Owner" at bounding box center [575, 36] width 15 height 8
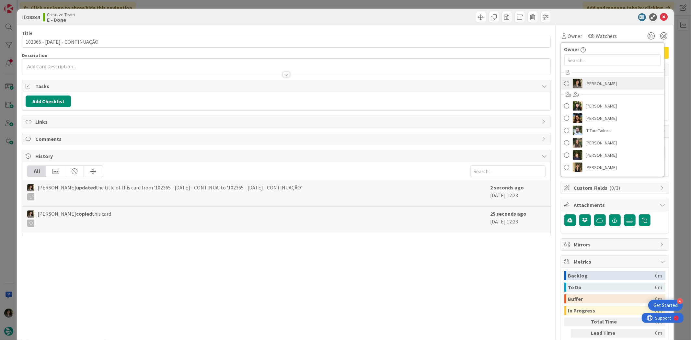
click at [590, 80] on span "[PERSON_NAME]" at bounding box center [601, 84] width 31 height 10
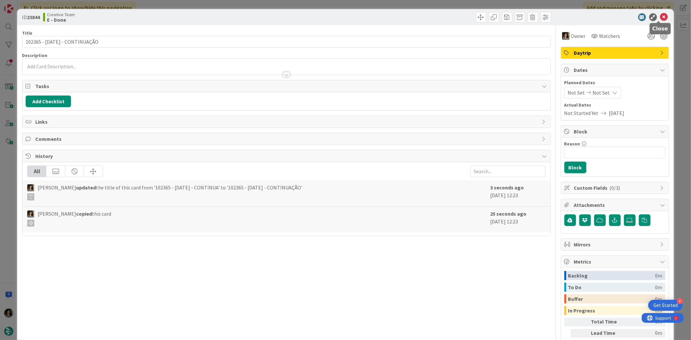
click at [660, 16] on icon at bounding box center [664, 17] width 8 height 8
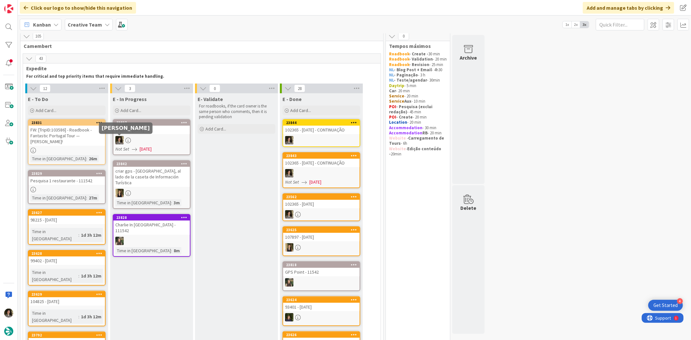
click at [136, 131] on div "102365 - [DATE]" at bounding box center [151, 130] width 76 height 8
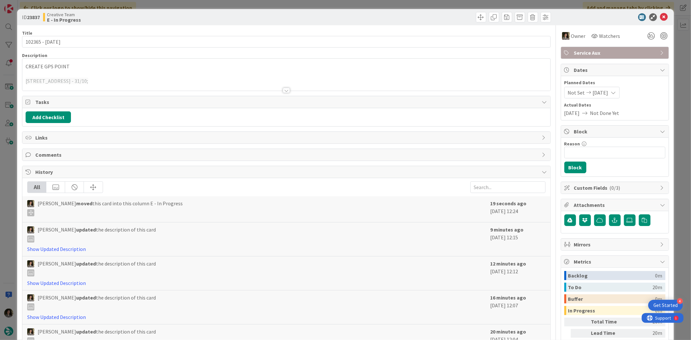
click at [114, 78] on div at bounding box center [286, 82] width 528 height 17
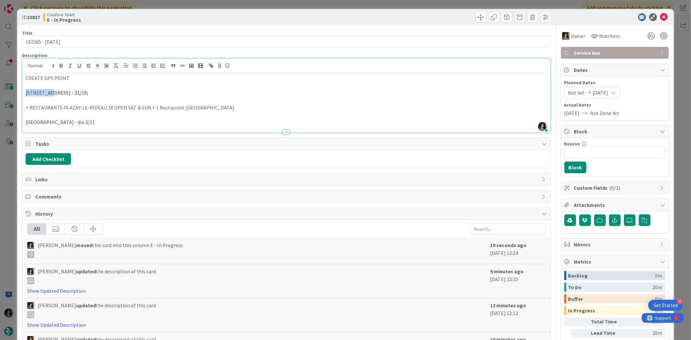
drag, startPoint x: 47, startPoint y: 92, endPoint x: 16, endPoint y: 91, distance: 31.5
click at [16, 91] on div "ID 23837 Creative Team E - In Progress Title 15 / 128 102365 - 20 oct Descripti…" at bounding box center [345, 170] width 691 height 340
copy span "4 Rue Bert"
drag, startPoint x: 63, startPoint y: 93, endPoint x: 24, endPoint y: 94, distance: 38.6
click at [24, 94] on div "CREATE GPS POINT 4 Rue Bert, 33110 Le Bouscat - 31/10; + RESTAURANTS IN AZAY-LE…" at bounding box center [286, 102] width 528 height 59
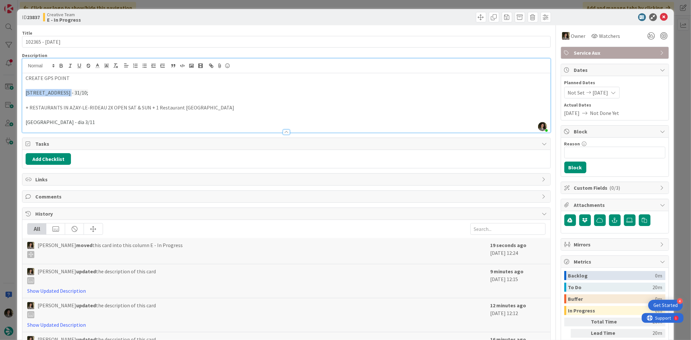
click at [37, 93] on span "4 Rue Bert, 33110 Le Bouscat - 31/10;" at bounding box center [57, 92] width 63 height 6
drag, startPoint x: 62, startPoint y: 93, endPoint x: 51, endPoint y: 95, distance: 11.8
click at [51, 95] on span "4 Rue Bert, 33110 Le Bouscat - 31/10;" at bounding box center [57, 92] width 63 height 6
copy span "33110"
click at [119, 85] on p at bounding box center [286, 85] width 521 height 7
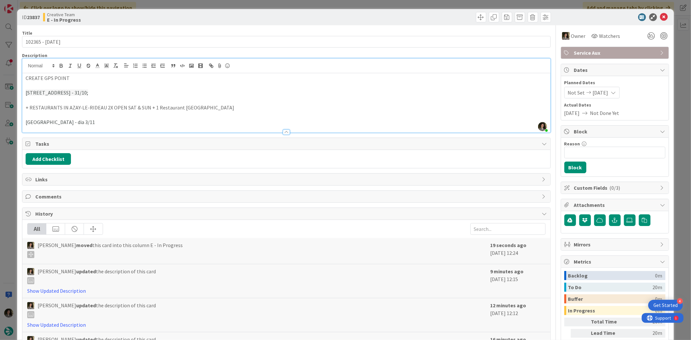
drag, startPoint x: 87, startPoint y: 92, endPoint x: 9, endPoint y: 93, distance: 77.8
click at [8, 92] on div "ID 23837 Creative Team E - In Progress Title 15 / 128 102365 - 20 oct Descripti…" at bounding box center [345, 170] width 691 height 340
copy span "4 Rue Bert, 33110 Le Bouscat"
click at [44, 91] on span "4 Rue Bert, 33110 Le Bouscat - 31/10;" at bounding box center [57, 92] width 63 height 6
drag, startPoint x: 48, startPoint y: 91, endPoint x: 24, endPoint y: 93, distance: 24.0
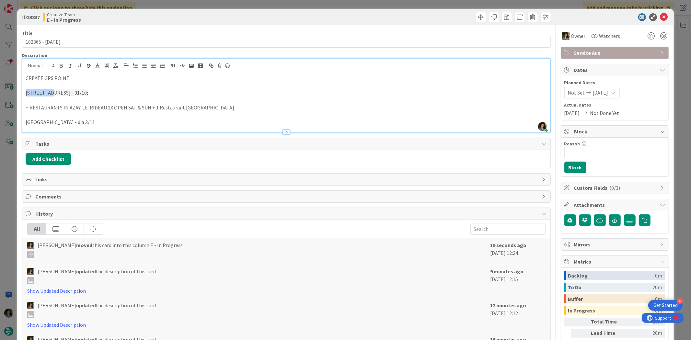
click at [24, 93] on div "CREATE GPS POINT 4 Rue Bert, 33110 Le Bouscat - 31/10; + RESTAURANTS IN AZAY-LE…" at bounding box center [286, 102] width 528 height 59
copy span "4 Rue Bert"
drag, startPoint x: 96, startPoint y: 122, endPoint x: 25, endPoint y: 126, distance: 71.7
click at [25, 126] on div "Description Melissa Santos joined 2 m ago CREATE GPS POINT 4 Rue Bert, 33110 Le…" at bounding box center [286, 92] width 529 height 80
copy span "Domaine de Chaumont-Sur-Loire"
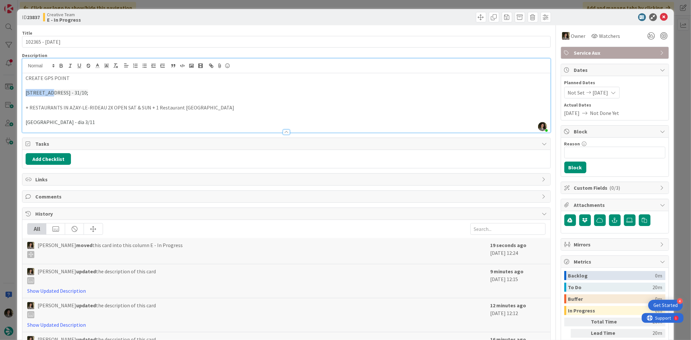
copy span "Domaine de Chaumont-Sur-Loire"
click at [660, 17] on icon at bounding box center [664, 17] width 8 height 8
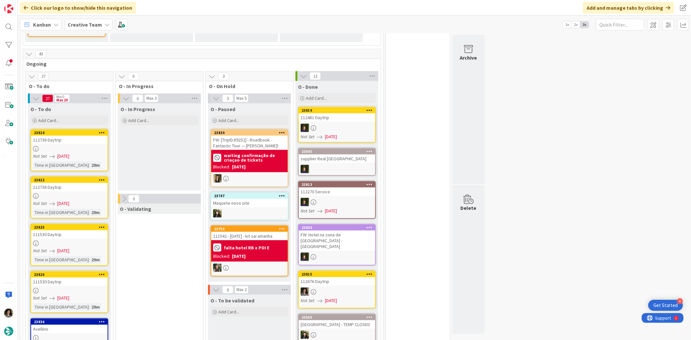
scroll to position [508, 0]
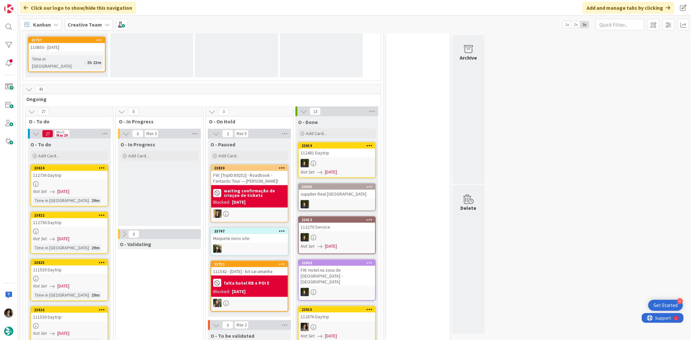
click at [82, 181] on div at bounding box center [69, 184] width 76 height 6
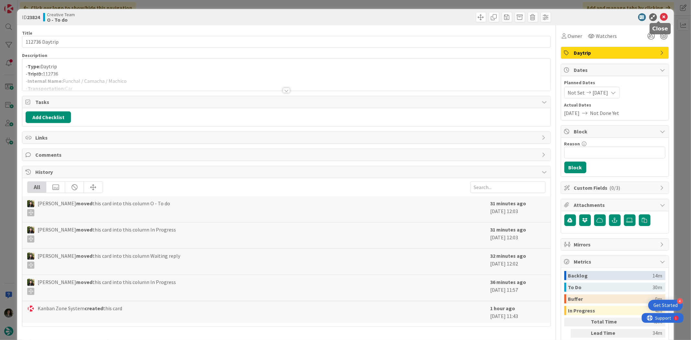
click at [660, 18] on icon at bounding box center [664, 17] width 8 height 8
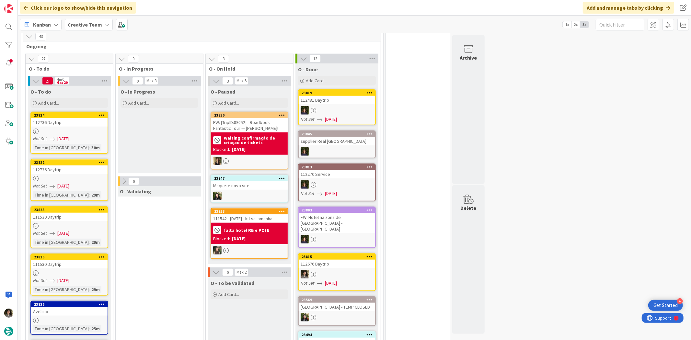
scroll to position [500, 0]
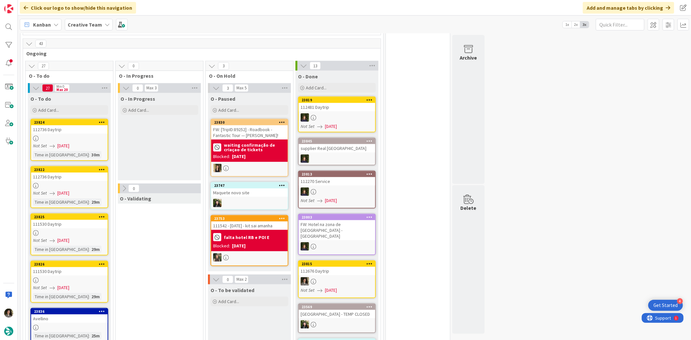
click at [88, 136] on div at bounding box center [69, 139] width 76 height 6
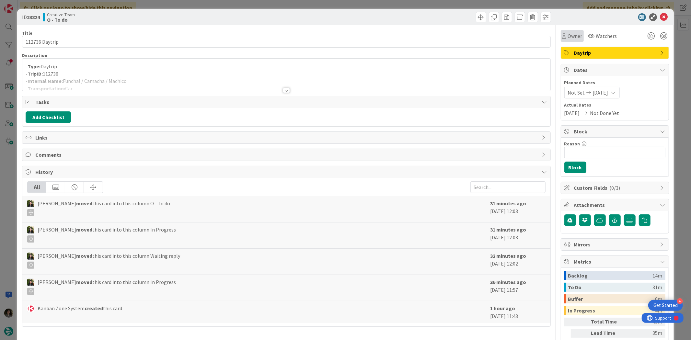
click at [568, 34] on span "Owner" at bounding box center [575, 36] width 15 height 8
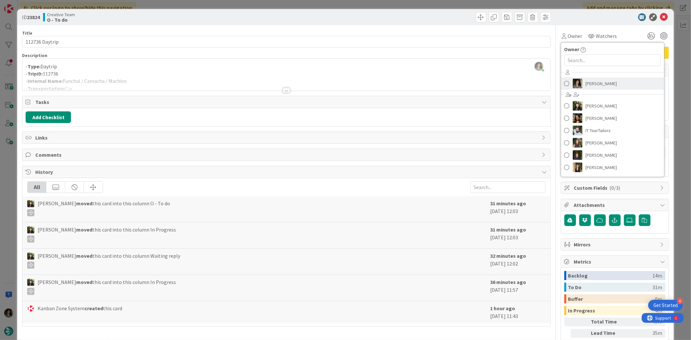
click at [595, 79] on span "[PERSON_NAME]" at bounding box center [601, 84] width 31 height 10
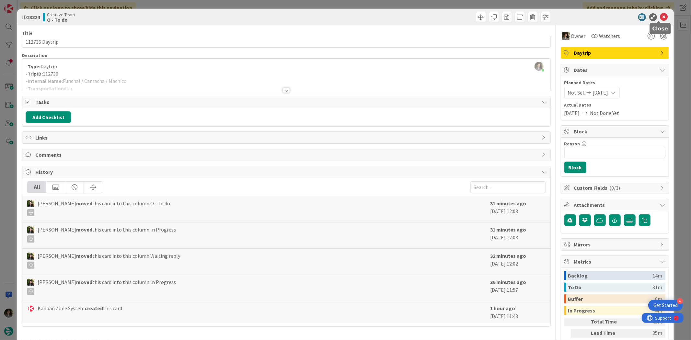
click at [660, 13] on icon at bounding box center [664, 17] width 8 height 8
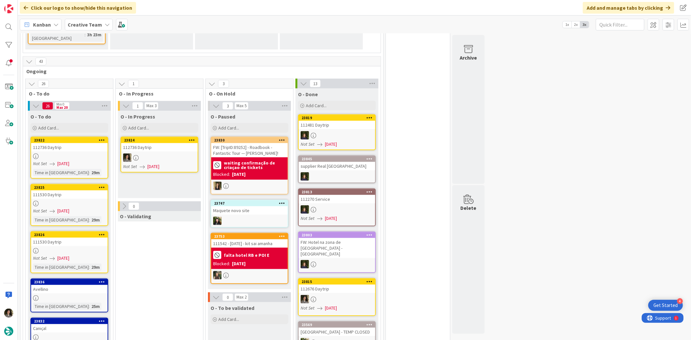
click at [166, 154] on div at bounding box center [159, 158] width 76 height 8
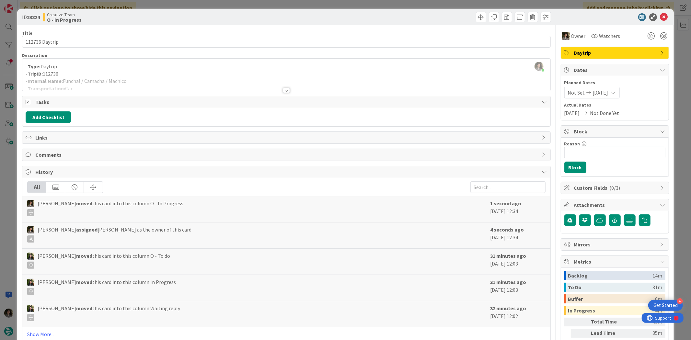
click at [151, 78] on div at bounding box center [286, 82] width 528 height 17
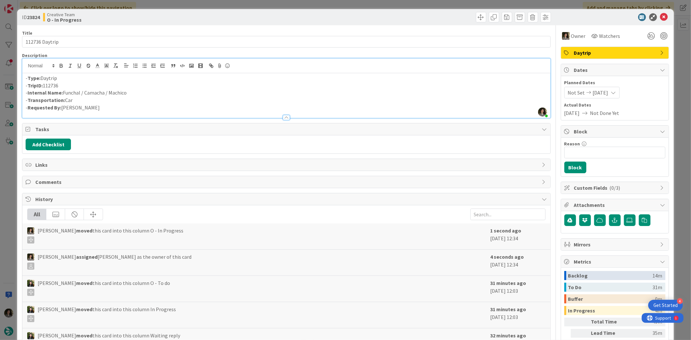
drag, startPoint x: 129, startPoint y: 97, endPoint x: 72, endPoint y: 95, distance: 56.4
click at [72, 95] on div "- Type: Daytrip - TripID: 112736 - Internal Name: Funchal / Camacha / Machico -…" at bounding box center [286, 95] width 528 height 45
click at [95, 93] on p "- Internal Name: Funchal / Camacha / Machico" at bounding box center [286, 92] width 521 height 7
drag, startPoint x: 125, startPoint y: 92, endPoint x: 64, endPoint y: 96, distance: 61.4
click at [64, 96] on p "- Internal Name: Funchal / Camacha / Machico" at bounding box center [286, 92] width 521 height 7
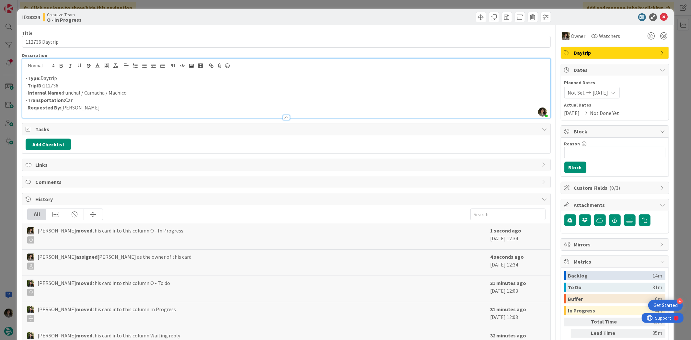
copy p "Funchal / Camacha / Machico"
click at [660, 17] on icon at bounding box center [664, 17] width 8 height 8
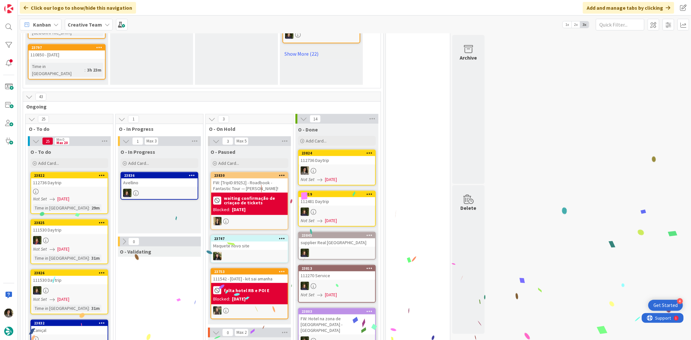
click at [73, 179] on div "112736 Daytrip" at bounding box center [69, 183] width 76 height 8
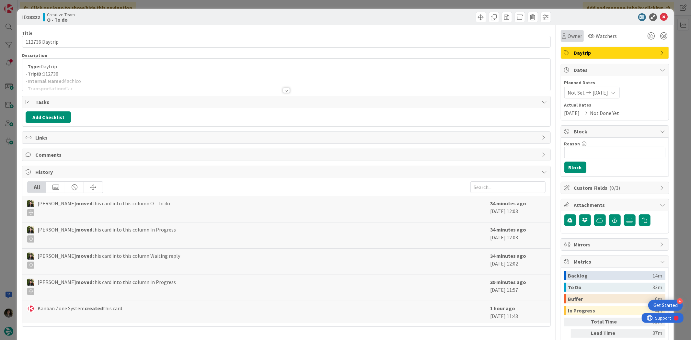
click at [568, 34] on span "Owner" at bounding box center [575, 36] width 15 height 8
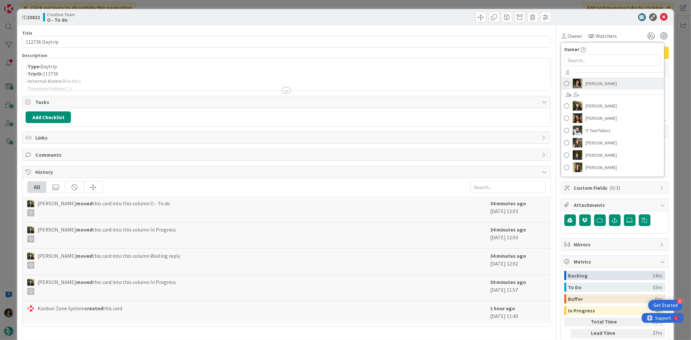
click at [622, 85] on link "[PERSON_NAME]" at bounding box center [612, 83] width 103 height 12
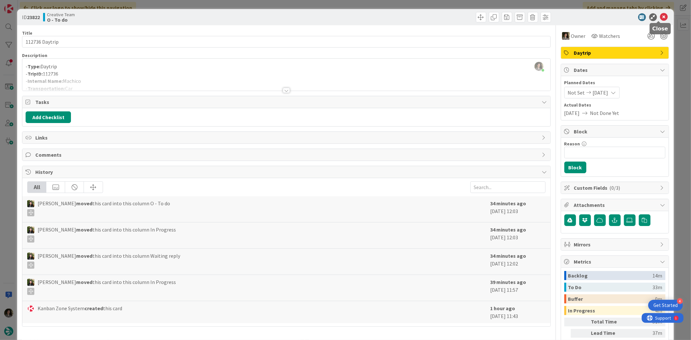
click at [660, 17] on icon at bounding box center [664, 17] width 8 height 8
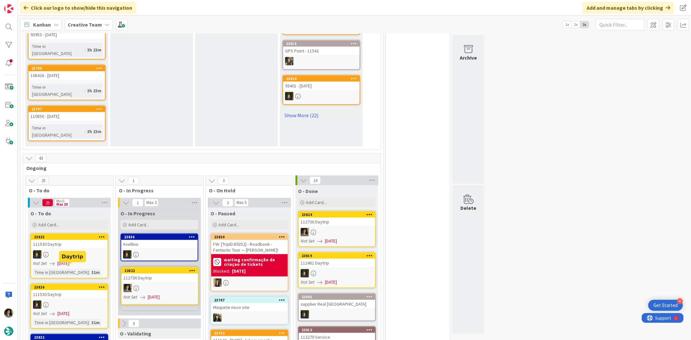
scroll to position [386, 0]
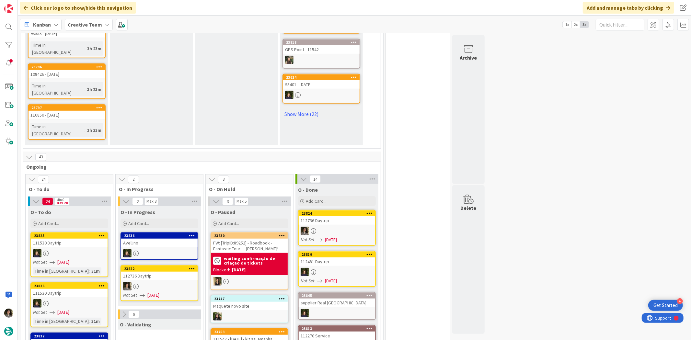
click at [172, 282] on div at bounding box center [159, 286] width 76 height 8
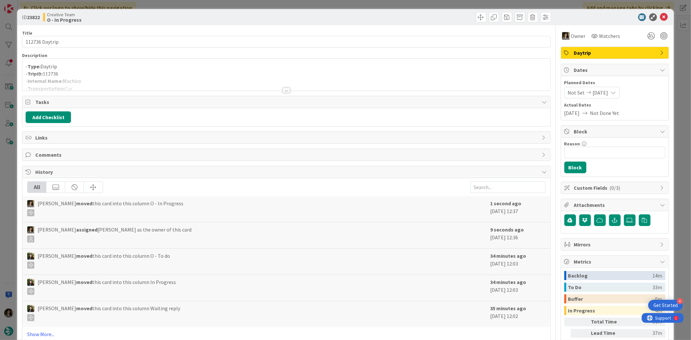
click at [135, 71] on p "- TripID: 112736" at bounding box center [286, 73] width 521 height 7
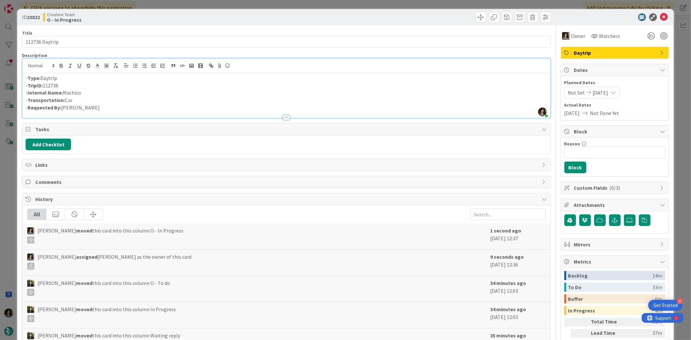
drag, startPoint x: 82, startPoint y: 93, endPoint x: 65, endPoint y: 95, distance: 17.7
click at [65, 95] on p "- Internal Name: Machico" at bounding box center [286, 92] width 521 height 7
copy p "Machico"
click at [660, 17] on icon at bounding box center [664, 17] width 8 height 8
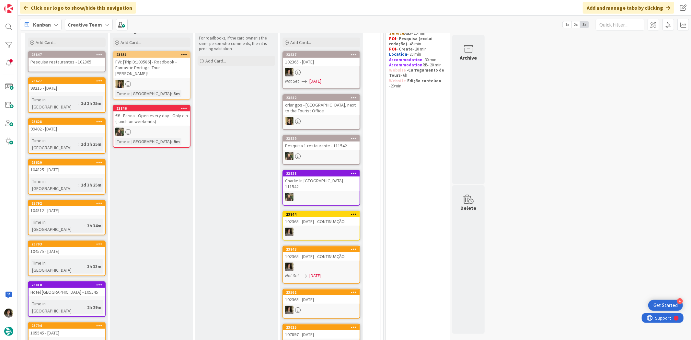
click at [320, 75] on div at bounding box center [321, 72] width 76 height 8
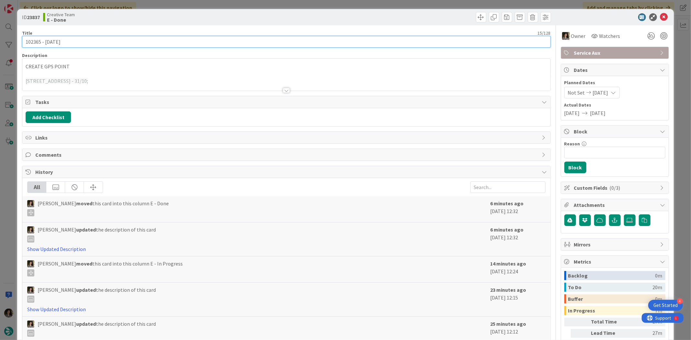
drag, startPoint x: 39, startPoint y: 41, endPoint x: 8, endPoint y: 44, distance: 31.3
click at [7, 43] on div "ID 23837 Creative Team E - Done Title 15 / 128 102365 - 20 oct Description CREA…" at bounding box center [345, 170] width 691 height 340
drag, startPoint x: 41, startPoint y: 41, endPoint x: 9, endPoint y: 44, distance: 32.2
click at [11, 42] on div "ID 23837 Creative Team E - Done Title 15 / 128 102365 - 20 oct Description CREA…" at bounding box center [345, 170] width 691 height 340
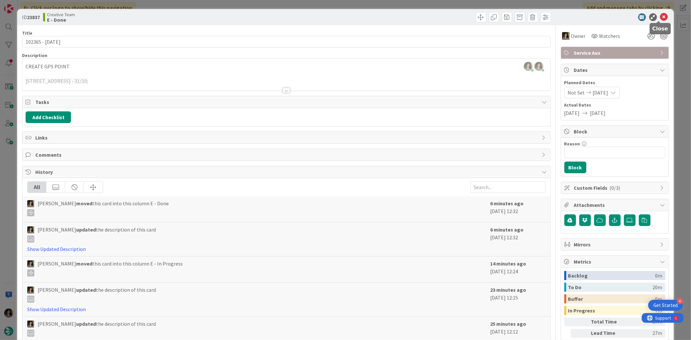
click at [660, 18] on icon at bounding box center [664, 17] width 8 height 8
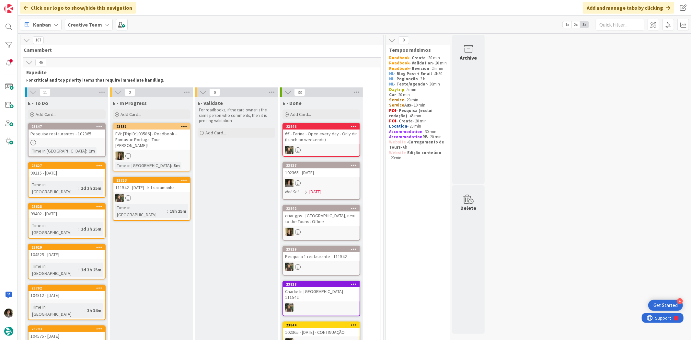
click at [85, 140] on div at bounding box center [67, 143] width 76 height 6
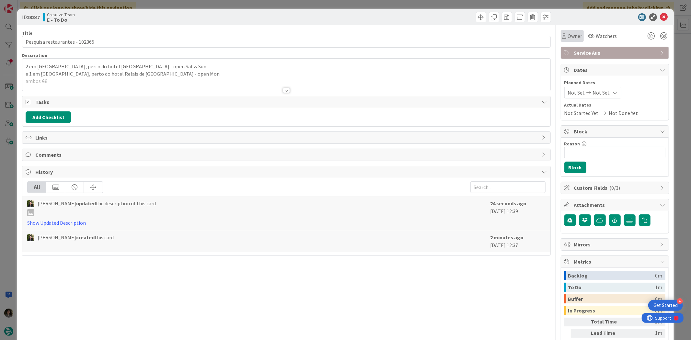
click at [562, 36] on div "Owner" at bounding box center [572, 36] width 20 height 8
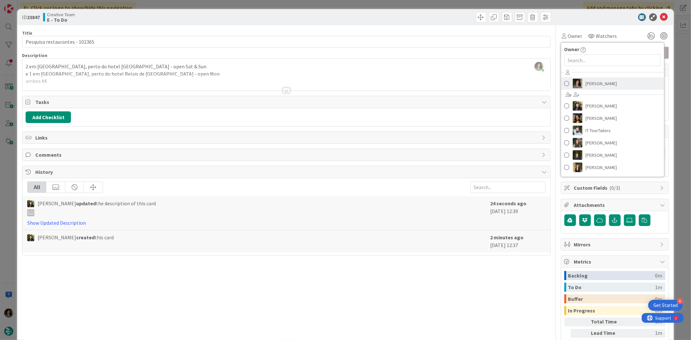
click at [598, 84] on span "[PERSON_NAME]" at bounding box center [601, 84] width 31 height 10
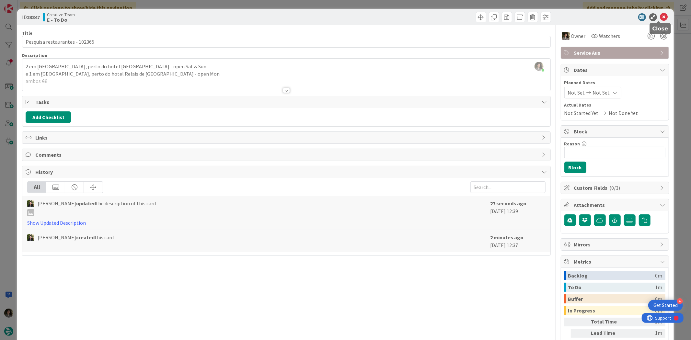
click at [660, 17] on icon at bounding box center [664, 17] width 8 height 8
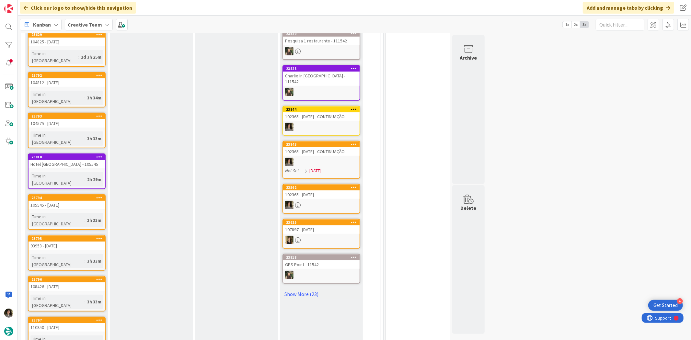
scroll to position [504, 0]
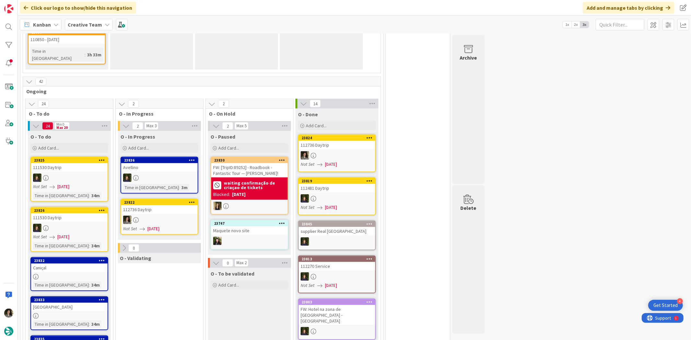
click at [341, 151] on div at bounding box center [337, 155] width 76 height 8
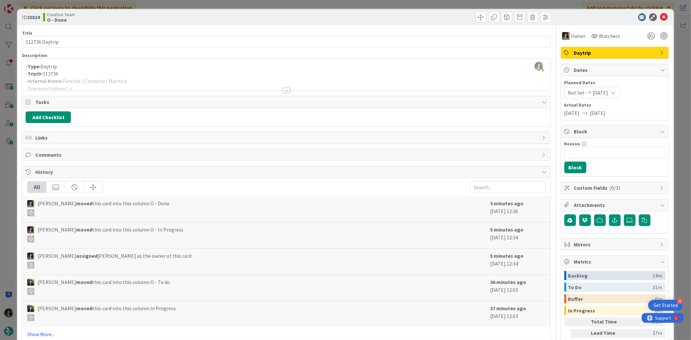
click at [285, 86] on div at bounding box center [286, 82] width 528 height 17
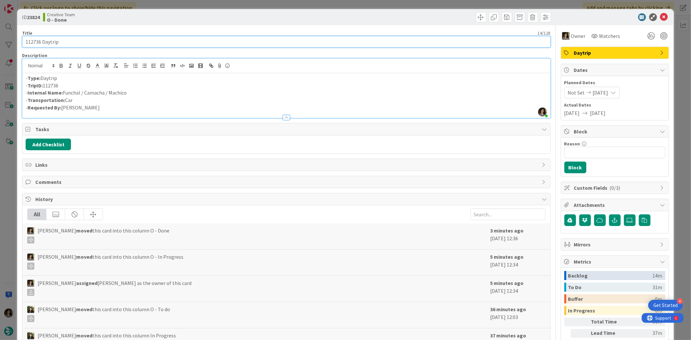
click at [98, 43] on input "112736 Daytrip" at bounding box center [286, 42] width 529 height 12
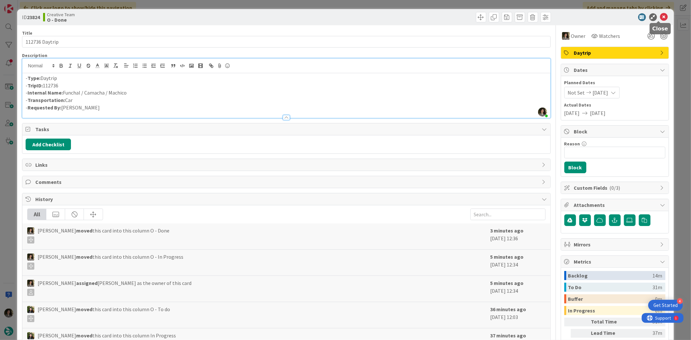
click at [660, 16] on icon at bounding box center [664, 17] width 8 height 8
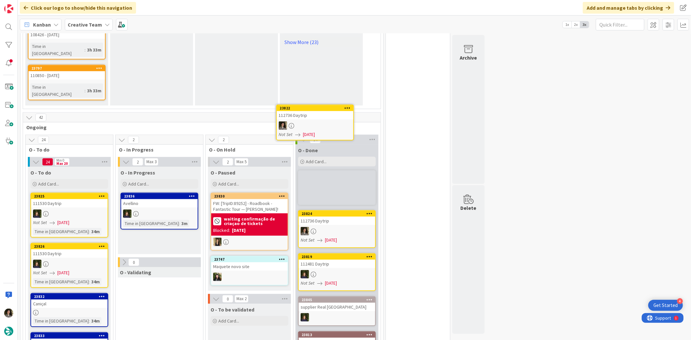
scroll to position [466, 0]
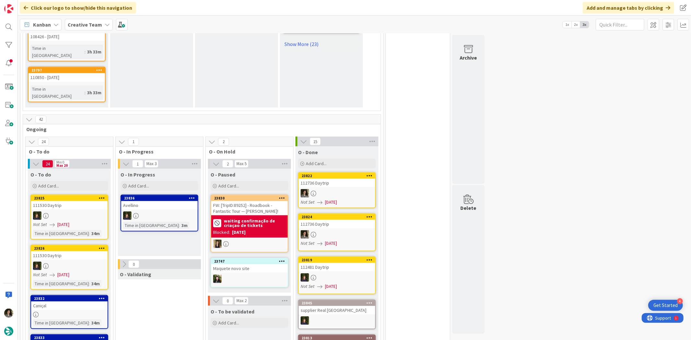
click at [338, 179] on div "112736 Daytrip" at bounding box center [337, 183] width 76 height 8
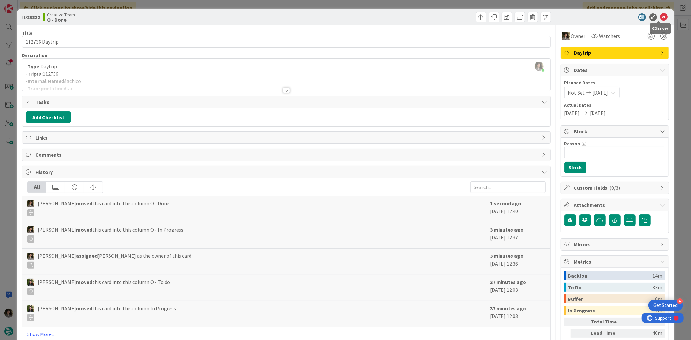
drag, startPoint x: 657, startPoint y: 16, endPoint x: 650, endPoint y: 20, distance: 7.9
click at [660, 16] on icon at bounding box center [664, 17] width 8 height 8
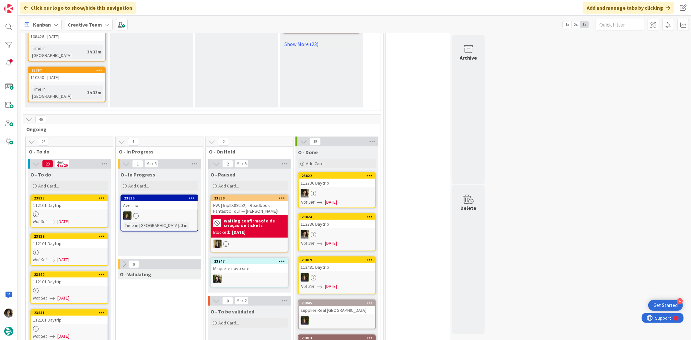
click at [347, 220] on div "112736 Daytrip" at bounding box center [337, 224] width 76 height 8
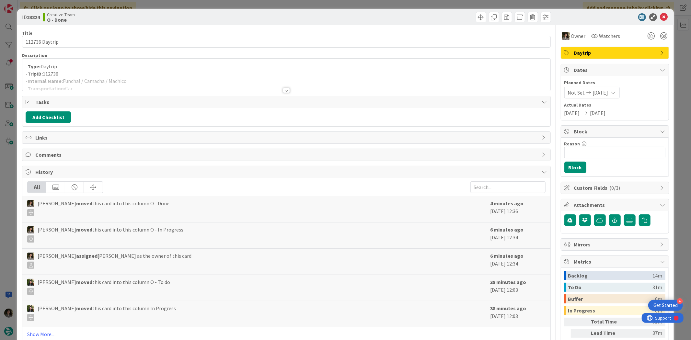
click at [130, 78] on div at bounding box center [286, 82] width 528 height 17
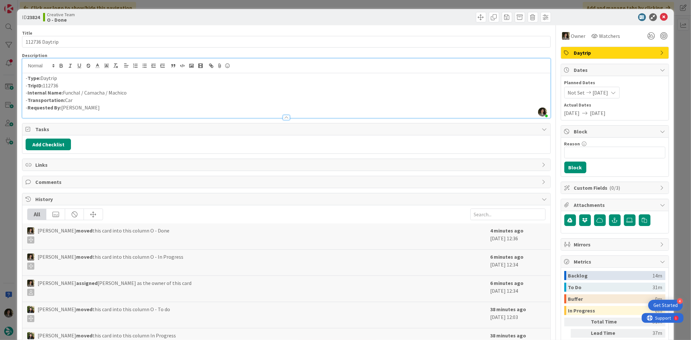
drag, startPoint x: 134, startPoint y: 91, endPoint x: 64, endPoint y: 93, distance: 69.7
click at [64, 93] on p "- Internal Name: Funchal / Camacha / Machico" at bounding box center [286, 92] width 521 height 7
click at [660, 18] on icon at bounding box center [664, 17] width 8 height 8
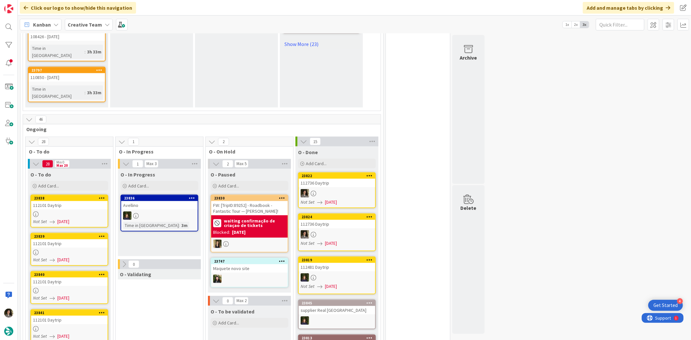
click at [68, 195] on link "23838 112101 Daytrip Not Set 09/24/2025" at bounding box center [69, 211] width 78 height 33
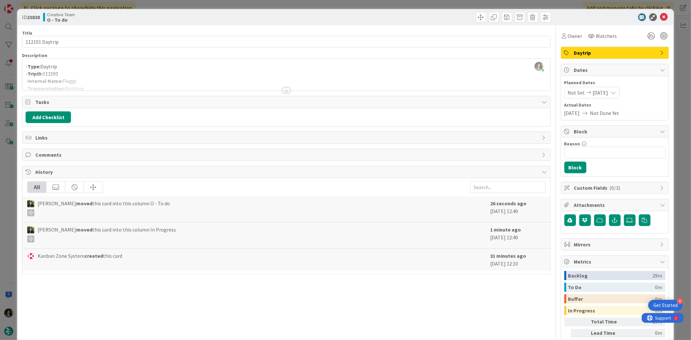
click at [281, 94] on div "Title 14 / 128 112101 Daytrip Description Melissa Santos just joined - Type: Da…" at bounding box center [286, 201] width 529 height 353
click at [283, 89] on div at bounding box center [286, 90] width 7 height 5
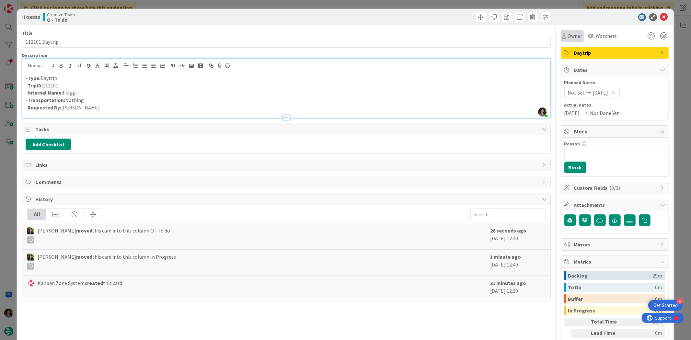
click at [569, 32] on span "Owner" at bounding box center [575, 36] width 15 height 8
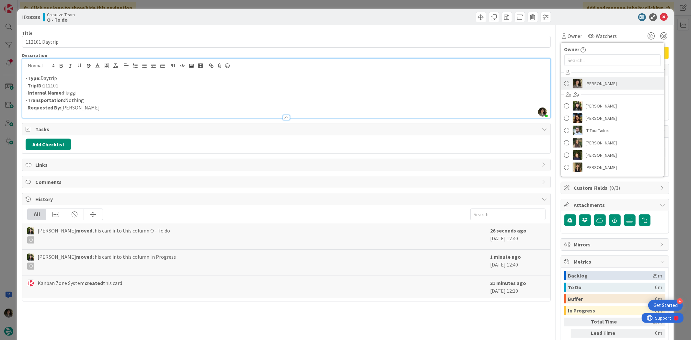
click at [609, 86] on link "[PERSON_NAME]" at bounding box center [612, 83] width 103 height 12
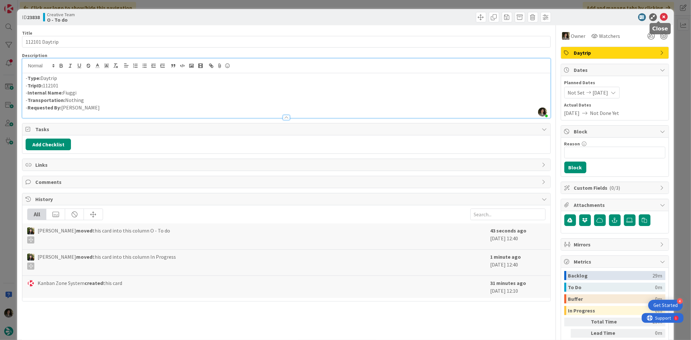
click at [660, 15] on icon at bounding box center [664, 17] width 8 height 8
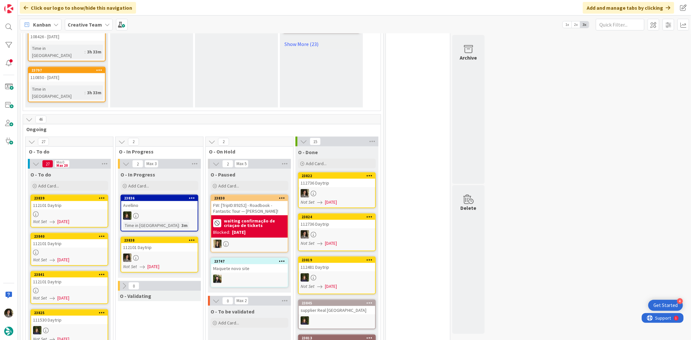
click at [73, 201] on div "112101 Daytrip" at bounding box center [69, 205] width 76 height 8
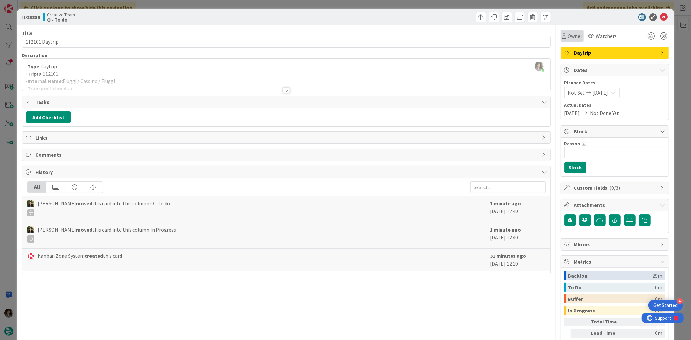
drag, startPoint x: 564, startPoint y: 36, endPoint x: 572, endPoint y: 38, distance: 8.3
click at [568, 36] on span "Owner" at bounding box center [575, 36] width 15 height 8
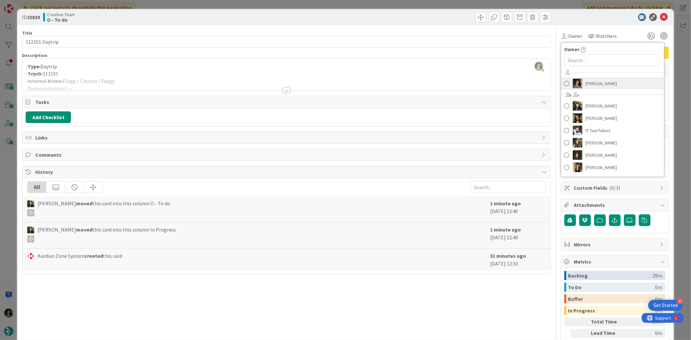
click at [608, 80] on span "[PERSON_NAME]" at bounding box center [601, 84] width 31 height 10
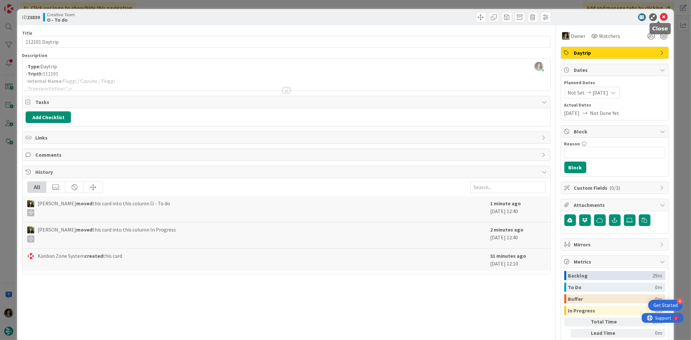
click at [662, 14] on icon at bounding box center [664, 17] width 8 height 8
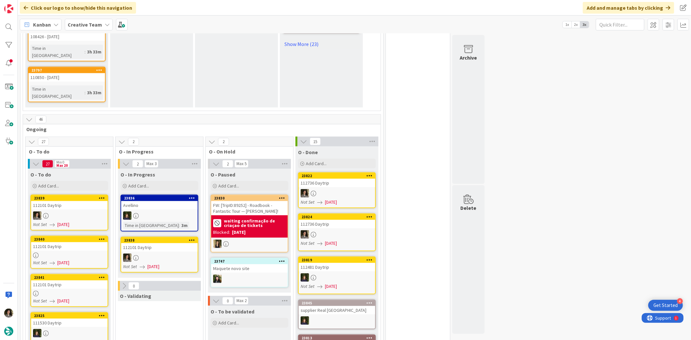
click at [71, 242] on div "112101 Daytrip" at bounding box center [69, 246] width 76 height 8
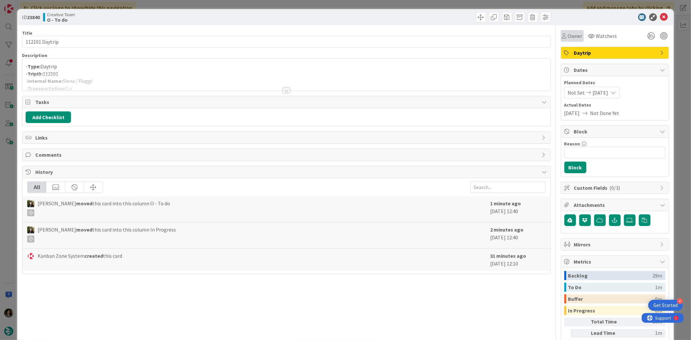
click at [568, 36] on span "Owner" at bounding box center [575, 36] width 15 height 8
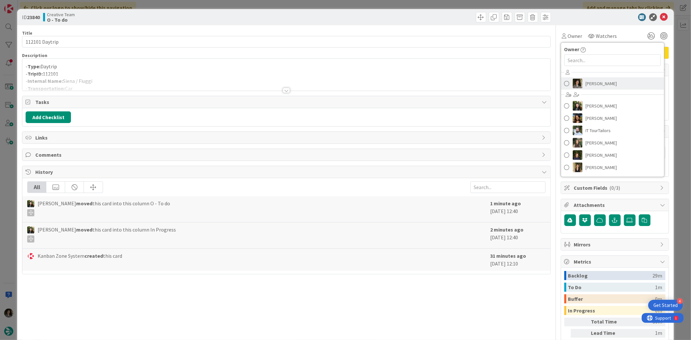
click at [608, 87] on span "[PERSON_NAME]" at bounding box center [601, 84] width 31 height 10
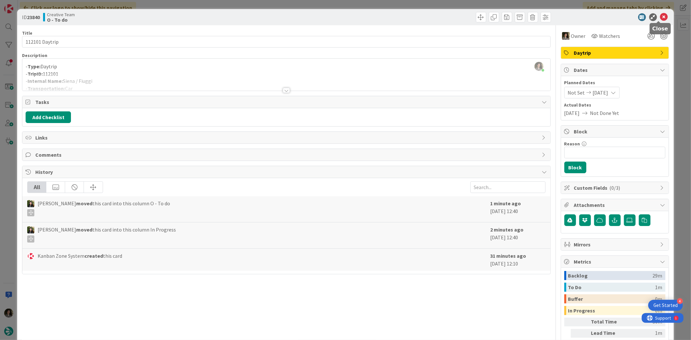
click at [660, 17] on icon at bounding box center [664, 17] width 8 height 8
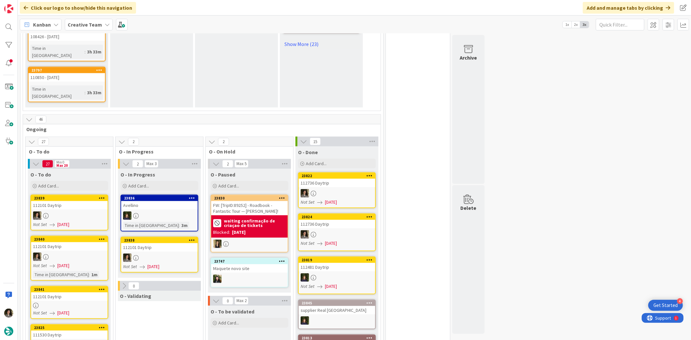
click at [77, 293] on div "112101 Daytrip" at bounding box center [69, 297] width 76 height 8
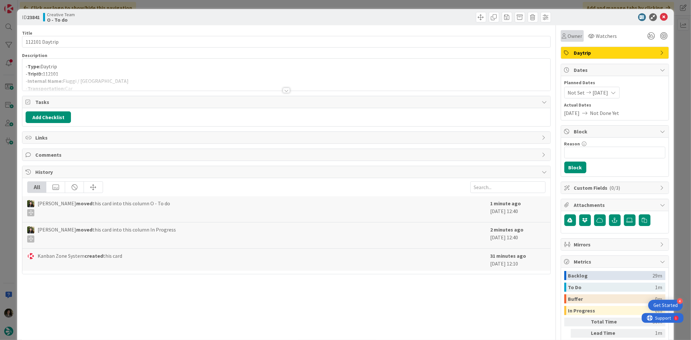
click at [568, 34] on span "Owner" at bounding box center [575, 36] width 15 height 8
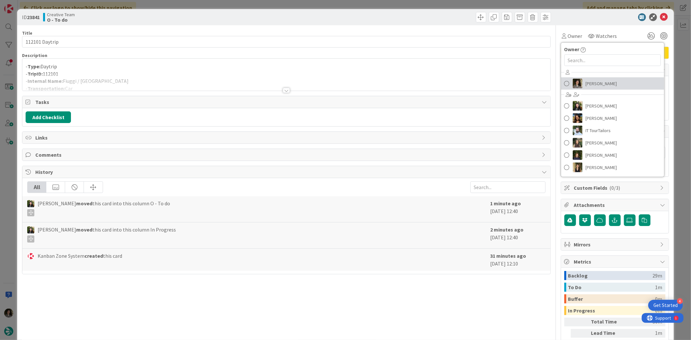
click at [608, 81] on span "[PERSON_NAME]" at bounding box center [601, 84] width 31 height 10
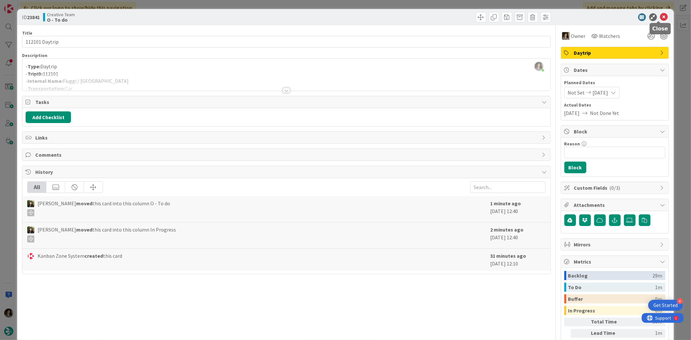
click at [663, 17] on icon at bounding box center [664, 17] width 8 height 8
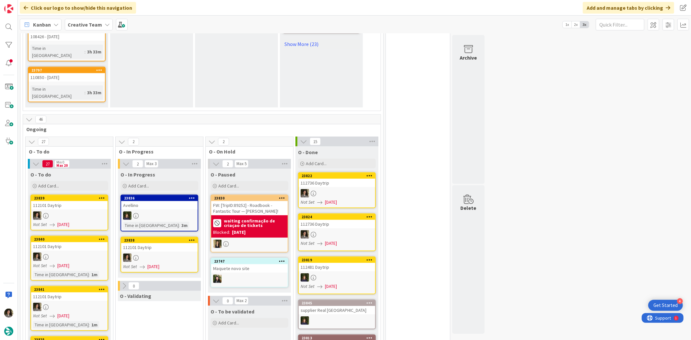
click at [158, 243] on div "112101 Daytrip" at bounding box center [159, 247] width 76 height 8
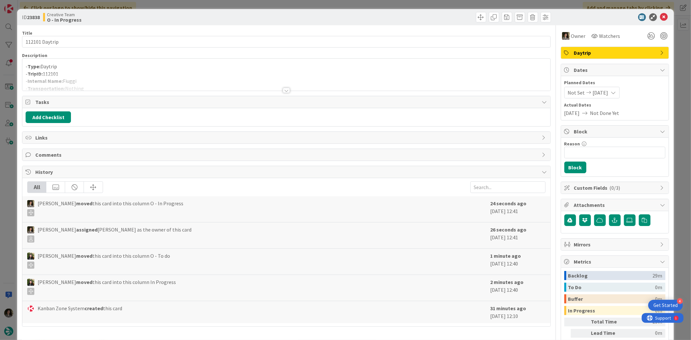
click at [105, 75] on div at bounding box center [286, 82] width 528 height 17
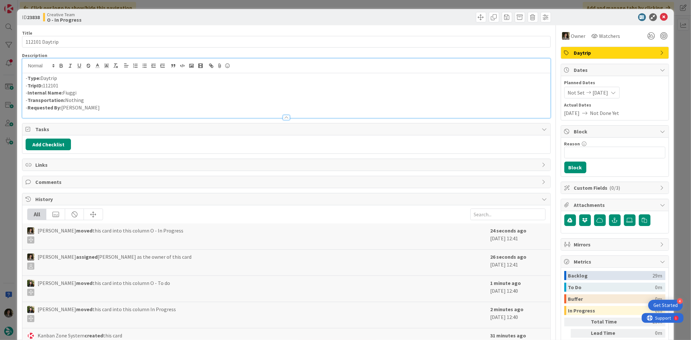
drag, startPoint x: 79, startPoint y: 93, endPoint x: 64, endPoint y: 96, distance: 15.1
click at [64, 96] on p "- Internal Name: Fiuggi" at bounding box center [286, 92] width 521 height 7
click at [660, 13] on icon at bounding box center [664, 17] width 8 height 8
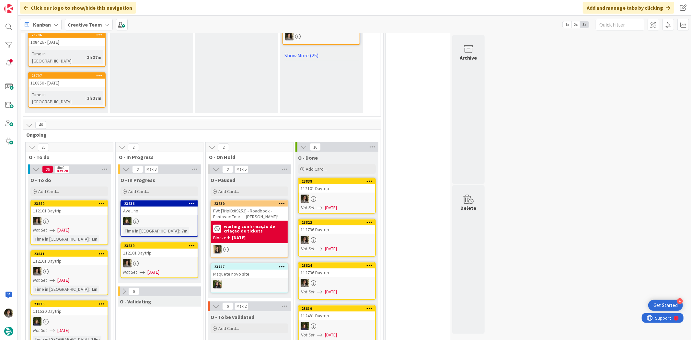
click at [166, 249] on div "112101 Daytrip" at bounding box center [159, 253] width 76 height 8
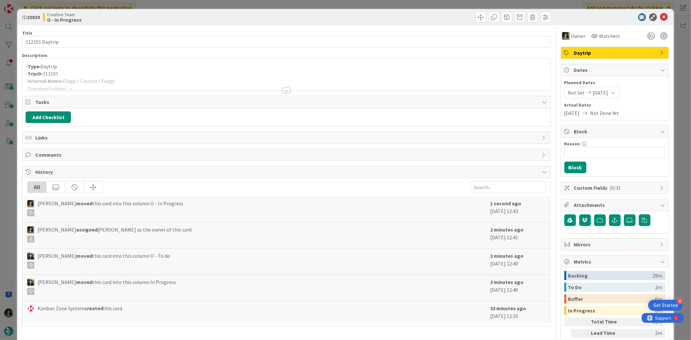
click at [148, 86] on div at bounding box center [286, 82] width 528 height 17
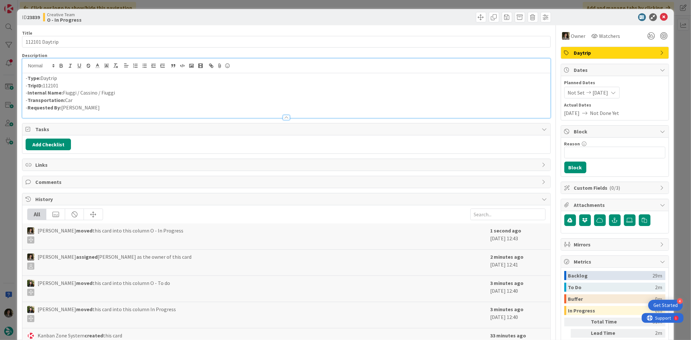
drag, startPoint x: 121, startPoint y: 94, endPoint x: 63, endPoint y: 95, distance: 57.4
click at [63, 95] on p "- Internal Name: Fiuggi / Cassino / Fiuggi" at bounding box center [286, 92] width 521 height 7
click at [660, 13] on icon at bounding box center [664, 17] width 8 height 8
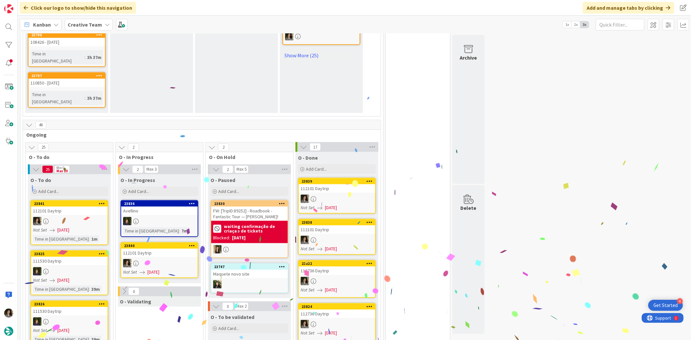
click at [157, 259] on div at bounding box center [159, 263] width 76 height 8
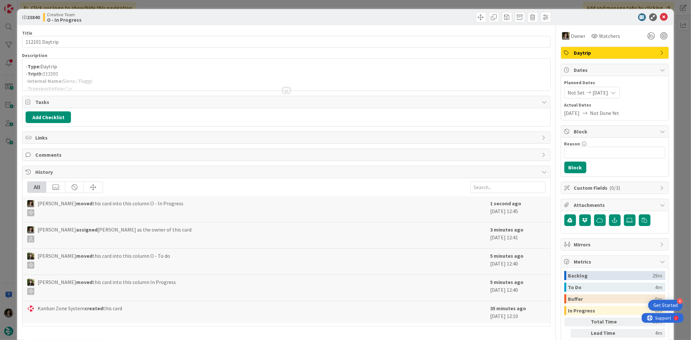
click at [118, 80] on div at bounding box center [286, 82] width 528 height 17
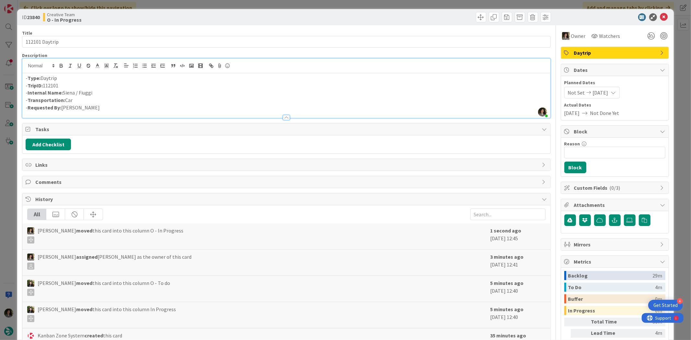
drag, startPoint x: 101, startPoint y: 93, endPoint x: 64, endPoint y: 93, distance: 36.6
click at [64, 93] on p "- Internal Name: Siena / Fiuggi" at bounding box center [286, 92] width 521 height 7
click at [662, 14] on icon at bounding box center [664, 17] width 8 height 8
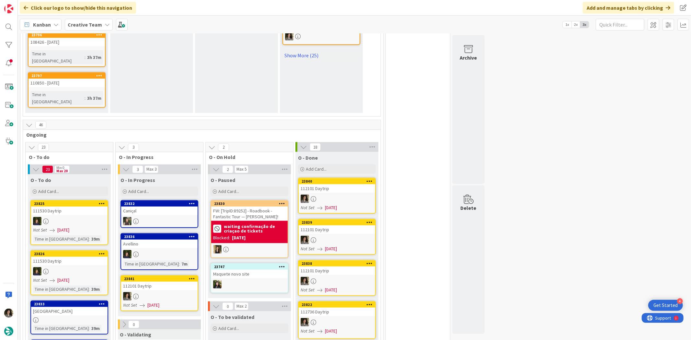
click at [145, 282] on div "112101 Daytrip" at bounding box center [159, 286] width 76 height 8
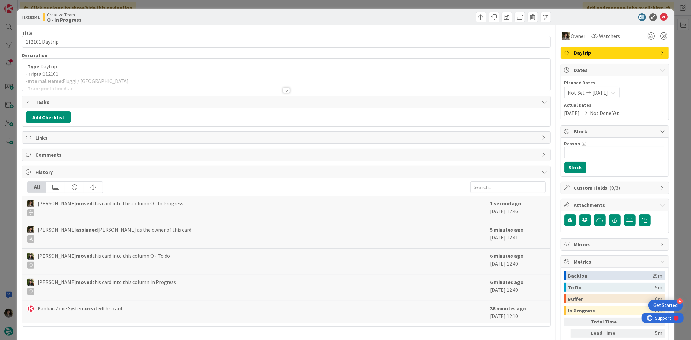
click at [121, 67] on p "- Type: Daytrip" at bounding box center [286, 66] width 521 height 7
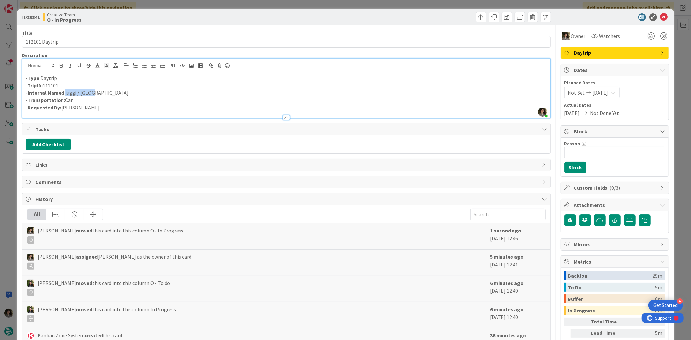
drag, startPoint x: 95, startPoint y: 94, endPoint x: 64, endPoint y: 96, distance: 31.2
click at [64, 96] on p "- Internal Name: Fiuggi / Rome" at bounding box center [286, 92] width 521 height 7
click at [135, 92] on p "- Internal Name: Fiuggi / Rome" at bounding box center [286, 92] width 521 height 7
drag, startPoint x: 89, startPoint y: 92, endPoint x: 63, endPoint y: 91, distance: 26.6
click at [63, 91] on p "- Internal Name: Fiuggi / Rome" at bounding box center [286, 92] width 521 height 7
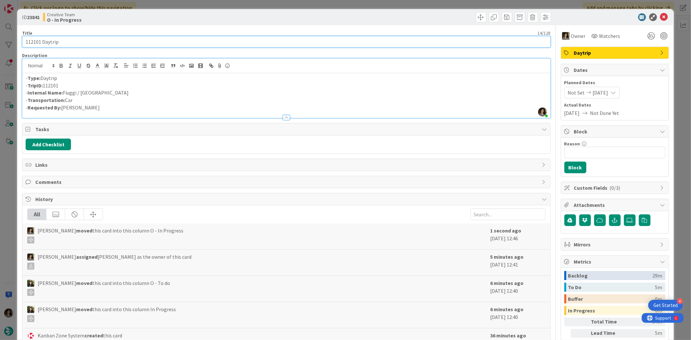
click at [75, 41] on input "112101 Daytrip" at bounding box center [286, 42] width 529 height 12
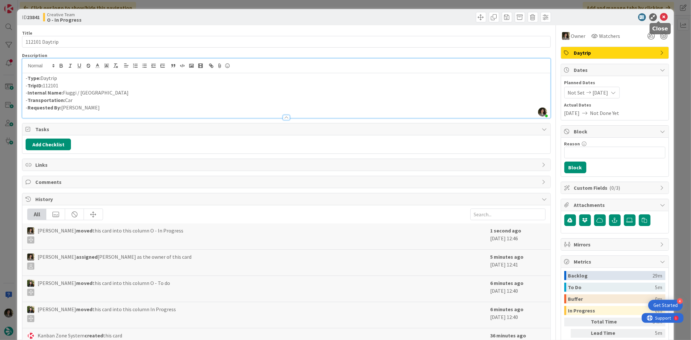
click at [660, 16] on icon at bounding box center [664, 17] width 8 height 8
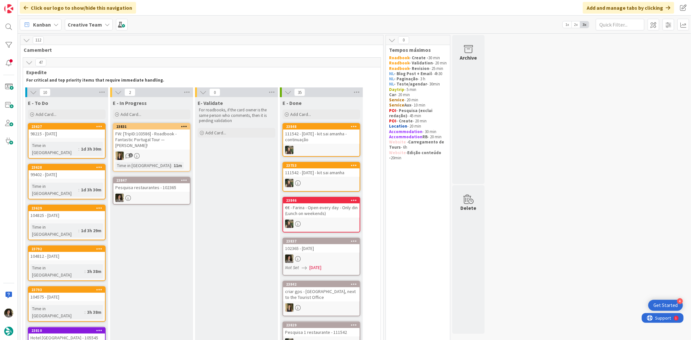
click at [151, 192] on link "23847 Pesquisa restaurantes - 102365" at bounding box center [152, 191] width 78 height 28
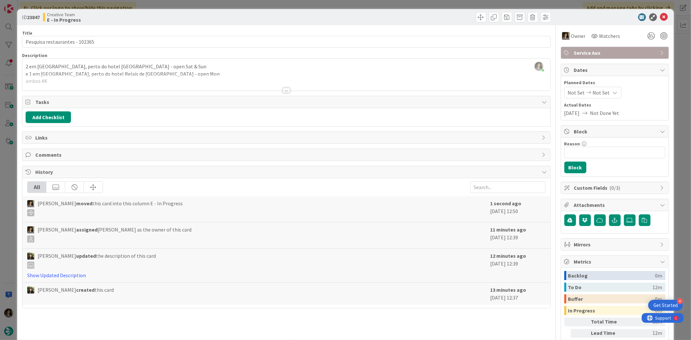
drag, startPoint x: 283, startPoint y: 91, endPoint x: 279, endPoint y: 90, distance: 3.3
click at [283, 90] on div at bounding box center [286, 90] width 7 height 5
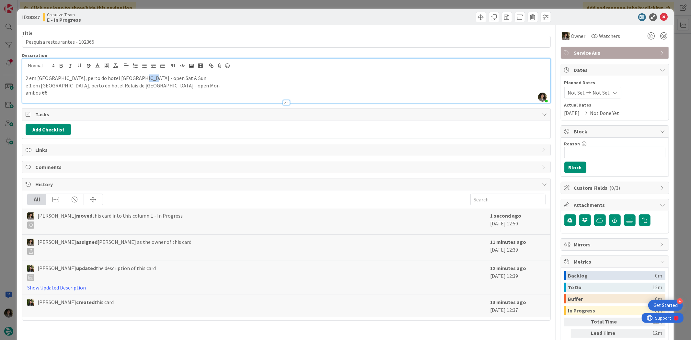
drag, startPoint x: 143, startPoint y: 77, endPoint x: 132, endPoint y: 78, distance: 11.0
click at [132, 78] on p "2 em azay-le-rideau, perto do hotel Le Grand Monarque - open Sat & Sun" at bounding box center [286, 78] width 521 height 7
drag, startPoint x: 142, startPoint y: 80, endPoint x: 137, endPoint y: 78, distance: 5.3
click at [131, 81] on p "2 em azay-le-rideau, perto do hotel Le Grand Monarque - open Sat & Sun" at bounding box center [286, 78] width 521 height 7
drag, startPoint x: 144, startPoint y: 78, endPoint x: 103, endPoint y: 76, distance: 41.2
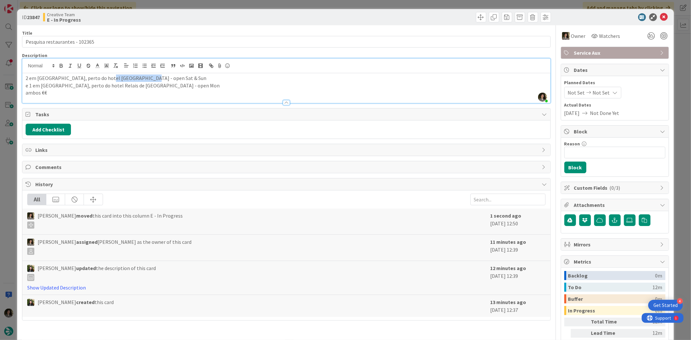
click at [103, 76] on p "2 em azay-le-rideau, perto do hotel Le Grand Monarque - open Sat & Sun" at bounding box center [286, 78] width 521 height 7
click at [58, 90] on p "ambos €€" at bounding box center [286, 92] width 521 height 7
click at [660, 13] on icon at bounding box center [664, 17] width 8 height 8
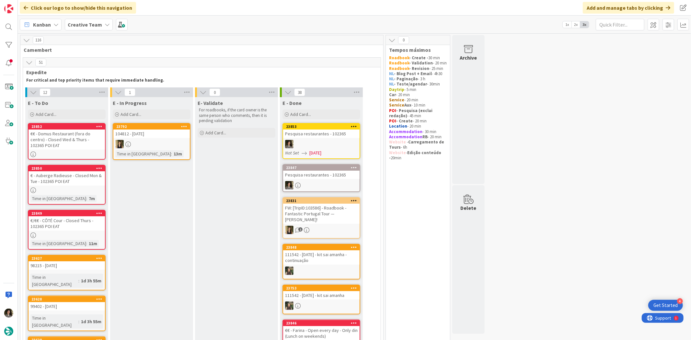
scroll to position [108, 0]
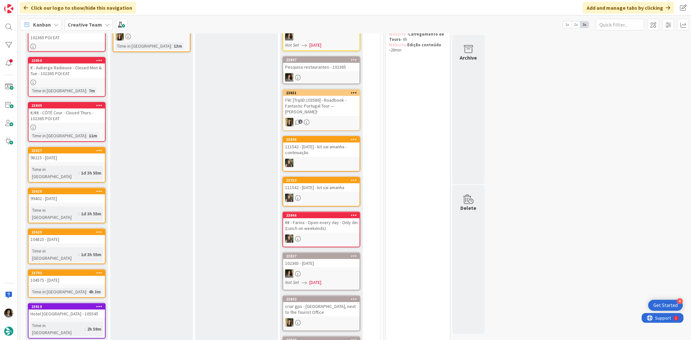
click at [78, 154] on div "98215 - [DATE]" at bounding box center [67, 158] width 76 height 8
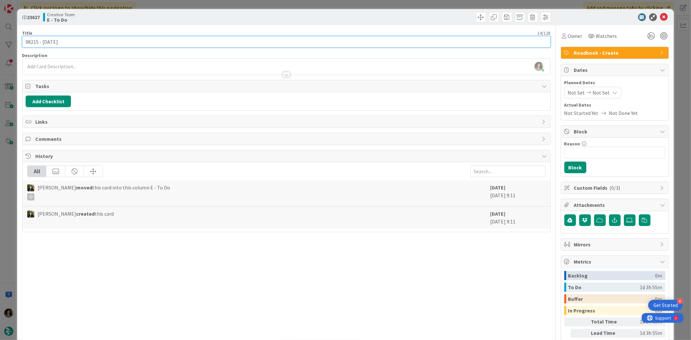
drag, startPoint x: 38, startPoint y: 41, endPoint x: 13, endPoint y: 41, distance: 24.6
click at [13, 41] on div "ID 23627 Creative Team E - To Do Title 14 / 128 98215 - 22 oct Description Meli…" at bounding box center [345, 170] width 691 height 340
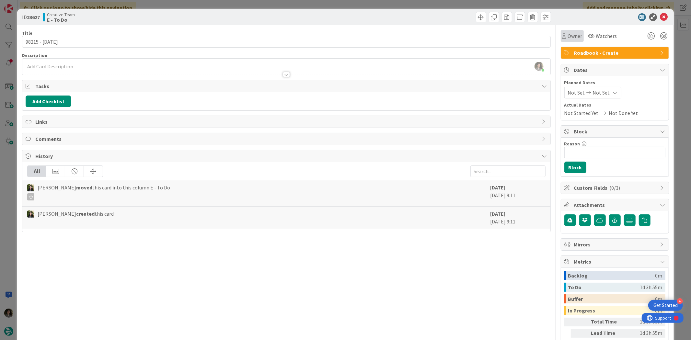
click at [569, 36] on span "Owner" at bounding box center [575, 36] width 15 height 8
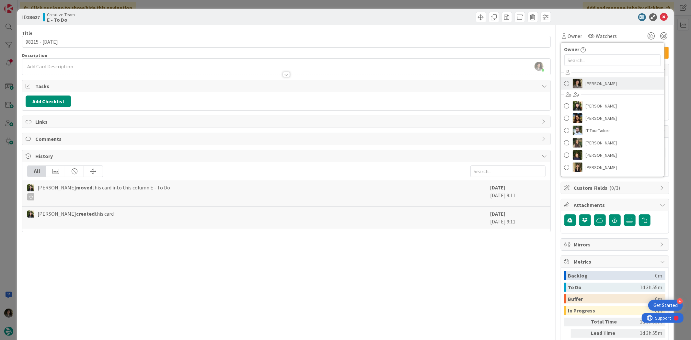
click at [601, 82] on span "[PERSON_NAME]" at bounding box center [601, 84] width 31 height 10
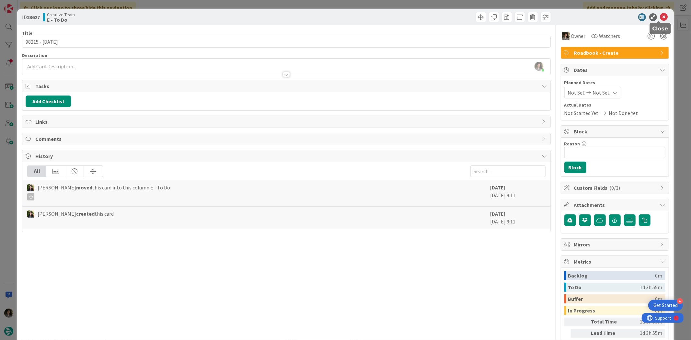
click at [662, 16] on icon at bounding box center [664, 17] width 8 height 8
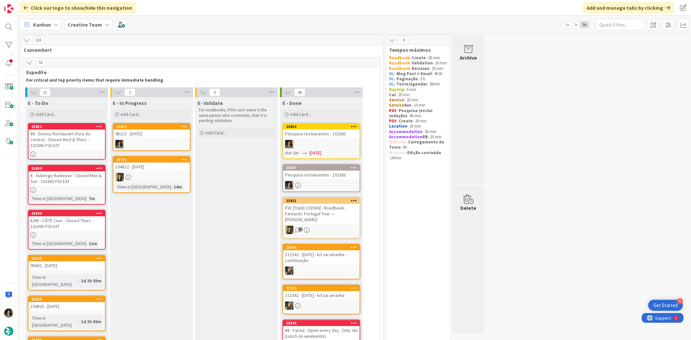
click at [156, 134] on div "98215 - [DATE]" at bounding box center [151, 134] width 76 height 8
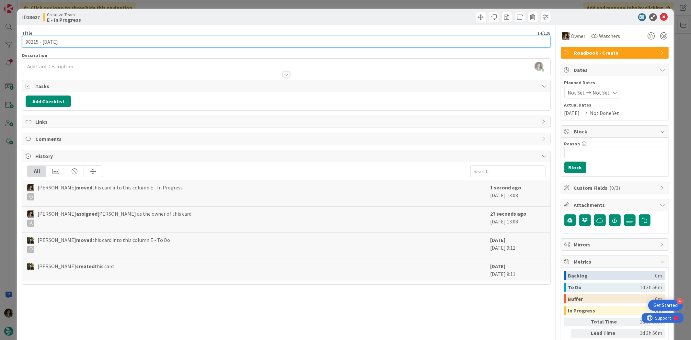
drag, startPoint x: 37, startPoint y: 41, endPoint x: 15, endPoint y: 39, distance: 22.8
click at [15, 39] on div "ID 23627 Creative Team E - In Progress Title 14 / 128 98215 - 22 oct Descriptio…" at bounding box center [345, 170] width 691 height 340
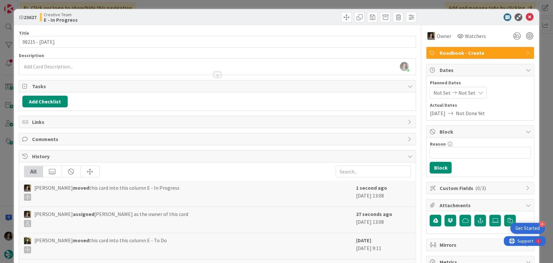
click at [219, 73] on div at bounding box center [217, 71] width 397 height 7
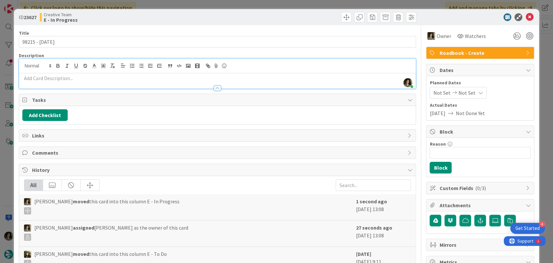
click at [206, 80] on p at bounding box center [217, 78] width 391 height 7
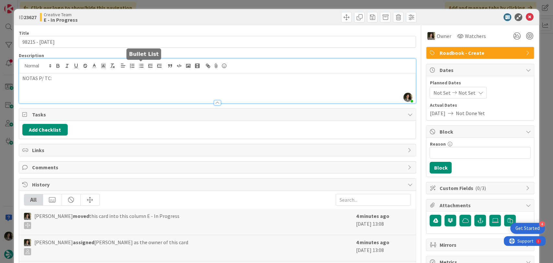
click at [142, 68] on icon "button" at bounding box center [141, 66] width 6 height 6
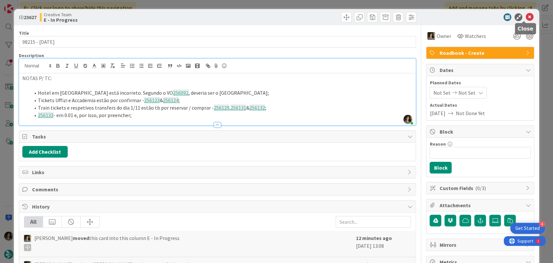
click at [526, 13] on icon at bounding box center [530, 17] width 8 height 8
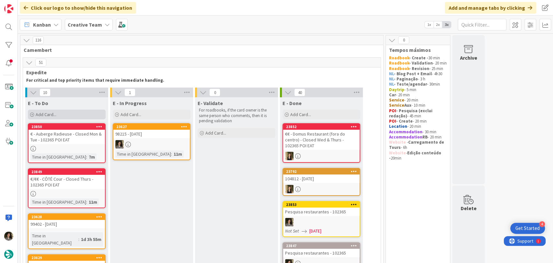
click at [62, 116] on div "Add Card..." at bounding box center [67, 115] width 78 height 10
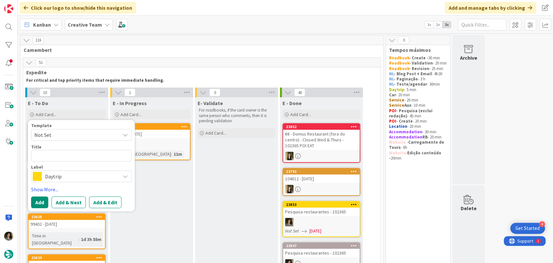
click at [51, 178] on span "Daytrip" at bounding box center [81, 176] width 72 height 9
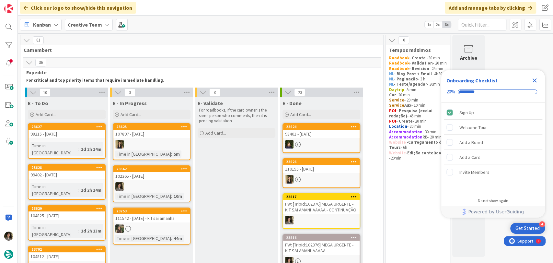
click at [128, 183] on div at bounding box center [151, 186] width 76 height 8
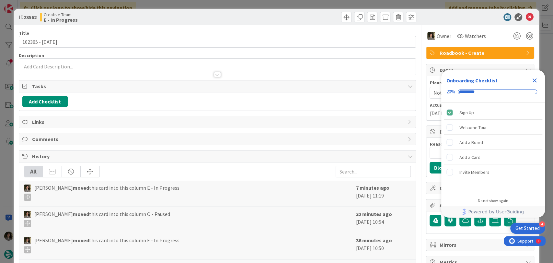
click at [214, 76] on div at bounding box center [217, 74] width 7 height 5
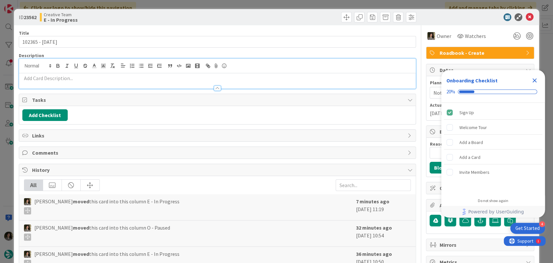
click at [215, 74] on div at bounding box center [217, 80] width 397 height 15
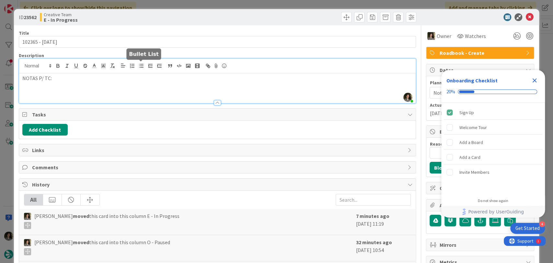
click at [138, 65] on icon "button" at bounding box center [141, 66] width 6 height 6
click at [50, 94] on li at bounding box center [221, 92] width 383 height 7
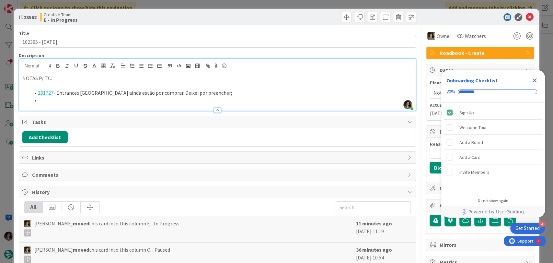
click at [78, 96] on li "261727 - Entrances Château Carcassonne ainda estão por comprar. Deixei por pree…" at bounding box center [221, 92] width 383 height 7
click at [72, 101] on li at bounding box center [221, 100] width 383 height 7
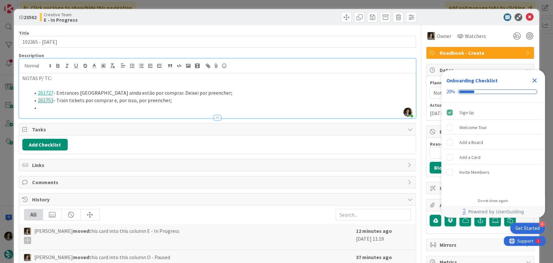
click at [76, 112] on div at bounding box center [217, 114] width 397 height 7
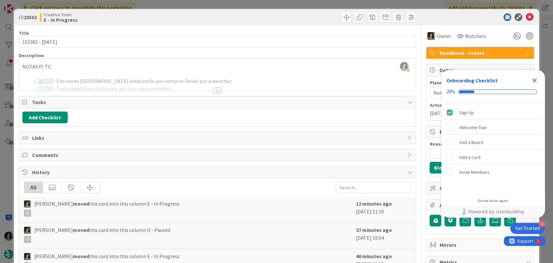
click at [220, 89] on div at bounding box center [217, 82] width 397 height 17
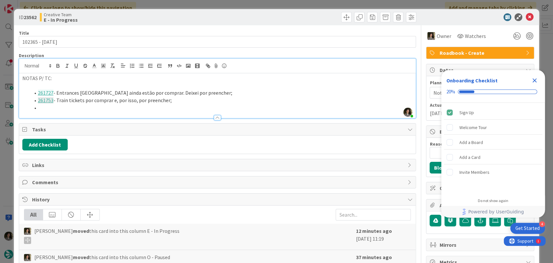
click at [48, 107] on li at bounding box center [221, 107] width 383 height 7
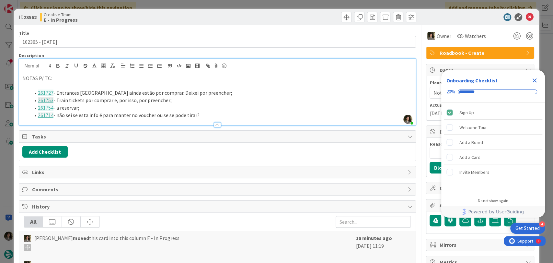
click at [211, 114] on li "261714 - não sei se esta info é para manter no voucher ou se se pode tirar?" at bounding box center [221, 114] width 383 height 7
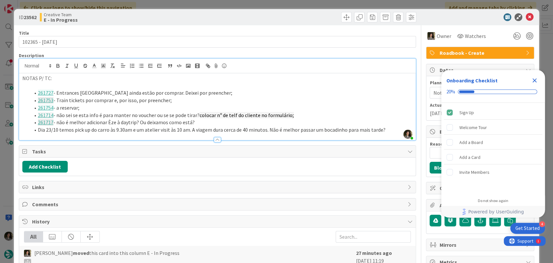
click at [313, 130] on li "Dia 23/10 temos pick up do carro às 9.30am e um atelier visit às 10 am. A viage…" at bounding box center [221, 129] width 383 height 7
click at [364, 132] on li "Dia 23/10 temos pick up do carro às 9.30am e um atelier visit às 10 am. A viage…" at bounding box center [221, 129] width 383 height 7
click at [384, 130] on li "Dia 23/10 temos pick up do carro às 9.30am e um atelier visit às 10 am. A viage…" at bounding box center [221, 129] width 383 height 7
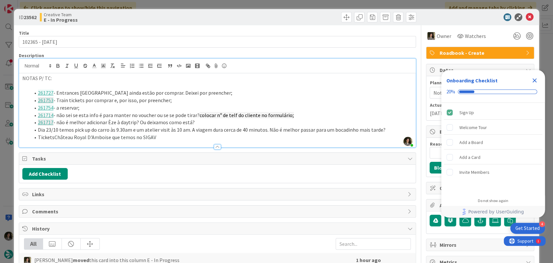
click at [162, 135] on li "Tickets Château Royal D'Amboise que temos no SIGAV" at bounding box center [221, 137] width 383 height 7
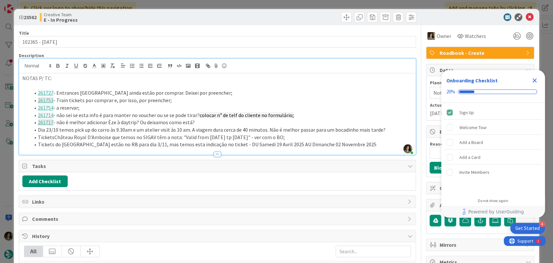
drag, startPoint x: 244, startPoint y: 145, endPoint x: 376, endPoint y: 145, distance: 131.9
click at [376, 145] on li "Tickets do Chaumont-sur-Loire estão no RB para dia 3/11, mas temos esta indicaç…" at bounding box center [221, 144] width 383 height 7
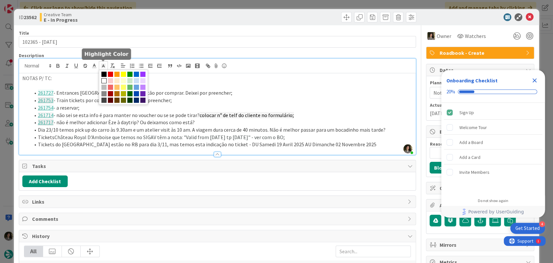
click at [102, 65] on icon at bounding box center [103, 66] width 6 height 6
click at [129, 81] on span at bounding box center [129, 80] width 5 height 5
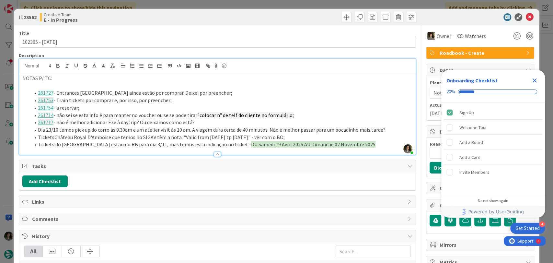
click at [379, 142] on li "Tickets do Chaumont-sur-Loire estão no RB para dia 3/11, mas temos esta indicaç…" at bounding box center [221, 144] width 383 height 7
click at [528, 15] on icon at bounding box center [530, 17] width 8 height 8
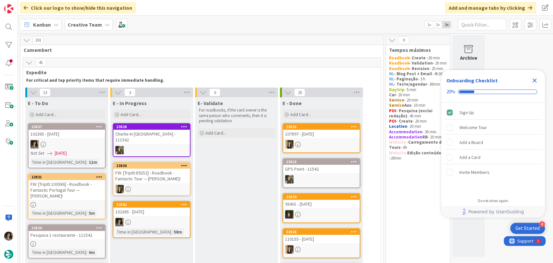
click at [147, 211] on link "23562 102365 - 20 oct Time in Column : 58m" at bounding box center [152, 219] width 78 height 37
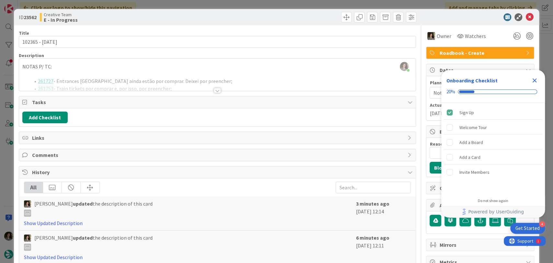
click at [213, 87] on div at bounding box center [217, 82] width 397 height 17
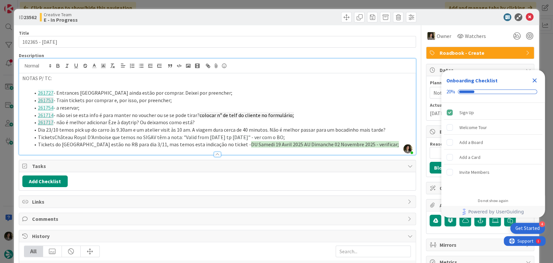
click at [391, 143] on li "Tickets do Chaumont-sur-Loire estão no RB para dia 3/11, mas temos esta indicaç…" at bounding box center [221, 144] width 383 height 7
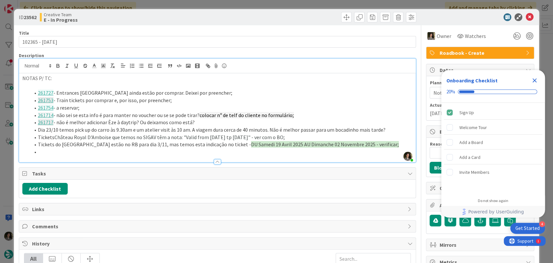
paste div
click at [527, 16] on icon at bounding box center [530, 17] width 8 height 8
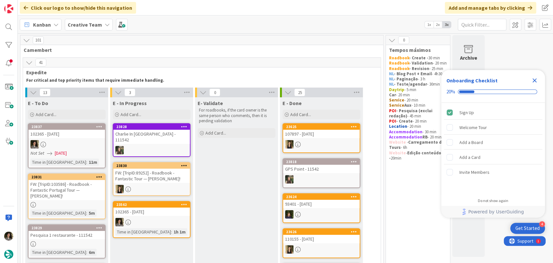
click at [148, 218] on div at bounding box center [151, 222] width 76 height 8
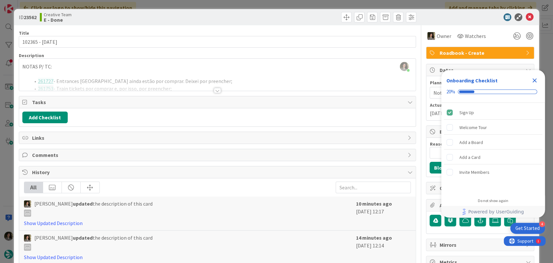
click at [215, 92] on div at bounding box center [217, 90] width 7 height 5
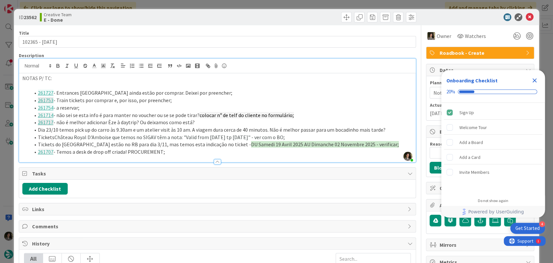
drag, startPoint x: 173, startPoint y: 153, endPoint x: 34, endPoint y: 91, distance: 152.2
click at [34, 91] on ol "261727 - Entrances Château Carcassonne ainda estão por comprar. Deixei por pree…" at bounding box center [217, 122] width 391 height 66
copy ol "261727 - Entrances Château Carcassonne ainda estão por comprar. Deixei por pree…"
click at [535, 78] on icon "Close Checklist" at bounding box center [535, 80] width 8 height 8
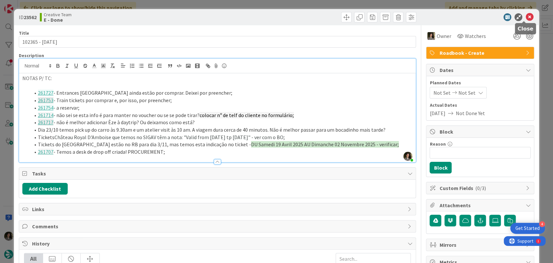
click at [526, 18] on icon at bounding box center [530, 17] width 8 height 8
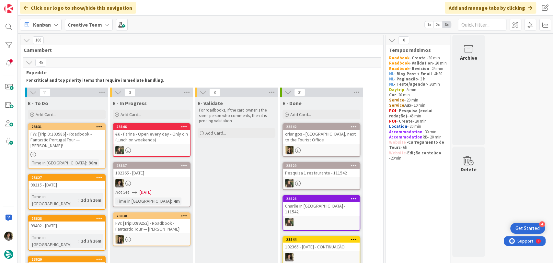
click at [172, 172] on div "102365 - [DATE]" at bounding box center [151, 173] width 76 height 8
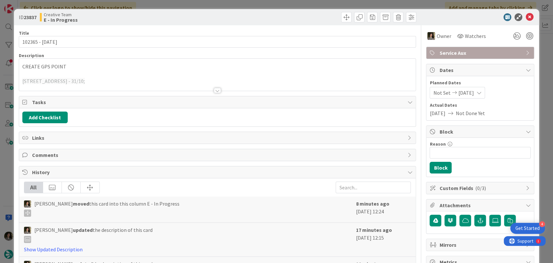
click at [156, 73] on p at bounding box center [217, 73] width 391 height 7
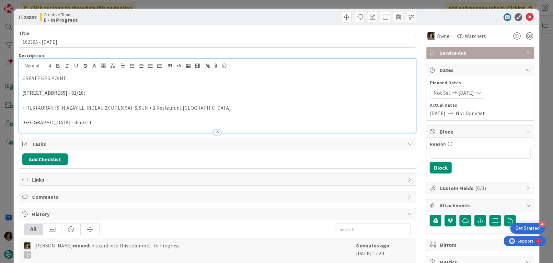
click at [219, 107] on p "+ RESTAURANTS IN AZAY-LE-RIDEAU 2X OPEN SAT & SUN + 1 Restaurant CHAMBORD" at bounding box center [217, 107] width 391 height 7
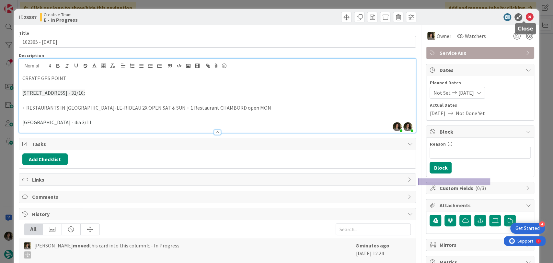
click at [526, 20] on icon at bounding box center [530, 17] width 8 height 8
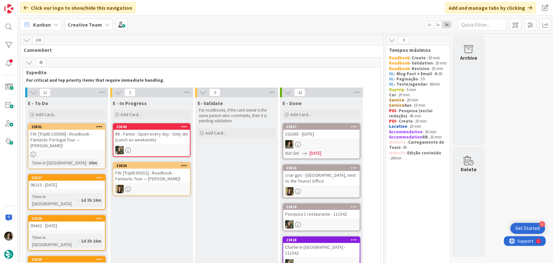
click at [324, 145] on div at bounding box center [321, 144] width 76 height 8
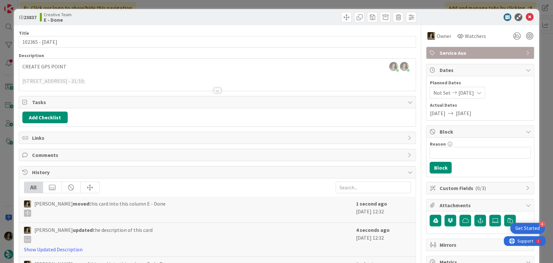
click at [210, 89] on div at bounding box center [217, 82] width 397 height 17
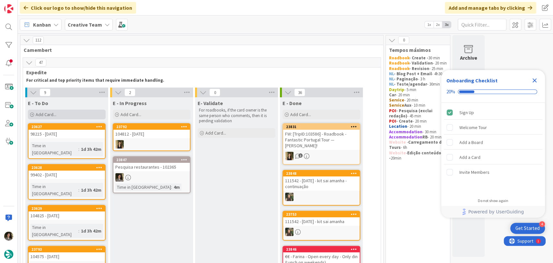
click at [65, 110] on div "Add Card..." at bounding box center [67, 115] width 78 height 10
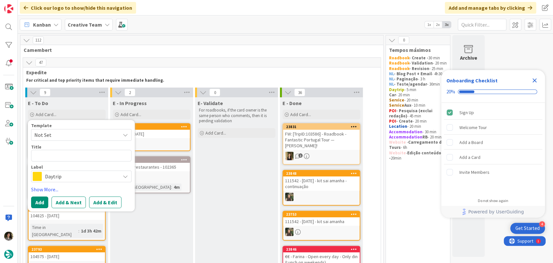
click at [76, 179] on span "Daytrip" at bounding box center [81, 176] width 72 height 9
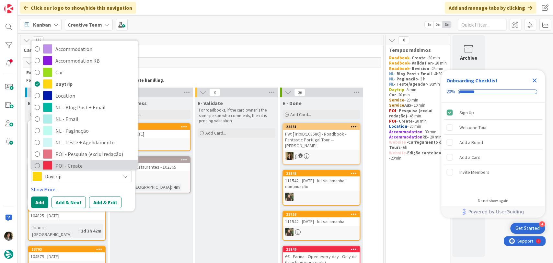
click at [61, 164] on span "POI - Create" at bounding box center [94, 166] width 79 height 10
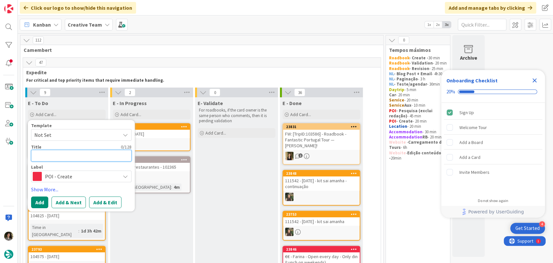
click at [73, 155] on textarea at bounding box center [81, 156] width 100 height 12
paste textarea "€"
type textarea "x"
type textarea "€"
type textarea "x"
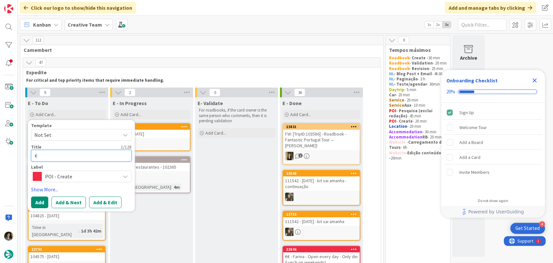
type textarea "€/"
paste textarea "€"
type textarea "x"
type textarea "€/€"
paste textarea "€"
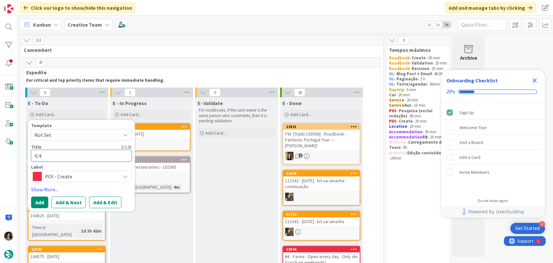
type textarea "x"
type textarea "€/€€"
type textarea "x"
type textarea "€/€€"
type textarea "x"
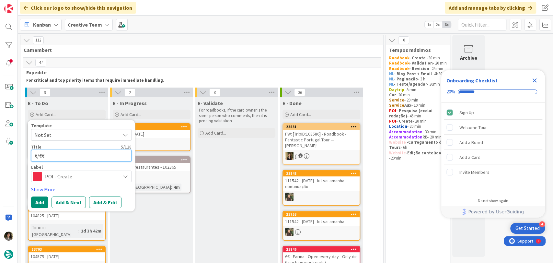
type textarea "€/€€ -"
type textarea "x"
type textarea "€/€€ -"
paste textarea "CÔTÉ Cour"
type textarea "x"
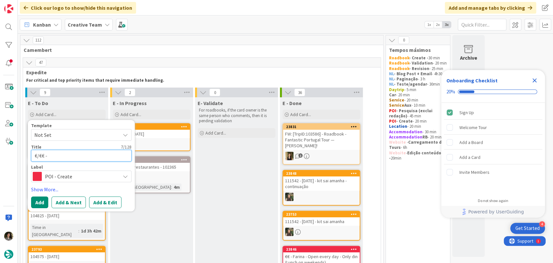
type textarea "€/€€ - CÔTÉ Cour"
type textarea "x"
type textarea "€/€€ - CÔTÉ Cour"
type textarea "x"
type textarea "€/€€ - CÔTÉ Cour -"
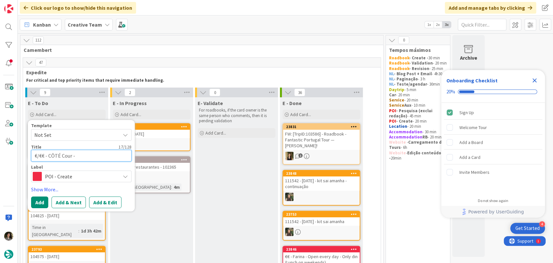
type textarea "x"
type textarea "€/€€ - CÔTÉ Cour -"
type textarea "x"
type textarea "€/€€ - CÔTÉ Cour - cL"
type textarea "x"
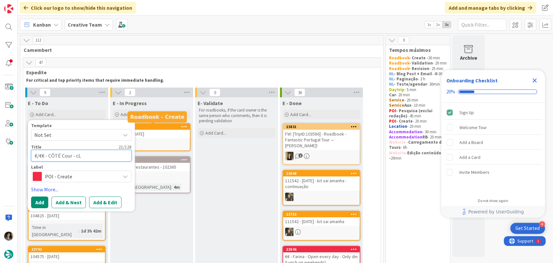
type textarea "€/€€ - CÔTÉ Cour - c"
type textarea "x"
type textarea "€/€€ - CÔTÉ Cour -"
type textarea "x"
type textarea "€/€€ - CÔTÉ Cour - C"
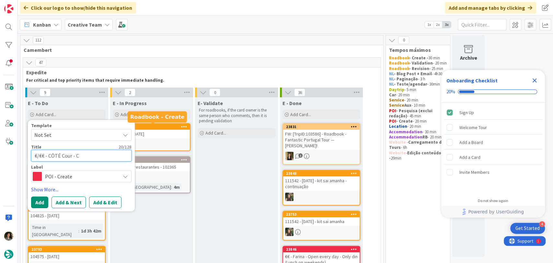
type textarea "x"
type textarea "€/€€ - CÔTÉ Cour - Cl"
type textarea "x"
type textarea "€/€€ - CÔTÉ Cour - Clo"
type textarea "x"
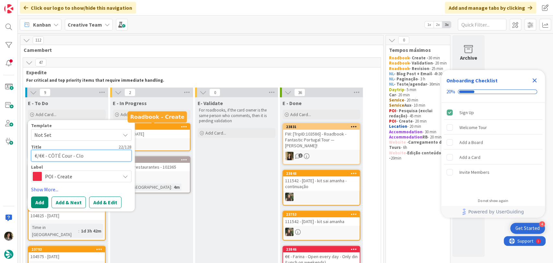
type textarea "€/€€ - CÔTÉ Cour - Clos"
type textarea "x"
type textarea "€/€€ - CÔTÉ Cour - Close"
type textarea "x"
type textarea "€/€€ - CÔTÉ Cour - Closed"
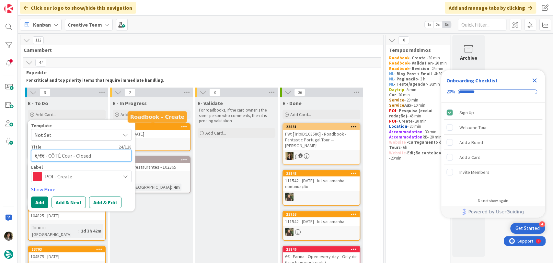
type textarea "x"
type textarea "€/€€ - CÔTÉ Cour - Closed"
type textarea "x"
type textarea "€/€€ - CÔTÉ Cour - Closed T"
type textarea "x"
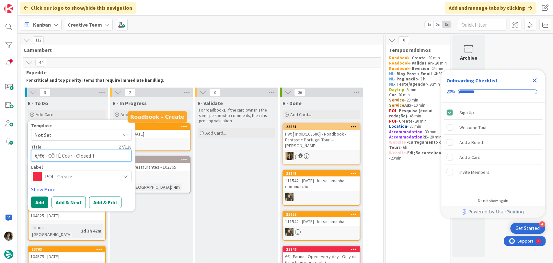
type textarea "€/€€ - CÔTÉ Cour - Closed Th"
type textarea "x"
type textarea "€/€€ - CÔTÉ Cour - Closed Thu"
type textarea "x"
type textarea "€/€€ - CÔTÉ Cour - Closed Thur"
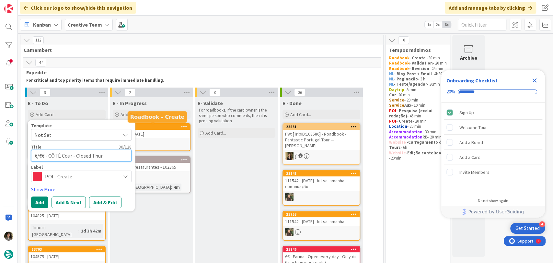
type textarea "x"
type textarea "€/€€ - CÔTÉ Cour - Closed Thurs"
type textarea "x"
type textarea "€/€€ - CÔTÉ Cour - Closed Thurs -"
type textarea "x"
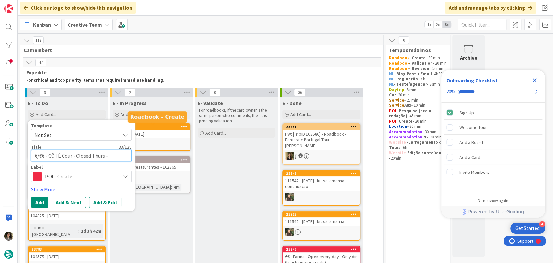
type textarea "€/€€ - CÔTÉ Cour - Closed Thurs -"
type textarea "x"
type textarea "€/€€ - CÔTÉ Cour - Closed Thurs - 1"
type textarea "x"
type textarea "€/€€ - CÔTÉ Cour - Closed Thurs - 10"
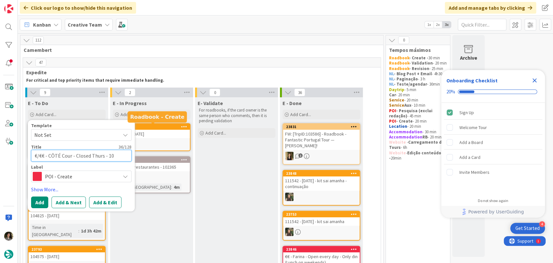
type textarea "x"
type textarea "€/€€ - CÔTÉ Cour - Closed Thurs - 102"
type textarea "x"
type textarea "€/€€ - CÔTÉ Cour - Closed Thurs - 1023"
type textarea "x"
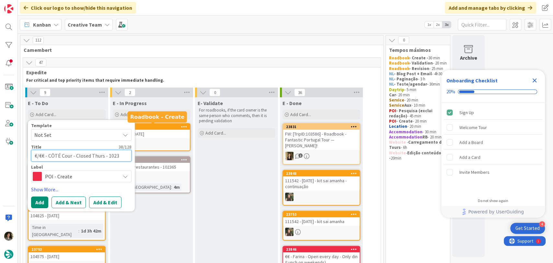
type textarea "€/€€ - CÔTÉ Cour - Closed Thurs - 10236"
type textarea "x"
type textarea "€/€€ - CÔTÉ Cour - Closed Thurs - 102365"
type textarea "x"
type textarea "€/€€ - CÔTÉ Cour - Closed Thurs - 102365"
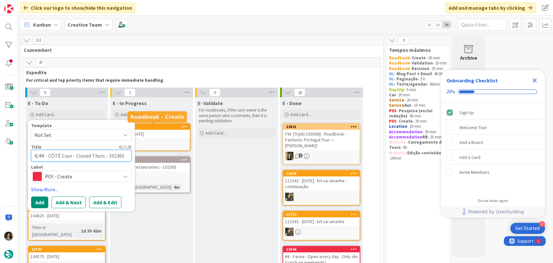
type textarea "x"
type textarea "€/€€ - CÔTÉ Cour - Closed Thurs - 102365 P"
type textarea "x"
type textarea "€/€€ - CÔTÉ Cour - Closed Thurs - 102365 PO"
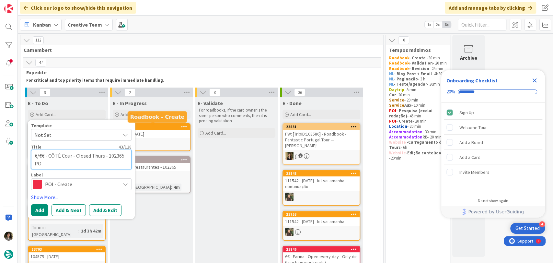
type textarea "x"
type textarea "€/€€ - CÔTÉ Cour - Closed Thurs - 102365 POI"
type textarea "x"
type textarea "€/€€ - CÔTÉ Cour - Closed Thurs - 102365 POI"
type textarea "x"
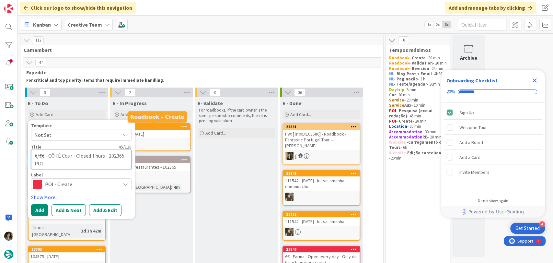
type textarea "€/€€ - CÔTÉ Cour - Closed Thurs - 102365 POI E"
type textarea "x"
type textarea "€/€€ - CÔTÉ Cour - Closed Thurs - 102365 POI EA"
type textarea "x"
type textarea "€/€€ - CÔTÉ Cour - Closed Thurs - 102365 POI EAT"
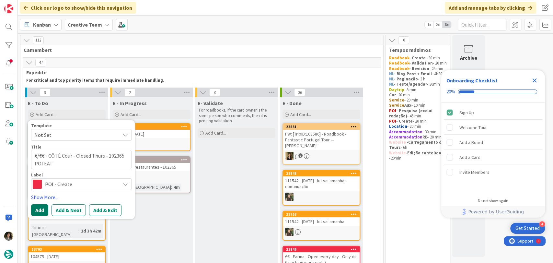
click at [37, 208] on button "Add" at bounding box center [39, 210] width 17 height 12
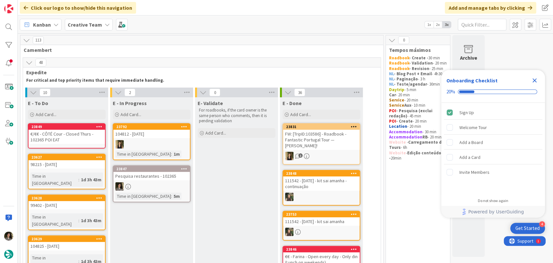
click at [73, 138] on div "€/€€ - CÔTÉ Cour - Closed Thurs - 102365 POI EAT" at bounding box center [67, 137] width 76 height 14
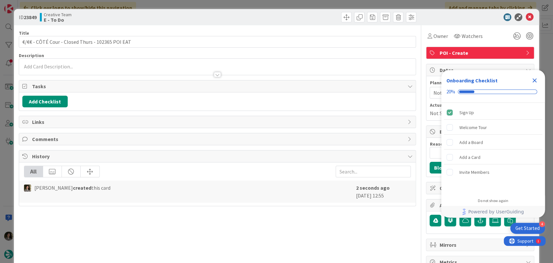
click at [532, 80] on icon "Close Checklist" at bounding box center [535, 80] width 8 height 8
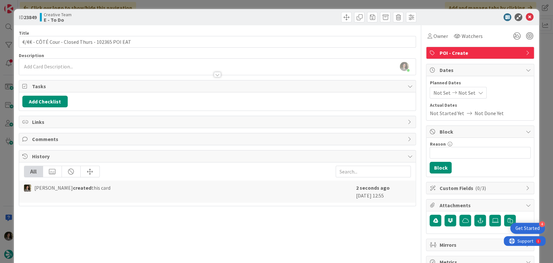
click at [459, 94] on span "Not Set" at bounding box center [466, 93] width 17 height 8
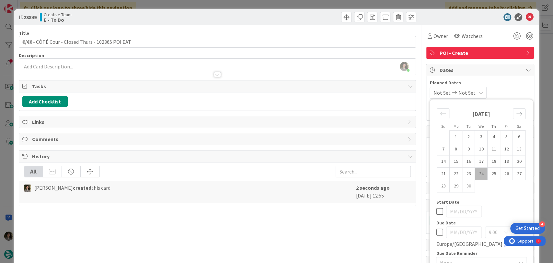
click at [505, 192] on td "Calendar" at bounding box center [506, 186] width 13 height 12
click at [214, 73] on div at bounding box center [217, 74] width 7 height 5
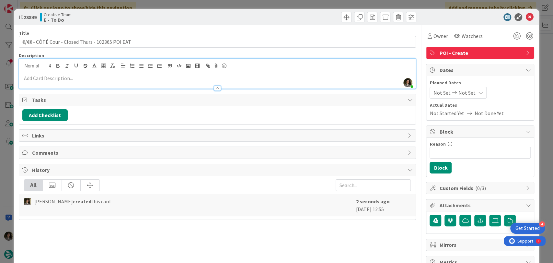
drag, startPoint x: 126, startPoint y: 78, endPoint x: 120, endPoint y: 70, distance: 10.4
click at [126, 78] on p at bounding box center [217, 78] width 391 height 7
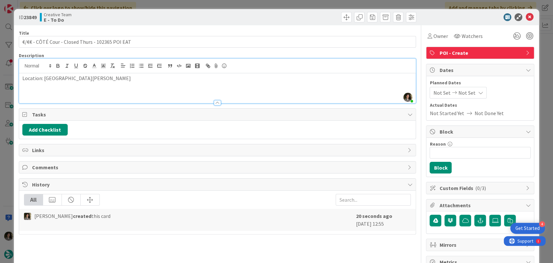
click at [47, 93] on p at bounding box center [217, 92] width 391 height 7
click at [526, 19] on icon at bounding box center [530, 17] width 8 height 8
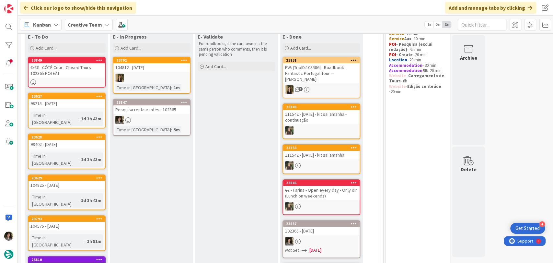
scroll to position [72, 0]
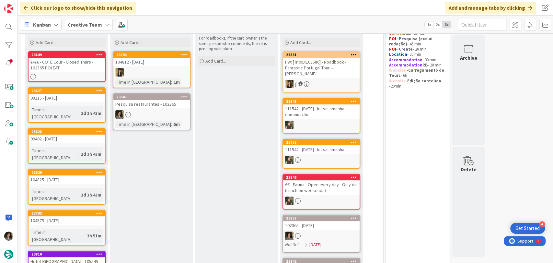
click at [74, 64] on div "€/€€ - CÔTÉ Cour - Closed Thurs - 102365 POI EAT" at bounding box center [67, 65] width 76 height 14
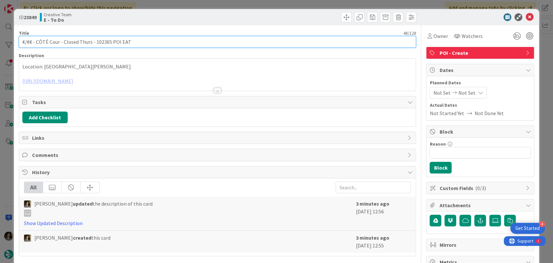
click at [92, 38] on input "€/€€ - CÔTÉ Cour - Closed Thurs - 102365 POI EAT" at bounding box center [218, 42] width 398 height 12
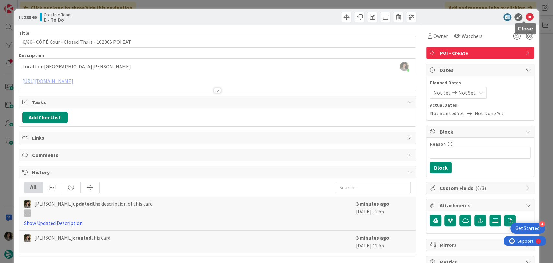
click at [526, 19] on icon at bounding box center [530, 17] width 8 height 8
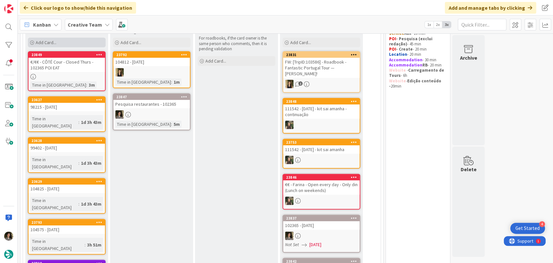
click at [52, 41] on span "Add Card..." at bounding box center [46, 43] width 21 height 6
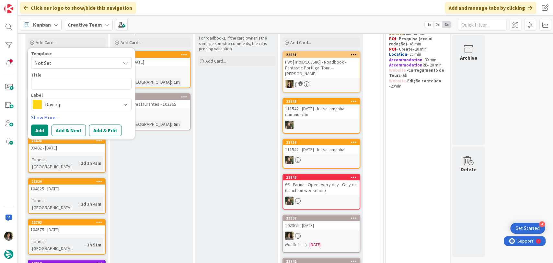
click at [70, 113] on div "Template Not Set Title 0 / 128 Label Daytrip Accommodation Accommodation RB Car…" at bounding box center [81, 93] width 100 height 85
click at [73, 105] on span "Daytrip" at bounding box center [81, 104] width 72 height 9
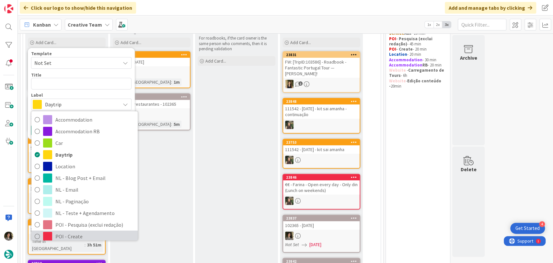
click at [65, 235] on span "POI - Create" at bounding box center [94, 236] width 79 height 10
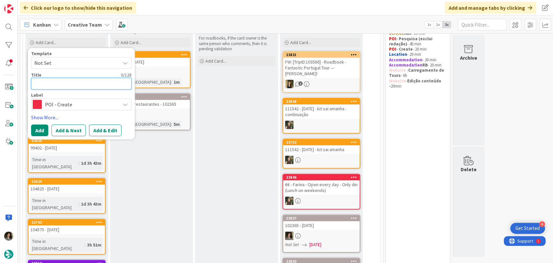
click at [54, 84] on textarea at bounding box center [81, 84] width 100 height 12
paste textarea "€/€€ - CÔTÉ Cour - Closed Thurs - 102365 POI EAT"
type textarea "x"
type textarea "€/€€ - CÔTÉ Cour - Closed Thurs - 102365 POI EAT"
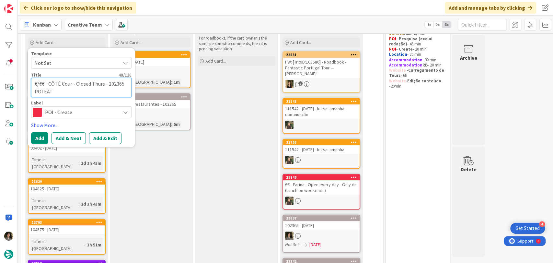
click at [43, 83] on textarea "€/€€ - CÔTÉ Cour - Closed Thurs - 102365 POI EAT" at bounding box center [81, 87] width 100 height 19
type textarea "x"
type textarea "€/€ - CÔTÉ Cour - Closed Thurs - 102365 POI EAT"
type textarea "x"
type textarea "€/ - CÔTÉ Cour - Closed Thurs - 102365 POI EAT"
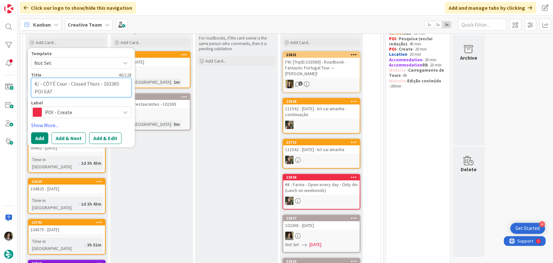
type textarea "x"
type textarea "€ - CÔTÉ Cour - Closed Thurs - 102365 POI EAT"
drag, startPoint x: 64, startPoint y: 84, endPoint x: 55, endPoint y: 114, distance: 30.8
click at [64, 86] on textarea "€ - CÔTÉ Cour - Closed Thurs - 102365 POI EAT" at bounding box center [81, 87] width 100 height 19
type textarea "x"
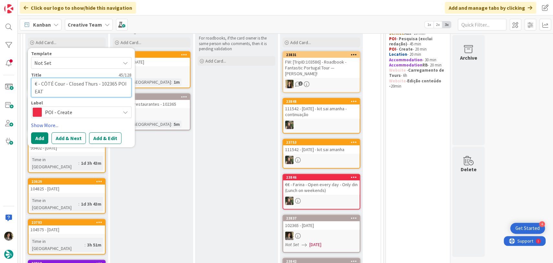
type textarea "€ - CÔTÉ Cou - Closed Thurs - 102365 POI EAT"
type textarea "x"
type textarea "€ - CÔTÉ Co - Closed Thurs - 102365 POI EAT"
type textarea "x"
type textarea "€ - CÔTÉ C - Closed Thurs - 102365 POI EAT"
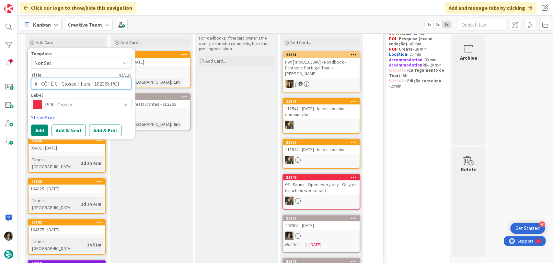
type textarea "x"
type textarea "€ - CÔTÉ - Closed Thurs - 102365 POI EAT"
type textarea "x"
type textarea "€ - CÔTÉ - Closed Thurs - 102365 POI EAT"
type textarea "x"
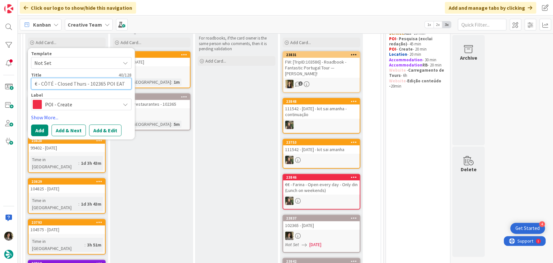
type textarea "€ - CÔT - Closed Thurs - 102365 POI EAT"
type textarea "x"
type textarea "€ - CÔ - Closed Thurs - 102365 POI EAT"
type textarea "x"
type textarea "€ - C - Closed Thurs - 102365 POI EAT"
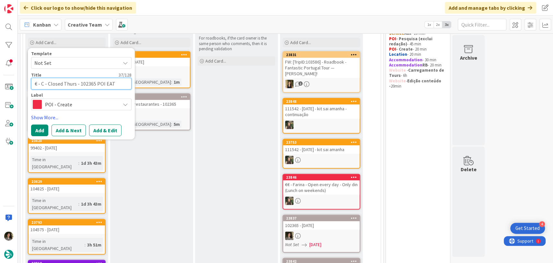
type textarea "x"
type textarea "€ - - Closed Thurs - 102365 POI EAT"
type textarea "x"
type textarea "€ - l - Closed Thurs - 102365 POI EAT"
type textarea "x"
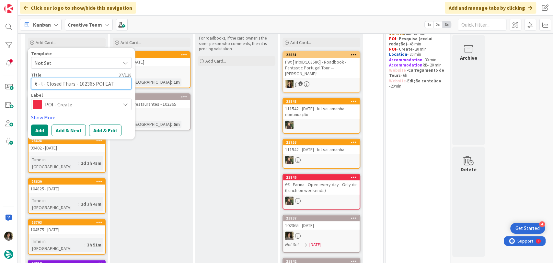
type textarea "€ - lA - Closed Thurs - 102365 POI EAT"
type textarea "x"
type textarea "€ - l - Closed Thurs - 102365 POI EAT"
type textarea "x"
type textarea "€ - - Closed Thurs - 102365 POI EAT"
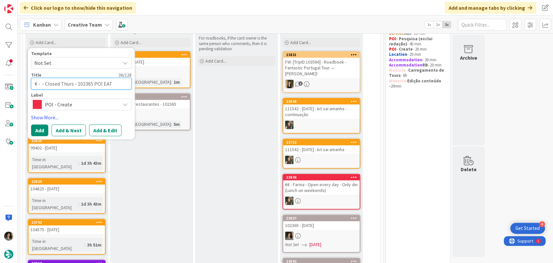
type textarea "x"
type textarea "€ - L - Closed Thurs - 102365 POI EAT"
type textarea "x"
type textarea "€ - La - Closed Thurs - 102365 POI EAT"
type textarea "x"
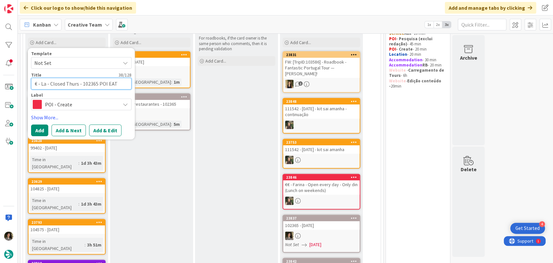
type textarea "€ - La - Closed Thurs - 102365 POI EAT"
type textarea "x"
type textarea "€ - La C - Closed Thurs - 102365 POI EAT"
type textarea "x"
type textarea "€ - La Cr - Closed Thurs - 102365 POI EAT"
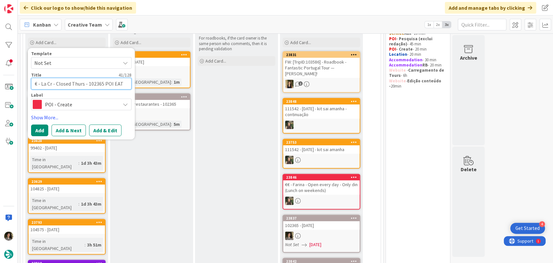
type textarea "x"
type textarea "€ - La Cré - Closed Thurs - 102365 POI EAT"
type textarea "x"
type textarea "€ - La Créd - Closed Thurs - 102365 POI EAT"
type textarea "x"
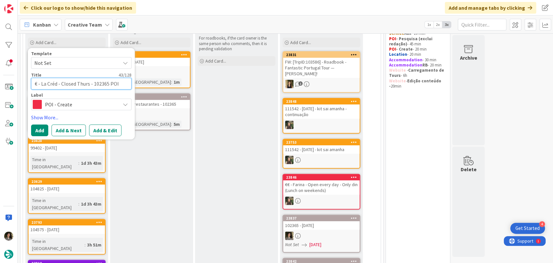
type textarea "€ - La Créde - Closed Thurs - 102365 POI EAT"
type textarea "x"
type textarea "€ - La Créden - Closed Thurs - 102365 POI EAT"
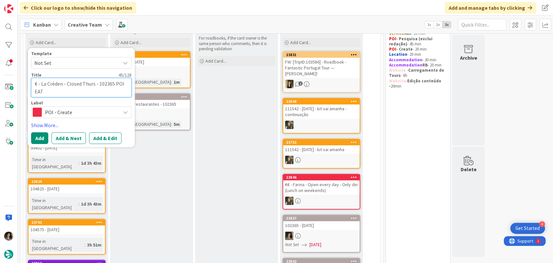
type textarea "x"
type textarea "€ - La Crédenc - Closed Thurs - 102365 POI EAT"
type textarea "x"
type textarea "€ - La Crédence - Closed Thurs - 102365 POI EAT"
drag, startPoint x: 66, startPoint y: 84, endPoint x: 41, endPoint y: 87, distance: 25.8
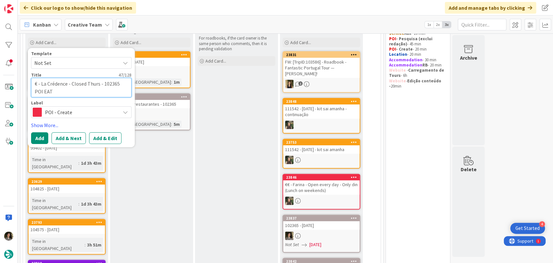
click at [41, 87] on textarea "€ - La Crédence - Closed Thurs - 102365 POI EAT" at bounding box center [81, 87] width 100 height 19
paste textarea "Auberge Radieus"
type textarea "x"
type textarea "€ - Auberge Radieuse - Closed Thurs - 102365 POI EAT"
click at [109, 83] on textarea "€ - Auberge Radieuse - Closed Thurs - 102365 POI EAT" at bounding box center [81, 87] width 100 height 19
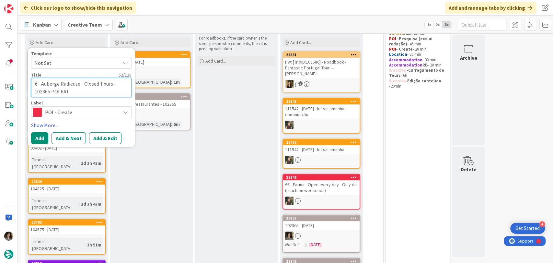
click at [111, 85] on textarea "€ - Auberge Radieuse - Closed Thurs - 102365 POI EAT" at bounding box center [81, 87] width 100 height 19
type textarea "x"
type textarea "€ - Auberge Radieuse - Closed Thur - 102365 POI EAT"
type textarea "x"
type textarea "€ - Auberge Radieuse - Closed Thu - 102365 POI EAT"
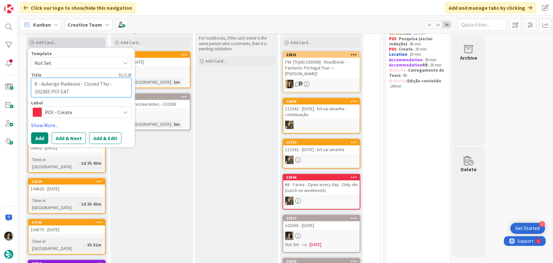
type textarea "x"
type textarea "€ - Auberge Radieuse - Closed Th - 102365 POI EAT"
type textarea "x"
type textarea "€ - Auberge Radieuse - Closed T - 102365 POI EAT"
type textarea "x"
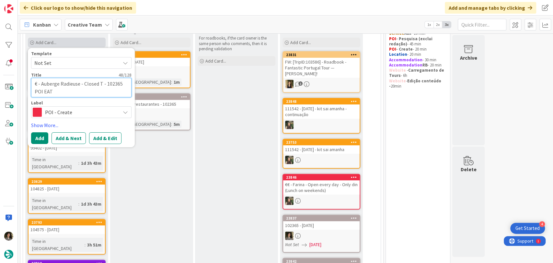
type textarea "€ - Auberge Radieuse - Closed - 102365 POI EAT"
type textarea "x"
type textarea "€ - Auberge Radieuse - Closed Mo - 102365 POI EAT"
type textarea "x"
type textarea "€ - Auberge Radieuse - Closed Mon - 102365 POI EAT"
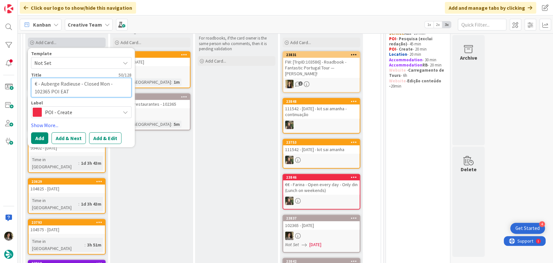
type textarea "x"
type textarea "€ - Auberge Radieuse - Closed Mon - 102365 POI EAT"
type textarea "x"
type textarea "€ - Auberge Radieuse - Closed Mon & - 102365 POI EAT"
type textarea "x"
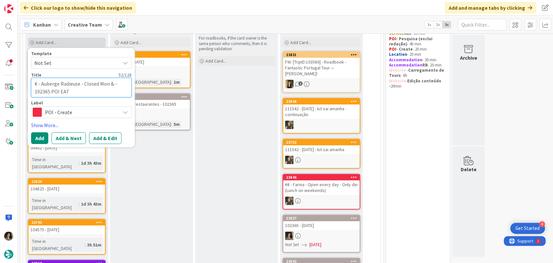
type textarea "€ - Auberge Radieuse - Closed Mon & - 102365 POI EAT"
type textarea "x"
type textarea "€ - Auberge Radieuse - Closed Mon & T - 102365 POI EAT"
type textarea "x"
type textarea "€ - Auberge Radieuse - Closed Mon & TU - 102365 POI EAT"
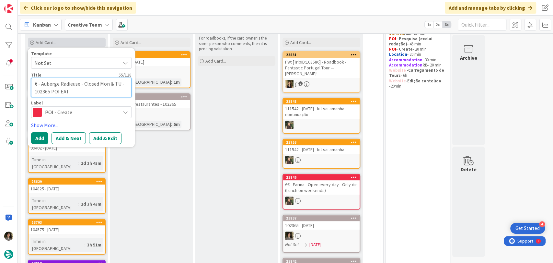
type textarea "x"
type textarea "€ - Auberge Radieuse - Closed Mon & T - 102365 POI EAT"
type textarea "x"
type textarea "€ - Auberge Radieuse - Closed Mon & Tu - 102365 POI EAT"
type textarea "x"
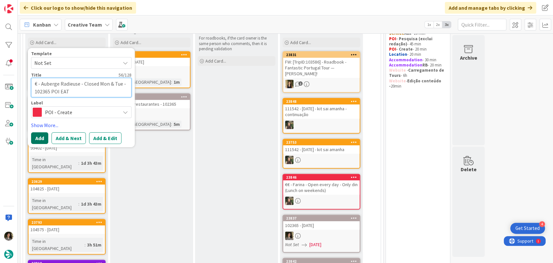
type textarea "€ - Auberge Radieuse - Closed Mon & Tue - 102365 POI EAT"
click at [42, 135] on button "Add" at bounding box center [39, 138] width 17 height 12
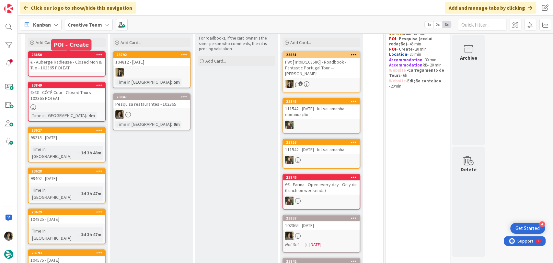
click at [69, 53] on div "23850" at bounding box center [68, 54] width 74 height 5
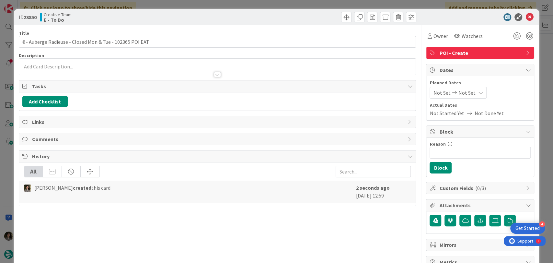
click at [214, 74] on div at bounding box center [217, 74] width 7 height 5
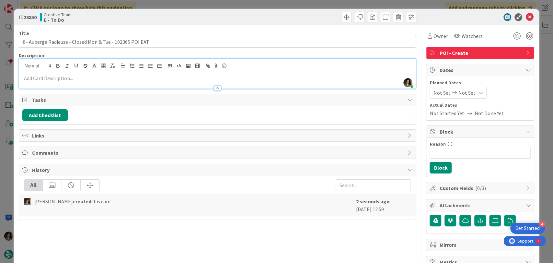
click at [200, 80] on p at bounding box center [217, 78] width 391 height 7
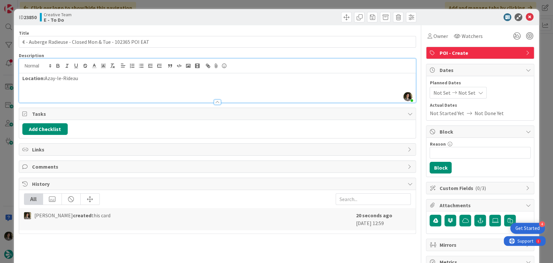
click at [283, 22] on div "ID 23850 Creative Team E - To Do" at bounding box center [277, 17] width 526 height 16
click at [526, 17] on icon at bounding box center [530, 17] width 8 height 8
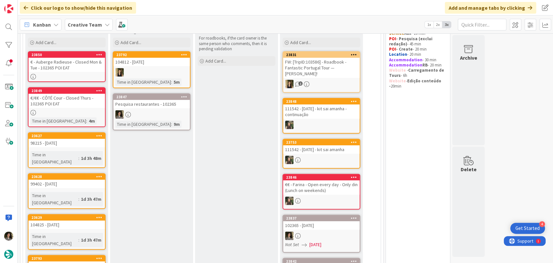
click at [167, 115] on div at bounding box center [151, 114] width 76 height 8
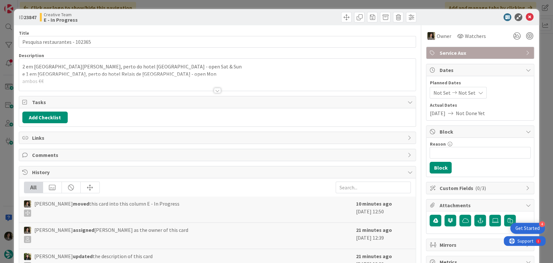
click at [153, 84] on div at bounding box center [217, 82] width 397 height 17
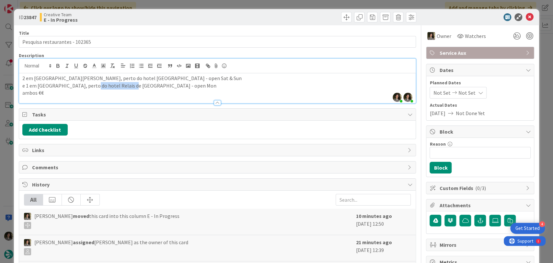
drag, startPoint x: 93, startPoint y: 85, endPoint x: 134, endPoint y: 87, distance: 40.6
click at [134, 87] on p "e 1 em Chambord, perto do hotel Relais de Chambord - open Mon" at bounding box center [217, 85] width 391 height 7
drag, startPoint x: 136, startPoint y: 86, endPoint x: 95, endPoint y: 85, distance: 41.5
click at [95, 85] on p "e 1 em Chambord, perto do hotel Relais de Chambord - open Mon" at bounding box center [217, 85] width 391 height 7
copy p "Relais de Chambord"
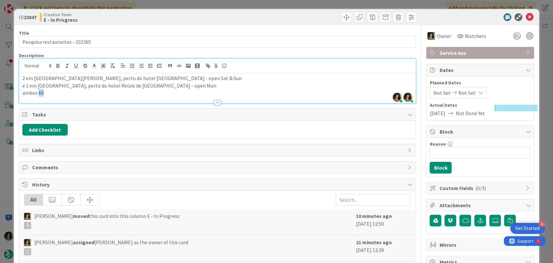
drag, startPoint x: 44, startPoint y: 93, endPoint x: 39, endPoint y: 94, distance: 5.2
click at [39, 94] on p "ambos €€" at bounding box center [217, 92] width 391 height 7
copy p "€€"
click at [93, 85] on p "e 1 em Chambord, perto do hotel Relais de Chambord - open Mon" at bounding box center [217, 85] width 391 height 7
drag, startPoint x: 97, startPoint y: 86, endPoint x: 138, endPoint y: 88, distance: 41.5
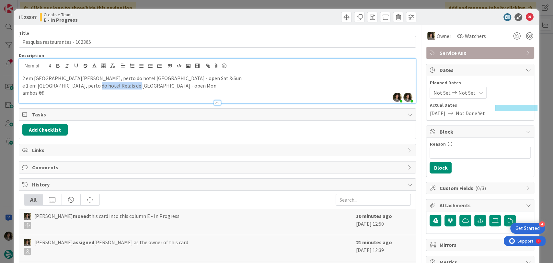
click at [138, 88] on p "e 1 em Chambord, perto do hotel Relais de Chambord - open Mon" at bounding box center [217, 85] width 391 height 7
copy p "Relais de Chambord"
click at [526, 11] on div "ID 23847 Creative Team E - In Progress" at bounding box center [277, 17] width 526 height 16
click at [526, 15] on icon at bounding box center [530, 17] width 8 height 8
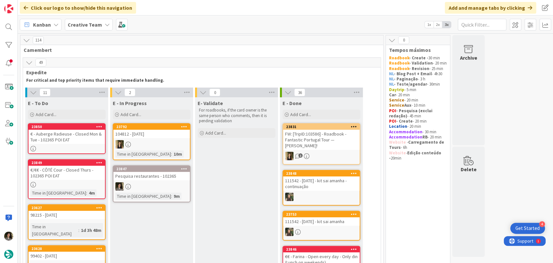
scroll to position [108, 0]
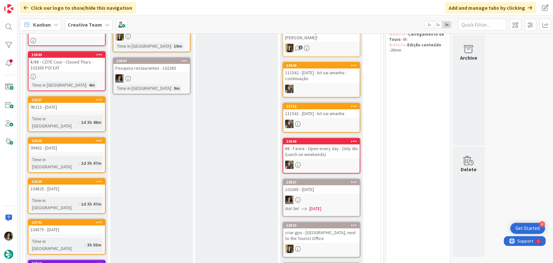
click at [70, 73] on link "23849 €/€€ - CÔTÉ Cour - Closed Thurs - 102365 POI EAT Time in Column : 4m" at bounding box center [67, 71] width 78 height 40
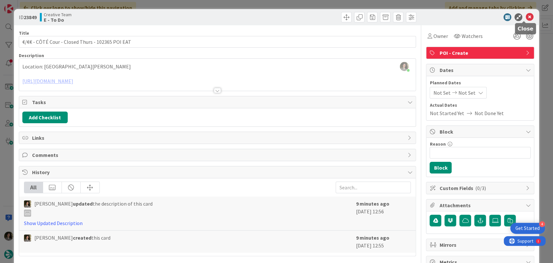
click at [526, 19] on icon at bounding box center [530, 17] width 8 height 8
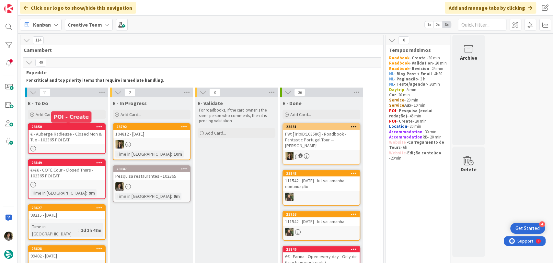
click at [78, 134] on div "€ - Auberge Radieuse - Closed Mon & Tue - 102365 POI EAT" at bounding box center [67, 137] width 76 height 14
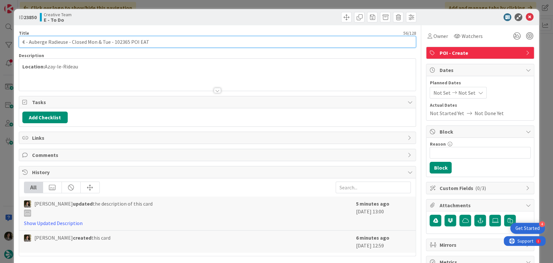
click at [132, 42] on input "€ - Auberge Radieuse - Closed Mon & Tue - 102365 POI EAT" at bounding box center [218, 42] width 398 height 12
click at [133, 41] on input "€ - Auberge Radieuse - Closed Mon & Tue - 102365 POI EAT" at bounding box center [218, 42] width 398 height 12
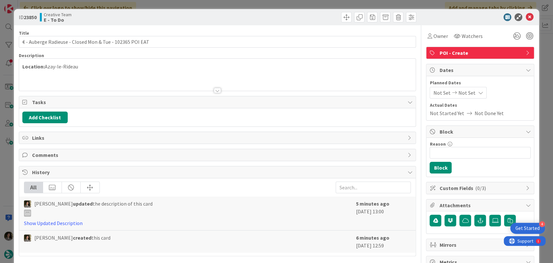
click at [134, 35] on div "Title 56 / 128" at bounding box center [218, 33] width 398 height 6
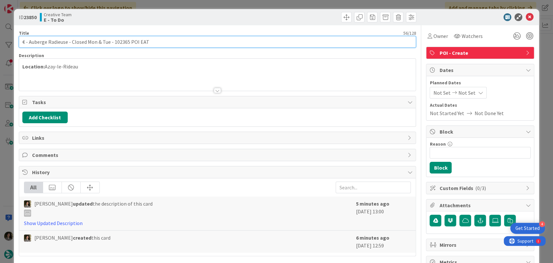
click at [134, 39] on input "€ - Auberge Radieuse - Closed Mon & Tue - 102365 POI EAT" at bounding box center [218, 42] width 398 height 12
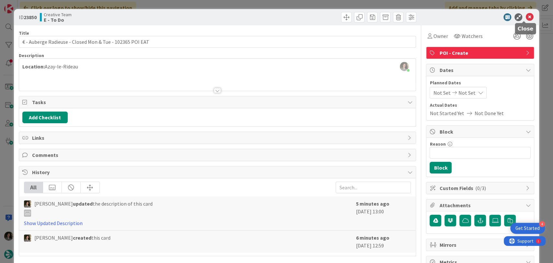
click at [526, 18] on icon at bounding box center [530, 17] width 8 height 8
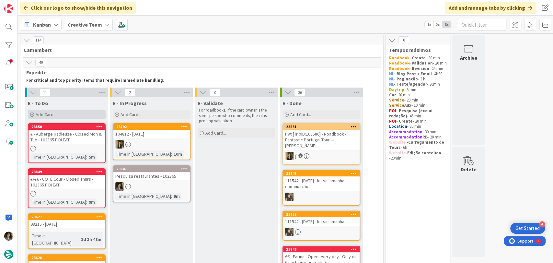
click at [55, 117] on div "Add Card..." at bounding box center [67, 115] width 78 height 10
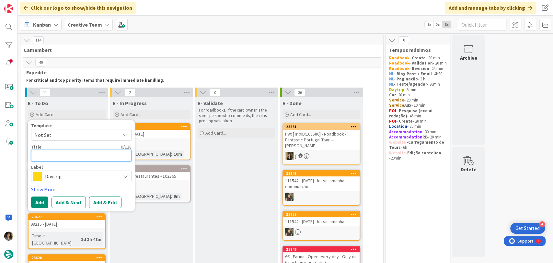
paste textarea "€ - Auberge Radieuse - Closed Mon & Tue - 102365 POI EAT"
type textarea "x"
type textarea "€ - Auberge Radieuse - Closed Mon & Tue - 102365 POI EAT"
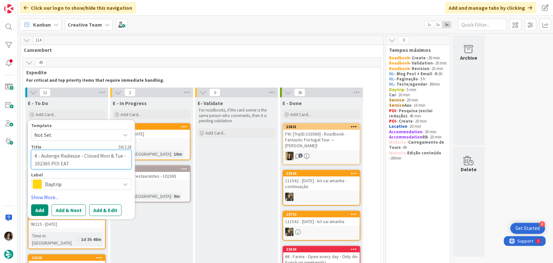
drag, startPoint x: 38, startPoint y: 154, endPoint x: 30, endPoint y: 155, distance: 7.2
click at [30, 155] on div "Template Not Set Title 56 / 128 € - Auberge Radieuse - Closed Mon & Tue - 10236…" at bounding box center [81, 169] width 107 height 99
click at [36, 156] on textarea "€ - Auberge Radieuse - Closed Mon & Tue - 102365 POI EAT" at bounding box center [81, 159] width 100 height 19
paste textarea "€"
type textarea "x"
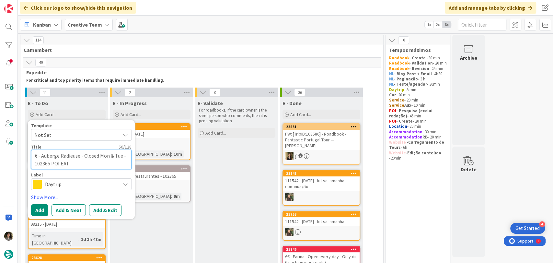
type textarea "€€ - Auberge Radieuse - Closed Mon & Tue - 102365 POI EAT"
drag, startPoint x: 40, startPoint y: 158, endPoint x: 73, endPoint y: 169, distance: 34.1
click at [63, 167] on textarea "€€ - Auberge Radieuse - Closed Mon & Tue - 102365 POI EAT" at bounding box center [81, 159] width 100 height 19
click at [82, 164] on textarea "€€ - Auberge Radieuse - Closed Mon & Tue - 102365 POI EAT" at bounding box center [81, 159] width 100 height 19
drag, startPoint x: 125, startPoint y: 156, endPoint x: 47, endPoint y: 156, distance: 77.8
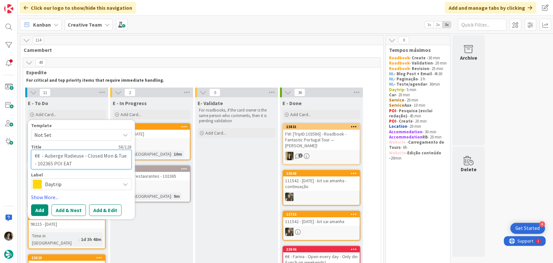
click at [47, 156] on textarea "€€ - Auberge Radieuse - Closed Mon & Tue - 102365 POI EAT" at bounding box center [81, 159] width 100 height 19
type textarea "x"
type textarea "€€ - A - 102365 POI EAT"
type textarea "x"
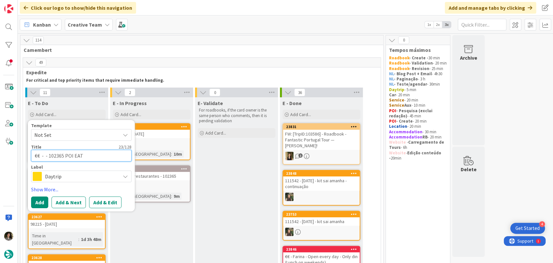
type textarea "€€ - - 102365 POI EAT"
type textarea "x"
type textarea "€€ - D - 102365 POI EAT"
type textarea "x"
type textarea "€€ - Do - 102365 POI EAT"
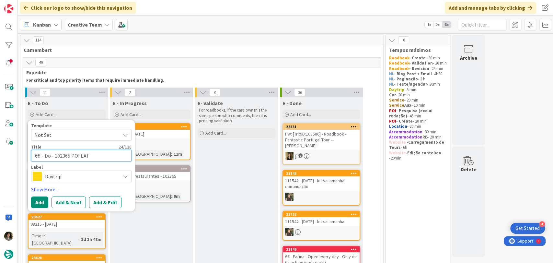
type textarea "x"
type textarea "€€ - Dom - 102365 POI EAT"
type textarea "x"
type textarea "€€ - Domu - 102365 POI EAT"
type textarea "x"
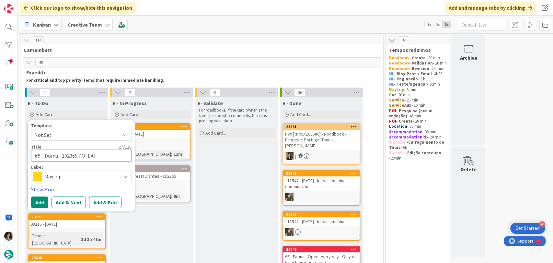
type textarea "€€ - Domus - 102365 POI EAT"
type textarea "x"
type textarea "€€ - Domus - 102365 POI EAT"
type textarea "x"
type textarea "€€ - Domus R - 102365 POI EAT"
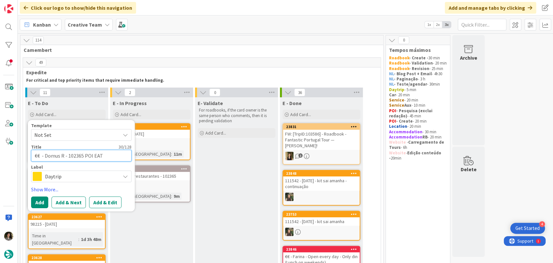
type textarea "x"
type textarea "€€ - Domus Re - 102365 POI EAT"
type textarea "x"
type textarea "€€ - Domus Res - 102365 POI EAT"
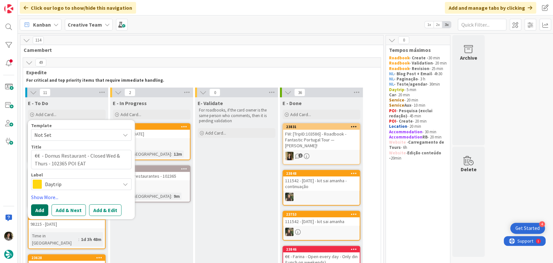
drag, startPoint x: 44, startPoint y: 208, endPoint x: 49, endPoint y: 204, distance: 6.2
click at [44, 208] on button "Add" at bounding box center [39, 210] width 17 height 12
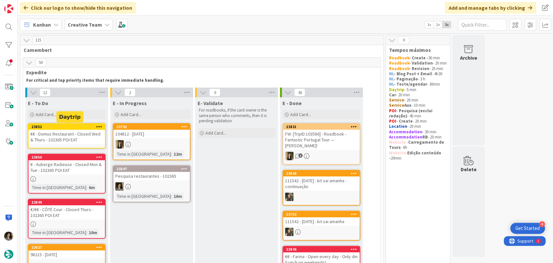
click at [63, 133] on div "€€ - Domus Restaurant - Closed Wed & Thurs - 102365 POI EAT" at bounding box center [67, 137] width 76 height 14
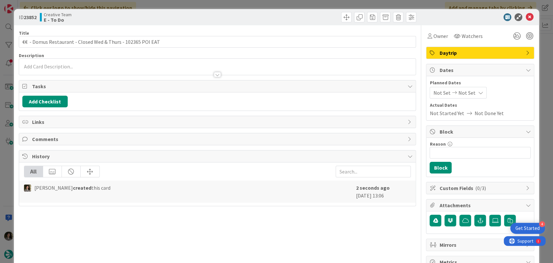
click at [469, 58] on div "Daytrip" at bounding box center [480, 53] width 108 height 12
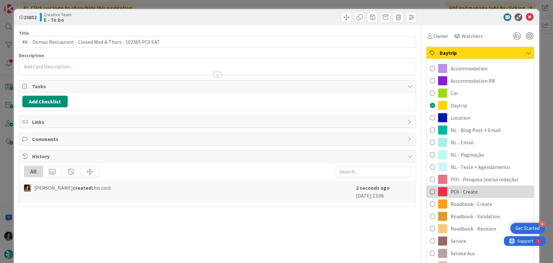
click at [467, 187] on div "POI - Create" at bounding box center [480, 191] width 108 height 12
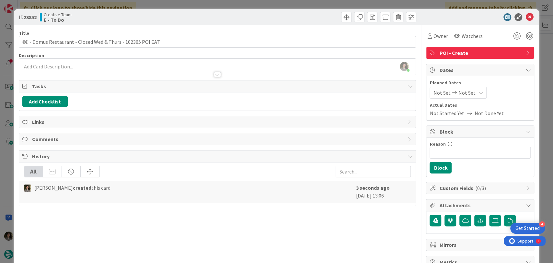
click at [213, 78] on div "Title 60 / 128 €€ - Domus Restaurant - Closed Wed & Thurs - 102365 POI EAT Desc…" at bounding box center [218, 201] width 398 height 353
click at [215, 74] on div at bounding box center [217, 74] width 7 height 5
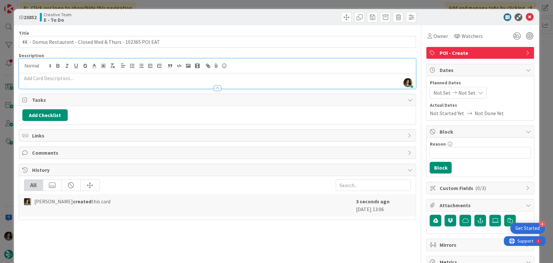
click at [172, 77] on p at bounding box center [217, 78] width 391 height 7
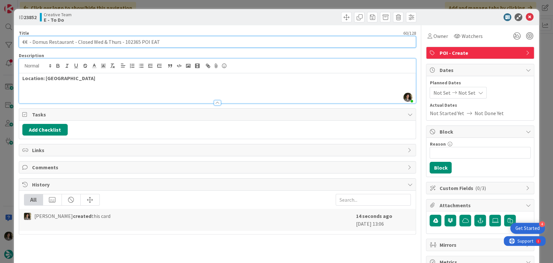
click at [73, 42] on input "€€ - Domus Restaurant - Closed Wed & Thurs - 102365 POI EAT" at bounding box center [218, 42] width 398 height 12
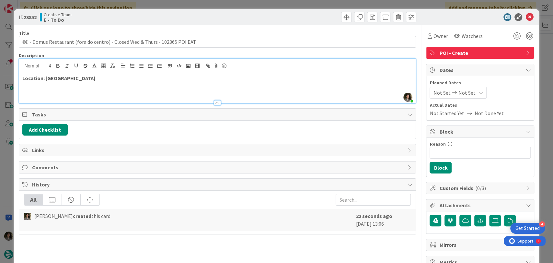
click at [161, 84] on p at bounding box center [217, 85] width 391 height 7
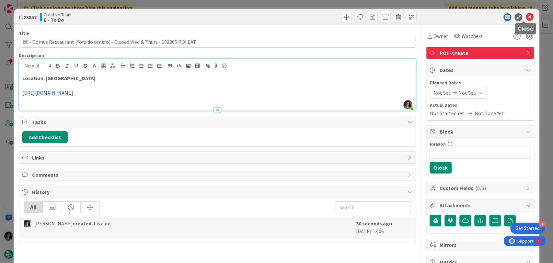
click at [526, 17] on icon at bounding box center [530, 17] width 8 height 8
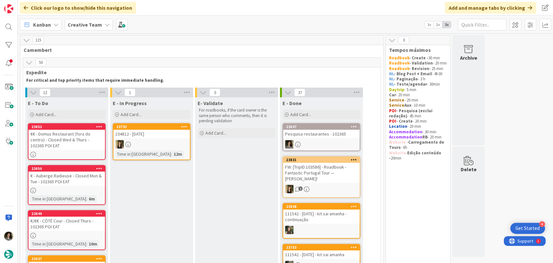
click at [332, 135] on div "Pesquisa restaurantes - 102365" at bounding box center [321, 134] width 76 height 8
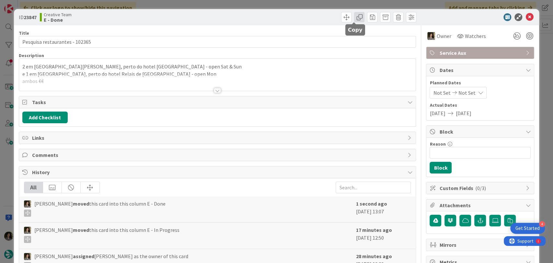
click at [356, 16] on span at bounding box center [359, 17] width 10 height 10
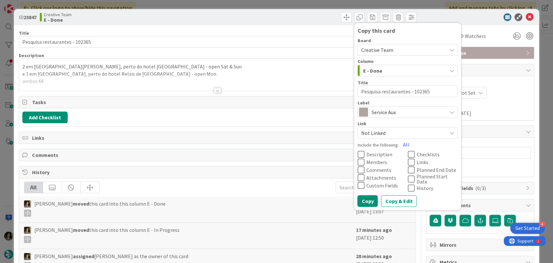
drag, startPoint x: 393, startPoint y: 112, endPoint x: 395, endPoint y: 116, distance: 4.5
click at [394, 112] on span "Service Aux" at bounding box center [407, 112] width 72 height 9
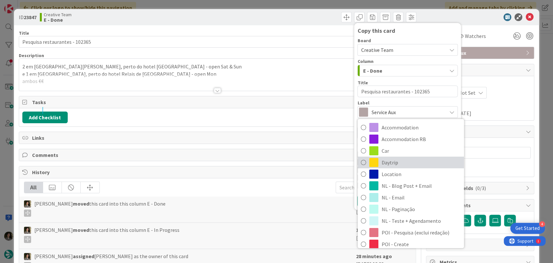
click at [394, 164] on span "Daytrip" at bounding box center [421, 162] width 79 height 10
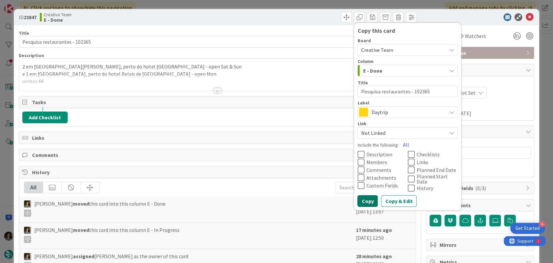
click at [363, 199] on button "Copy" at bounding box center [367, 201] width 20 height 12
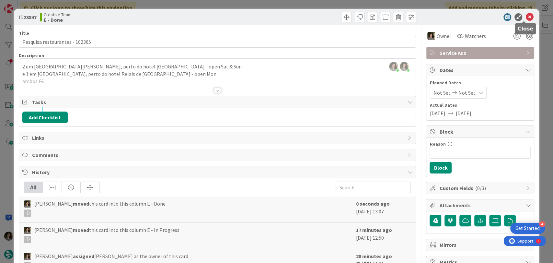
click at [526, 17] on icon at bounding box center [530, 17] width 8 height 8
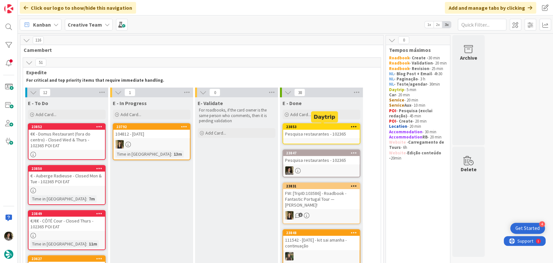
click at [333, 135] on div "Pesquisa restaurantes - 102365" at bounding box center [321, 134] width 76 height 8
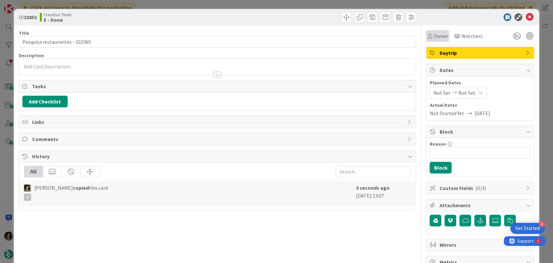
click at [433, 39] on span "Owner" at bounding box center [440, 36] width 15 height 8
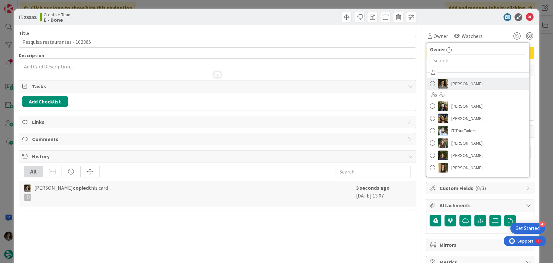
click at [458, 81] on span "[PERSON_NAME]" at bounding box center [466, 84] width 31 height 10
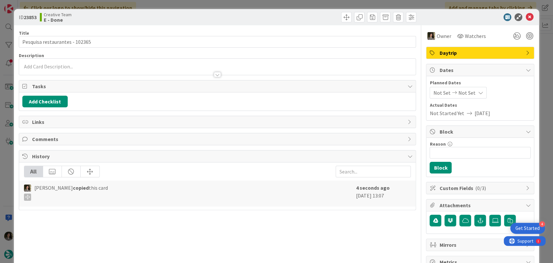
click at [478, 92] on icon at bounding box center [480, 92] width 5 height 5
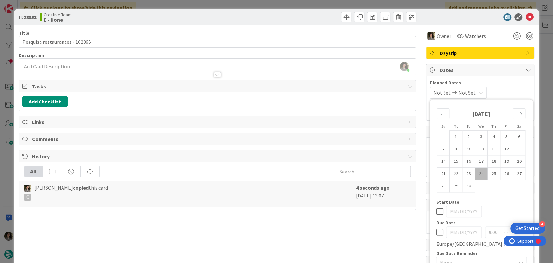
click at [436, 233] on icon at bounding box center [439, 232] width 7 height 8
click at [327, 242] on div "Title 30 / 128 Pesquisa restaurantes - 102365 Description Melissa Santos just j…" at bounding box center [218, 201] width 398 height 353
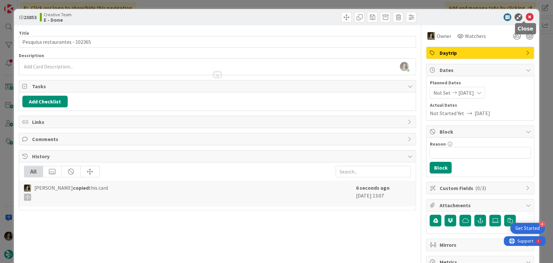
drag, startPoint x: 523, startPoint y: 16, endPoint x: 494, endPoint y: 31, distance: 32.9
click at [526, 17] on icon at bounding box center [530, 17] width 8 height 8
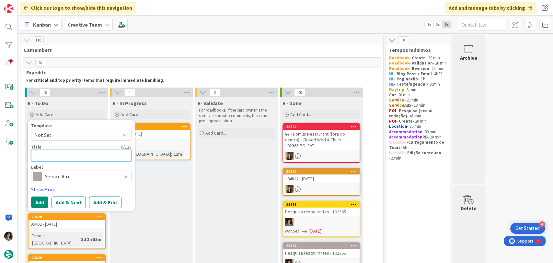
click at [76, 158] on textarea at bounding box center [81, 156] width 100 height 12
type textarea "N"
type textarea "x"
type textarea "Na"
type textarea "x"
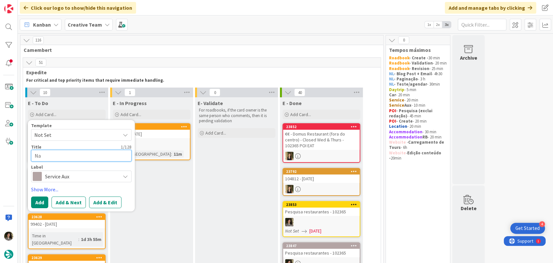
type textarea "Nap"
type textarea "x"
type textarea "Napo"
type textarea "x"
type textarea "Napol"
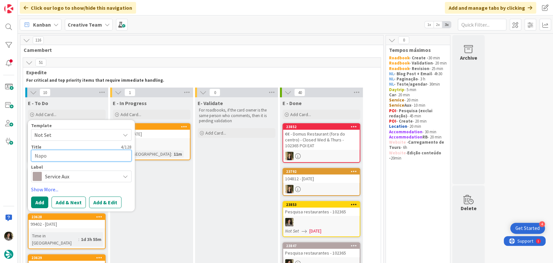
type textarea "x"
type textarea "[GEOGRAPHIC_DATA]"
type textarea "x"
type textarea "[GEOGRAPHIC_DATA]"
type textarea "x"
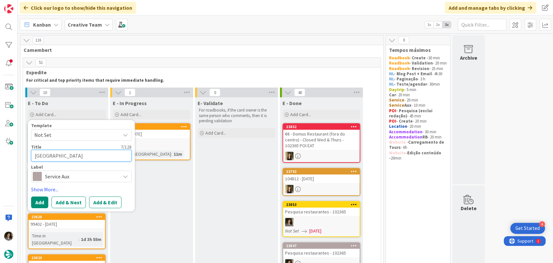
type textarea "Napoli P"
type textarea "x"
type textarea "Napoli Pi"
type textarea "x"
type textarea "Napoli Pia"
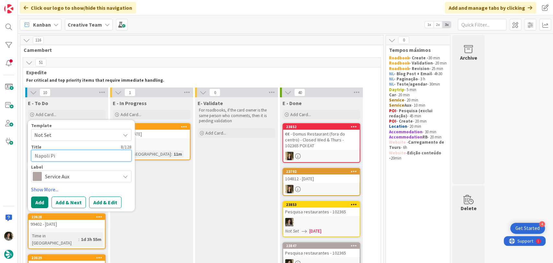
type textarea "x"
type textarea "Napoli Piaz"
type textarea "x"
type textarea "Napoli Piazz"
type textarea "x"
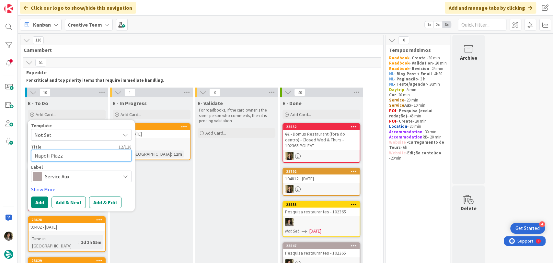
type textarea "Napoli Piazza"
type textarea "x"
type textarea "Napoli Piazza"
type textarea "x"
type textarea "Napoli [GEOGRAPHIC_DATA]"
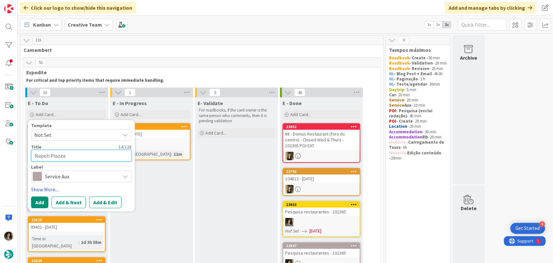
type textarea "x"
type textarea "Napoli [GEOGRAPHIC_DATA]"
type textarea "x"
type textarea "Napoli [GEOGRAPHIC_DATA]"
type textarea "x"
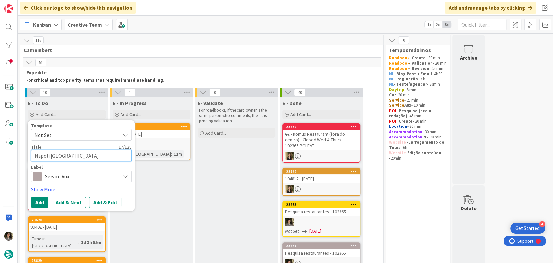
type textarea "Napoli [GEOGRAPHIC_DATA]"
type textarea "x"
type textarea "Napoli [GEOGRAPHIC_DATA]"
type textarea "x"
type textarea "Napoli [GEOGRAPHIC_DATA]"
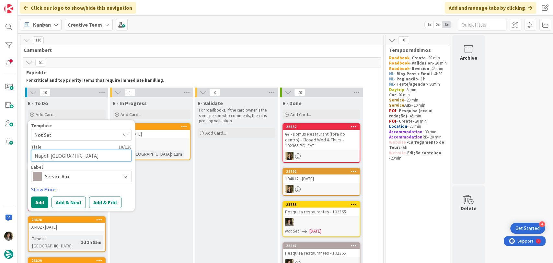
type textarea "x"
type textarea "[GEOGRAPHIC_DATA] [GEOGRAPHIC_DATA]"
type textarea "x"
type textarea "[GEOGRAPHIC_DATA] [GEOGRAPHIC_DATA]"
type textarea "x"
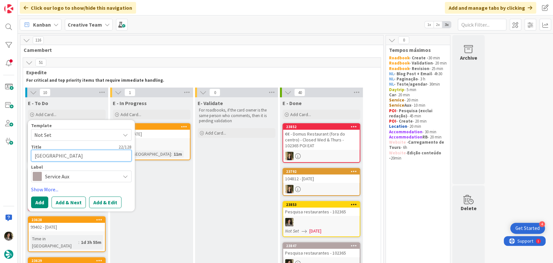
type textarea "Napoli [GEOGRAPHIC_DATA]"
type textarea "x"
type textarea "Napoli [GEOGRAPHIC_DATA]"
type textarea "x"
type textarea "Napoli [GEOGRAPHIC_DATA] -"
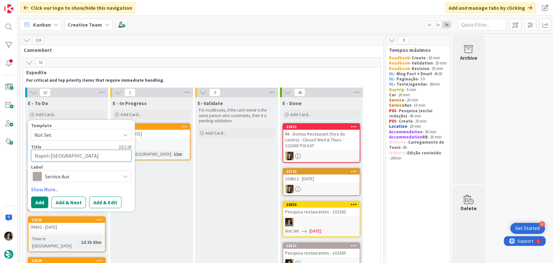
type textarea "x"
type textarea "Napoli [GEOGRAPHIC_DATA] -"
type textarea "x"
type textarea "Napoli [GEOGRAPHIC_DATA] - C"
type textarea "x"
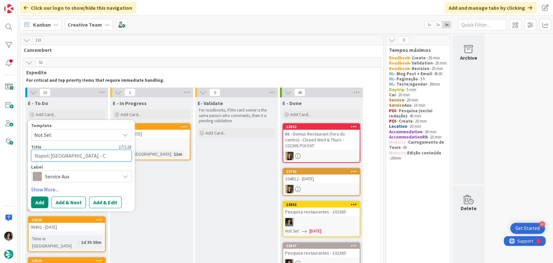
type textarea "Napoli [GEOGRAPHIC_DATA] - CR"
type textarea "x"
type textarea "Napoli [GEOGRAPHIC_DATA] - CRE"
type textarea "x"
type textarea "Napoli [GEOGRAPHIC_DATA] - CREA"
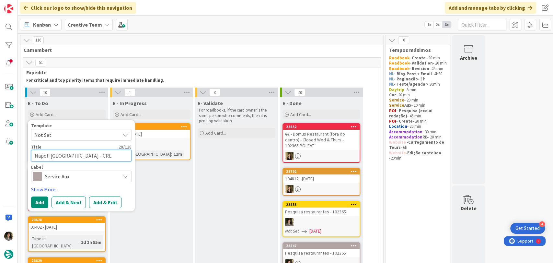
type textarea "x"
type textarea "Napoli [GEOGRAPHIC_DATA] - CREAT"
type textarea "x"
type textarea "Napoli [GEOGRAPHIC_DATA] - CREATE"
type textarea "x"
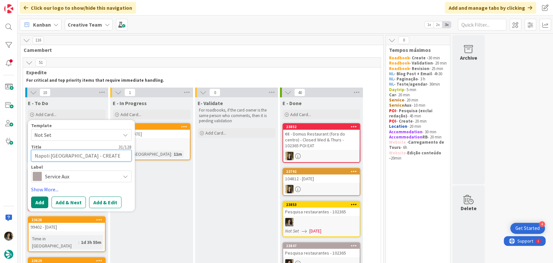
type textarea "Napoli [GEOGRAPHIC_DATA] - CREATE"
type textarea "x"
type textarea "Napoli [GEOGRAPHIC_DATA] - CREATE G"
type textarea "x"
type textarea "Napoli [GEOGRAPHIC_DATA] - CREATE GP"
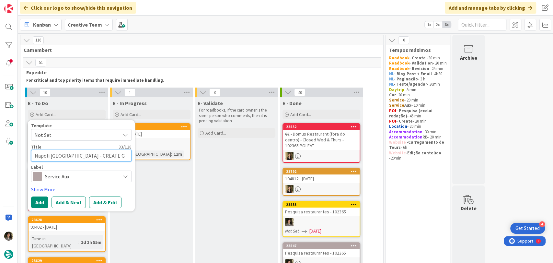
type textarea "x"
type textarea "Napoli Piazza Garibaldi - CREATE GPO"
type textarea "x"
type textarea "Napoli Piazza Garibaldi - CREATE GPOI"
type textarea "x"
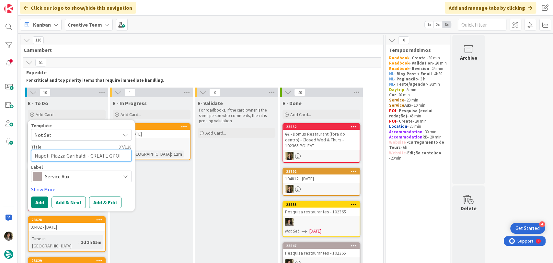
type textarea "Napoli Piazza Garibaldi - CREATE GPO"
type textarea "x"
type textarea "Napoli [GEOGRAPHIC_DATA] - CREATE GP"
type textarea "x"
type textarea "Napoli [GEOGRAPHIC_DATA] - CREATE GPS"
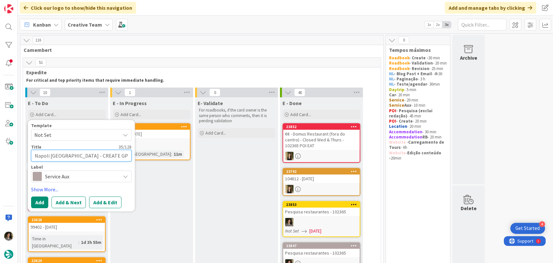
type textarea "x"
type textarea "Napoli [GEOGRAPHIC_DATA] - CREATE GPS"
type textarea "x"
type textarea "Napoli [GEOGRAPHIC_DATA] - CREATE GPS P"
type textarea "x"
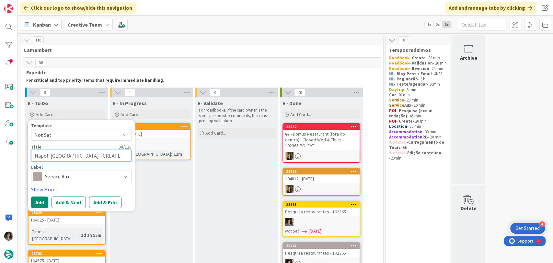
type textarea "Napoli [GEOGRAPHIC_DATA] - CREATE GPS PO"
type textarea "x"
type textarea "Napoli [GEOGRAPHIC_DATA] - CREATE GPS POI"
type textarea "x"
type textarea "Napoli [GEOGRAPHIC_DATA] - CREATE GPS POIN"
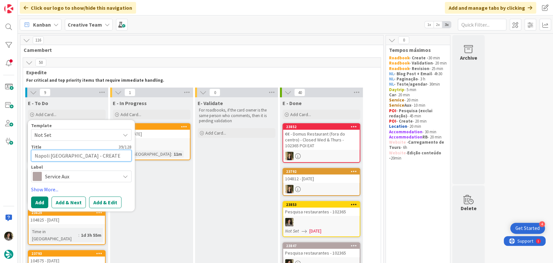
type textarea "x"
type textarea "Napoli [GEOGRAPHIC_DATA] - CREATE GPS POINT"
type textarea "x"
type textarea "Napoli [GEOGRAPHIC_DATA] - CREATE GPS POINT"
type textarea "x"
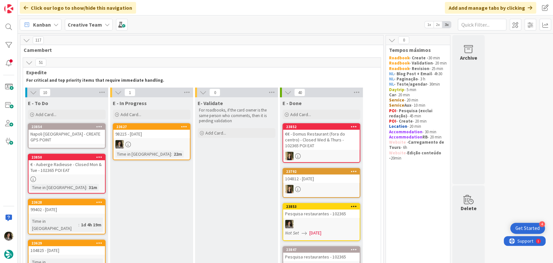
click at [64, 137] on div "Napoli [GEOGRAPHIC_DATA] - CREATE GPS POINT" at bounding box center [67, 137] width 76 height 14
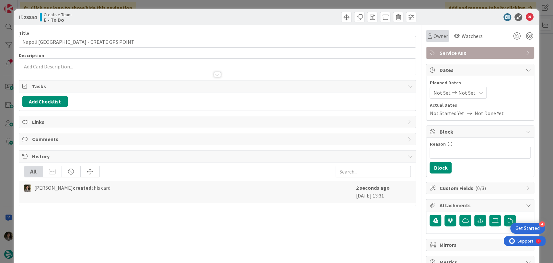
drag, startPoint x: 436, startPoint y: 33, endPoint x: 438, endPoint y: 42, distance: 9.4
click at [436, 34] on span "Owner" at bounding box center [440, 36] width 15 height 8
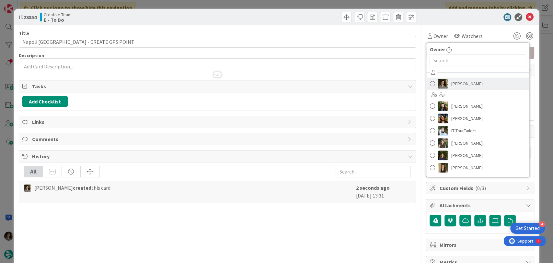
click at [459, 79] on span "[PERSON_NAME]" at bounding box center [466, 84] width 31 height 10
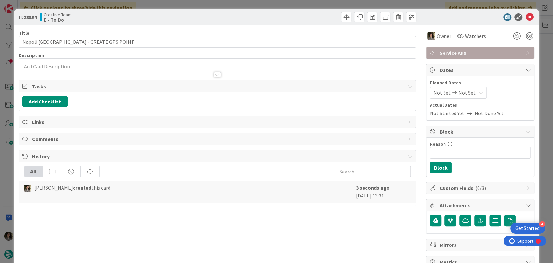
click at [462, 89] on span "Not Set" at bounding box center [466, 93] width 17 height 8
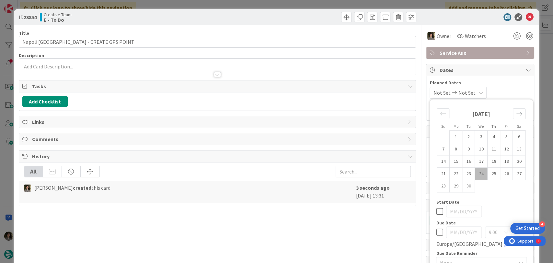
click at [436, 234] on icon at bounding box center [439, 232] width 7 height 8
type input "[DATE]"
drag, startPoint x: 524, startPoint y: 17, endPoint x: 495, endPoint y: 24, distance: 29.6
click at [526, 17] on icon at bounding box center [530, 17] width 8 height 8
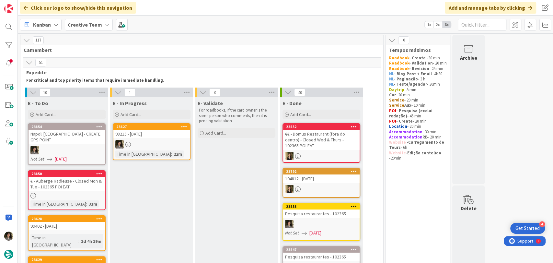
click at [154, 138] on div "98215 - [DATE]" at bounding box center [151, 134] width 76 height 8
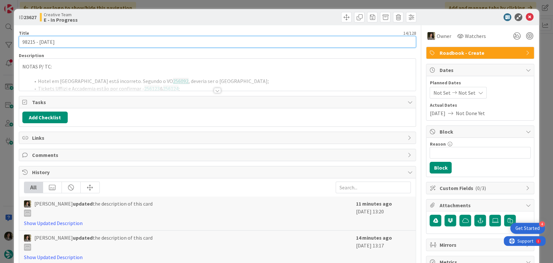
drag, startPoint x: 59, startPoint y: 41, endPoint x: 7, endPoint y: 41, distance: 51.9
click at [8, 40] on div "ID 23627 Creative Team E - In Progress Title 14 / 128 98215 - [DATE] Descriptio…" at bounding box center [276, 131] width 553 height 263
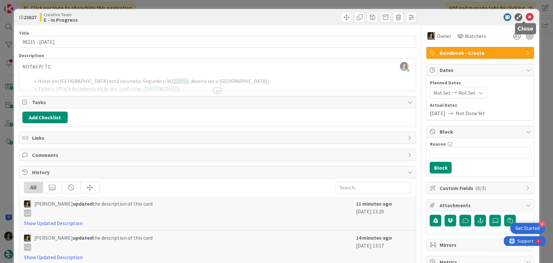
click at [526, 17] on icon at bounding box center [530, 17] width 8 height 8
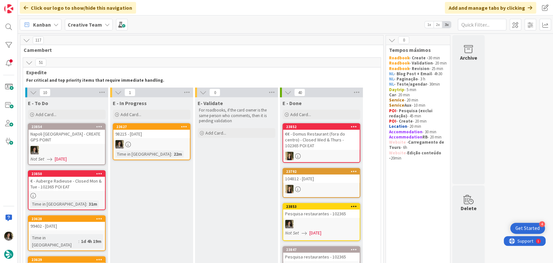
click at [71, 139] on div "Napoli [GEOGRAPHIC_DATA] - CREATE GPS POINT" at bounding box center [67, 137] width 76 height 14
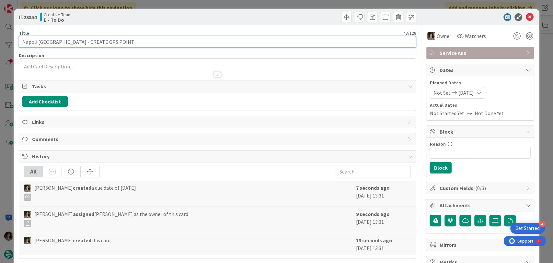
click at [146, 41] on input "Napoli [GEOGRAPHIC_DATA] - CREATE GPS POINT" at bounding box center [218, 42] width 398 height 12
paste input "98215 - [DATE]"
click at [120, 44] on input "Napoli [GEOGRAPHIC_DATA] - CREATE GPS POINT -98215 - [DATE]" at bounding box center [218, 42] width 398 height 12
drag, startPoint x: 72, startPoint y: 42, endPoint x: 17, endPoint y: 35, distance: 55.5
click at [17, 35] on div "ID 23854 Creative Team E - To Do Title 59 / 128 Napoli [GEOGRAPHIC_DATA] - CREA…" at bounding box center [277, 196] width 526 height 374
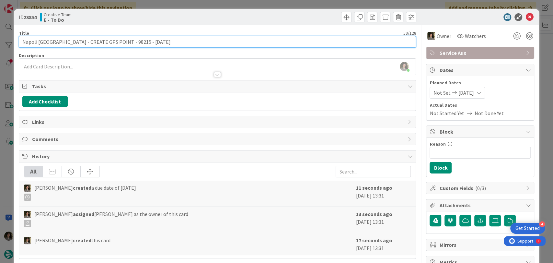
type input "Napoli [GEOGRAPHIC_DATA] - CREATE GPS POINT - 98215 - [DATE]"
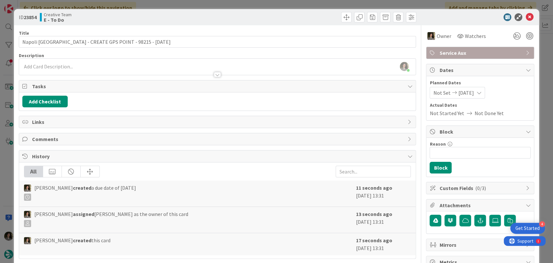
click at [217, 73] on div at bounding box center [217, 74] width 7 height 5
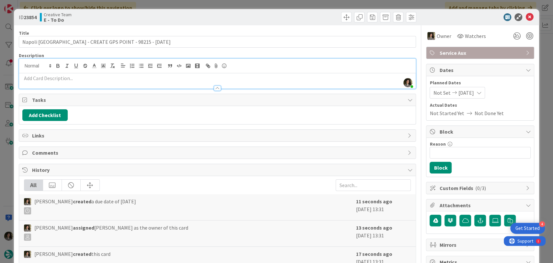
click at [196, 78] on p at bounding box center [217, 78] width 391 height 7
paste div
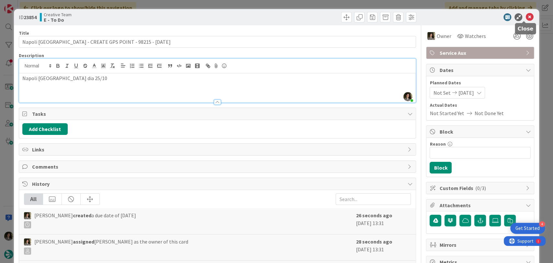
click at [526, 16] on icon at bounding box center [530, 17] width 8 height 8
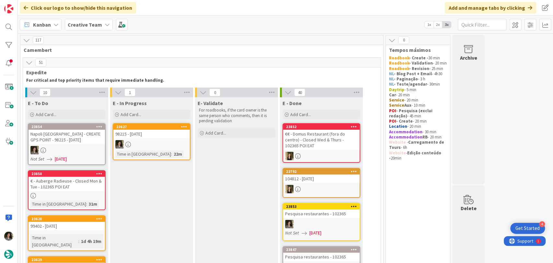
click at [167, 138] on link "23627 98215 - [DATE] Time in [GEOGRAPHIC_DATA] : 22m" at bounding box center [152, 141] width 78 height 37
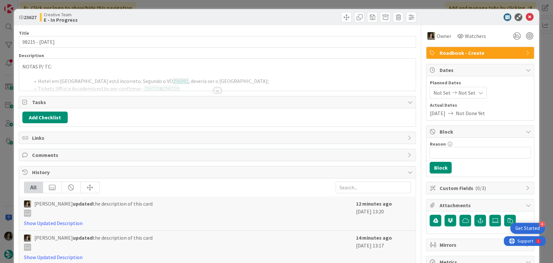
click at [207, 80] on div at bounding box center [217, 82] width 397 height 17
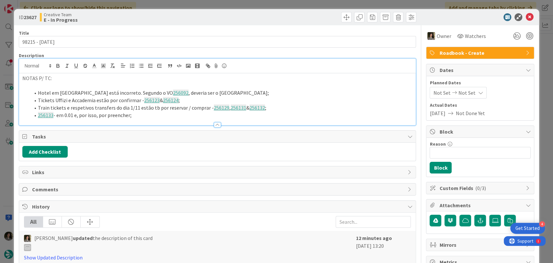
click at [146, 117] on li "256133 - em 0.01 e, por isso, por preencher;" at bounding box center [221, 114] width 383 height 7
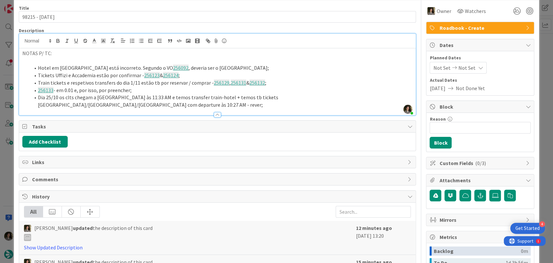
scroll to position [36, 0]
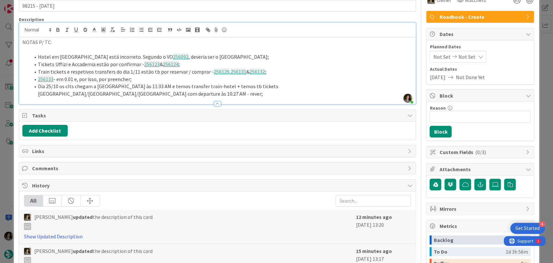
click at [371, 97] on div at bounding box center [217, 100] width 397 height 7
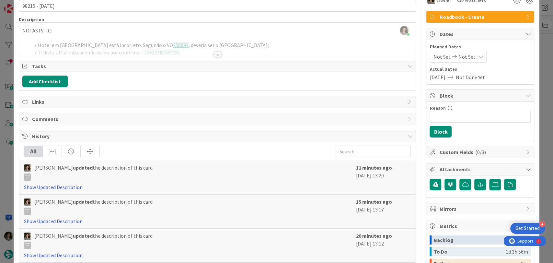
drag, startPoint x: 215, startPoint y: 53, endPoint x: 261, endPoint y: 53, distance: 46.0
click at [216, 53] on div at bounding box center [217, 54] width 7 height 5
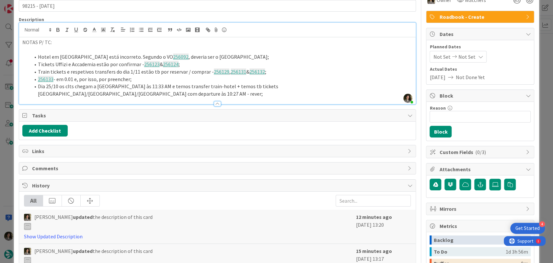
click at [377, 87] on li "Dia 25/10 os clts chegam a [GEOGRAPHIC_DATA] às 11:33 AM e temos transfer train…" at bounding box center [221, 90] width 383 height 15
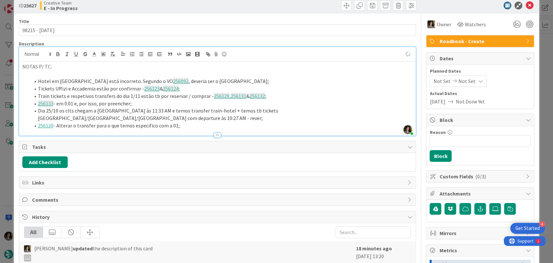
scroll to position [0, 0]
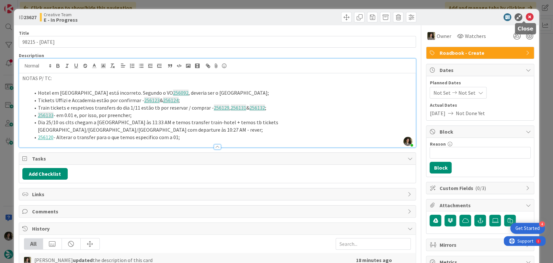
click at [526, 15] on icon at bounding box center [530, 17] width 8 height 8
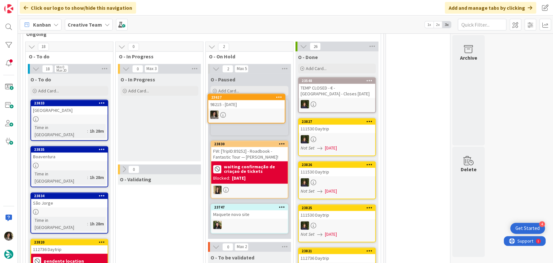
scroll to position [531, 0]
